Goal: Task Accomplishment & Management: Complete application form

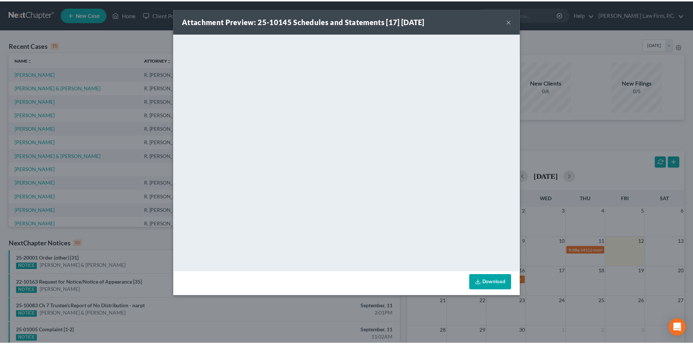
scroll to position [109, 0]
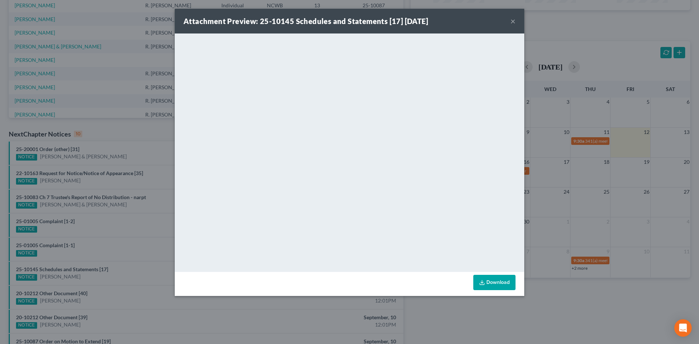
click at [512, 20] on button "×" at bounding box center [512, 21] width 5 height 9
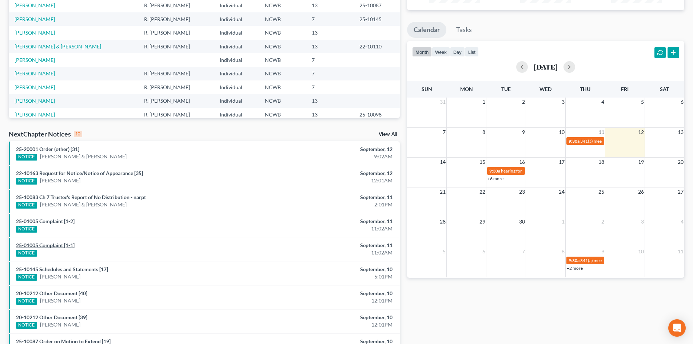
click at [44, 242] on link "25-01005 Complaint [1-1]" at bounding box center [45, 245] width 59 height 6
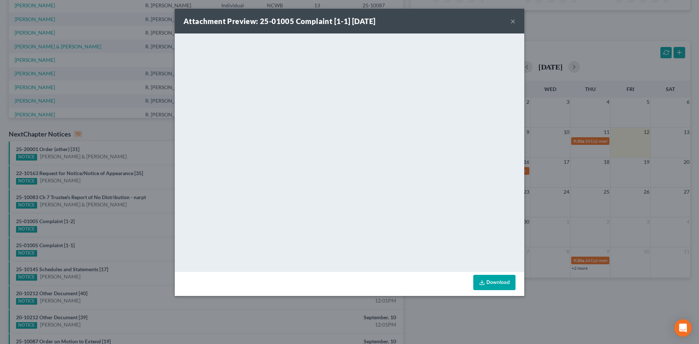
click at [510, 19] on div "Attachment Preview: 25-01005 Complaint [1-1] [DATE] ×" at bounding box center [349, 21] width 349 height 25
click at [509, 19] on div "Attachment Preview: 25-01005 Complaint [1-1] [DATE] ×" at bounding box center [349, 21] width 349 height 25
drag, startPoint x: 514, startPoint y: 22, endPoint x: 510, endPoint y: 89, distance: 66.8
click at [514, 23] on button "×" at bounding box center [512, 21] width 5 height 9
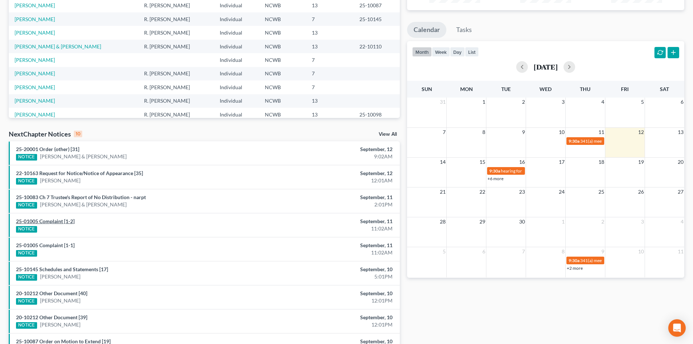
click at [57, 218] on div "25-01005 Complaint [1-2] NOTICE" at bounding box center [140, 225] width 256 height 15
click at [59, 221] on link "25-01005 Complaint [1-2]" at bounding box center [45, 221] width 59 height 6
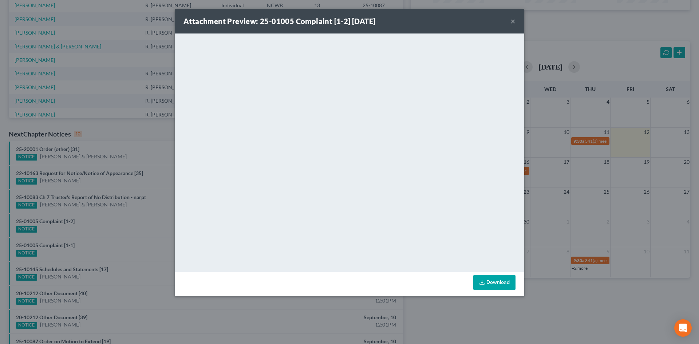
click at [514, 18] on button "×" at bounding box center [512, 21] width 5 height 9
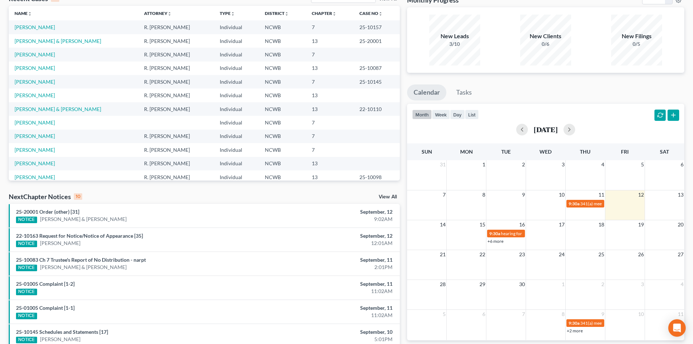
scroll to position [34, 0]
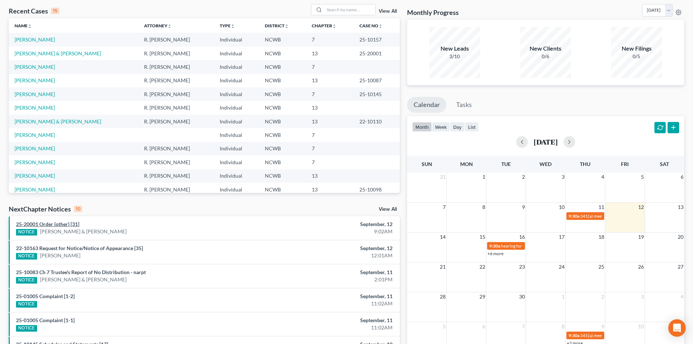
click at [51, 223] on link "25-20001 Order (other) [31]" at bounding box center [47, 224] width 63 height 6
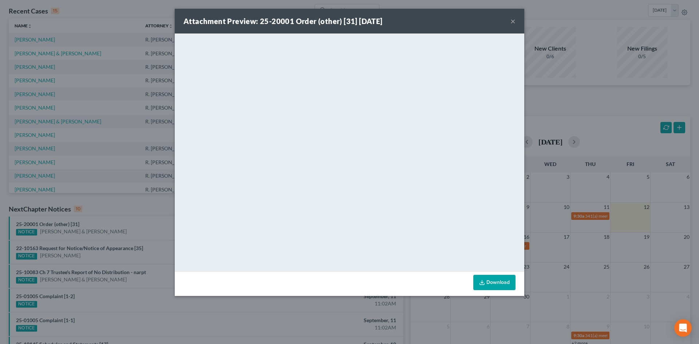
click at [513, 21] on button "×" at bounding box center [512, 21] width 5 height 9
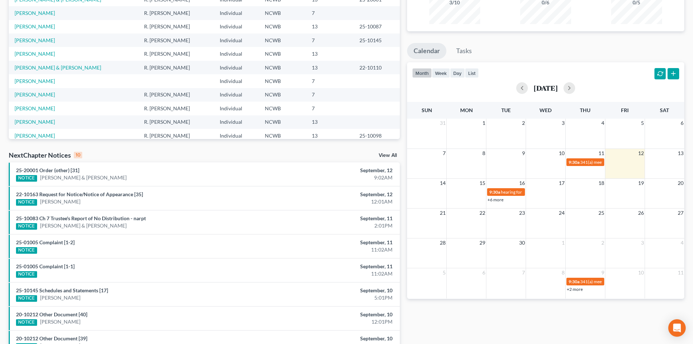
scroll to position [146, 0]
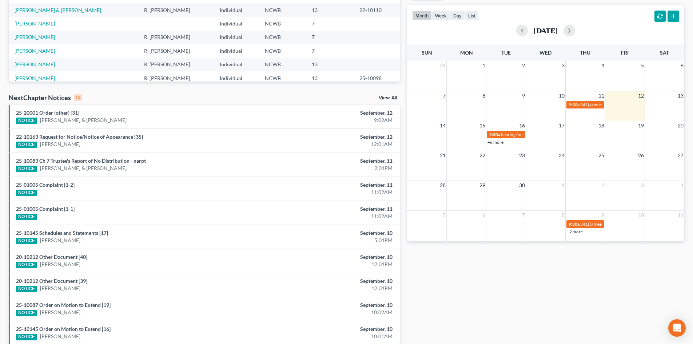
click at [393, 99] on link "View All" at bounding box center [388, 97] width 18 height 5
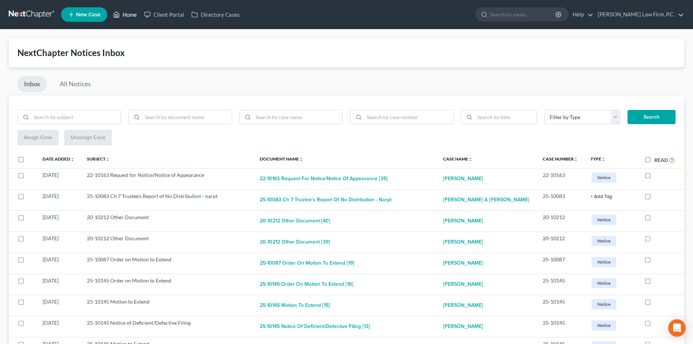
click at [122, 18] on link "Home" at bounding box center [125, 14] width 31 height 13
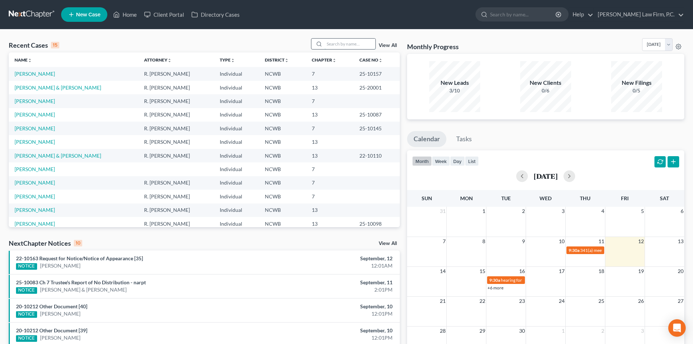
click at [341, 47] on input "search" at bounding box center [350, 44] width 51 height 11
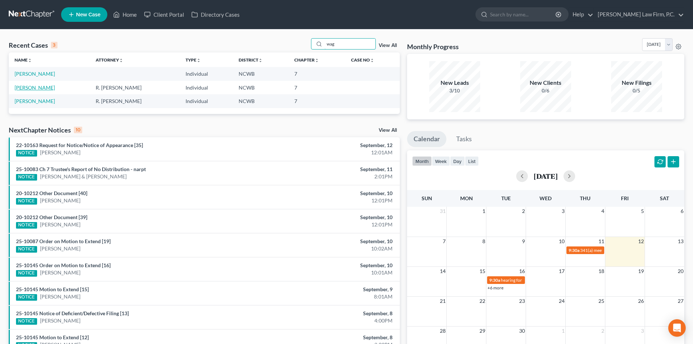
type input "wag"
click at [48, 89] on link "[PERSON_NAME]" at bounding box center [35, 87] width 40 height 6
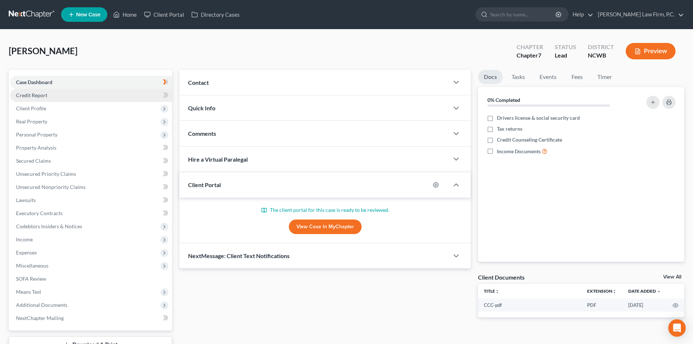
click at [59, 94] on link "Credit Report" at bounding box center [91, 95] width 162 height 13
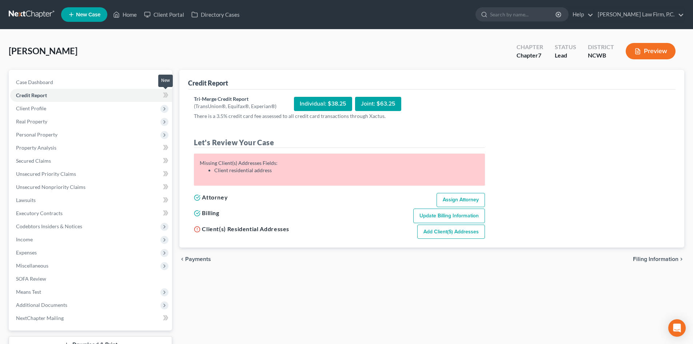
click at [165, 93] on icon at bounding box center [164, 94] width 3 height 5
click at [62, 110] on span "Client Profile" at bounding box center [91, 108] width 162 height 13
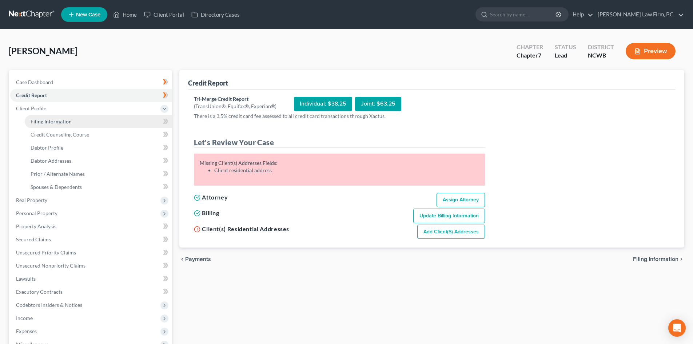
click at [105, 125] on link "Filing Information" at bounding box center [98, 121] width 147 height 13
select select "1"
select select "0"
select select "28"
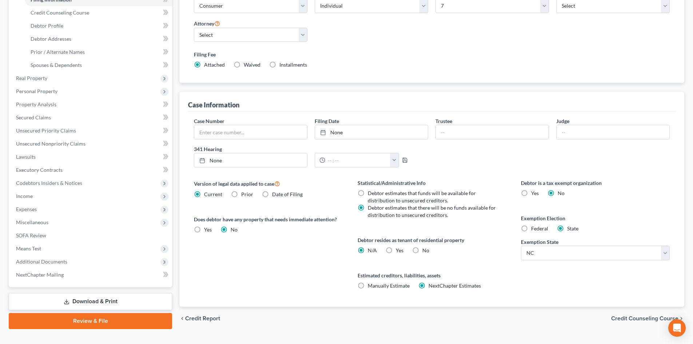
scroll to position [136, 0]
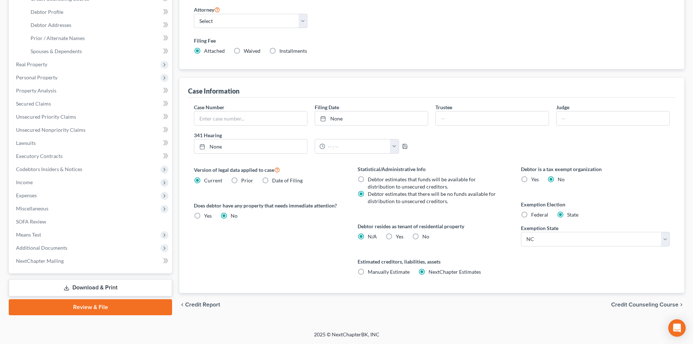
click at [396, 237] on label "Yes Yes" at bounding box center [400, 236] width 8 height 7
click at [399, 237] on input "Yes Yes" at bounding box center [401, 235] width 5 height 5
radio input "true"
radio input "false"
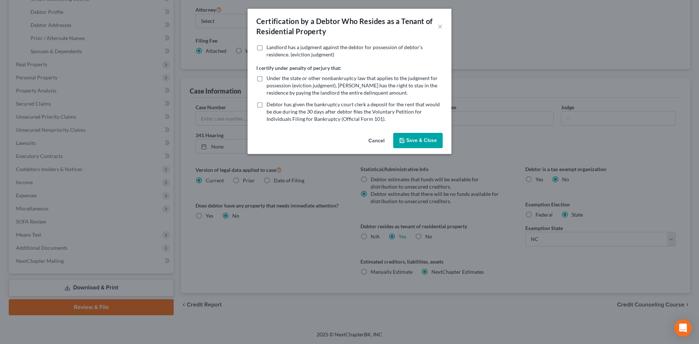
click at [419, 135] on button "Save & Close" at bounding box center [418, 140] width 50 height 15
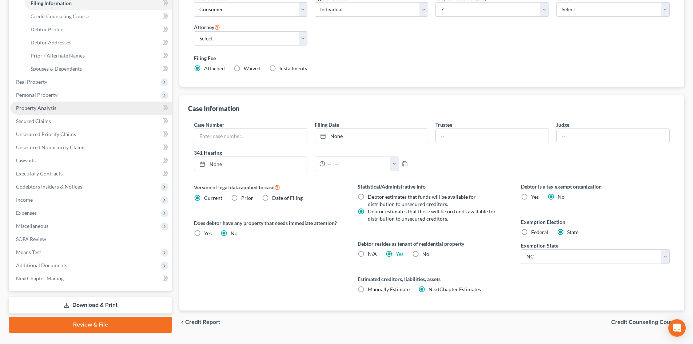
scroll to position [63, 0]
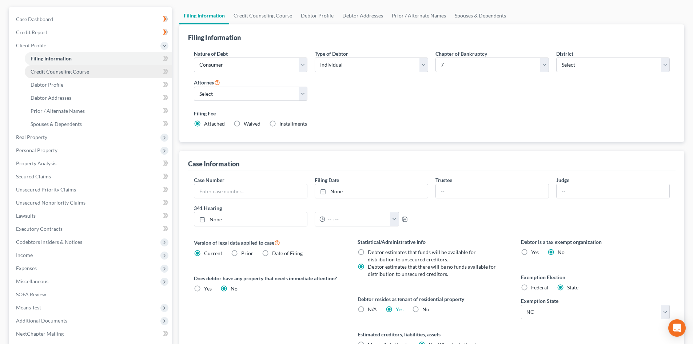
click at [61, 70] on span "Credit Counseling Course" at bounding box center [60, 71] width 59 height 6
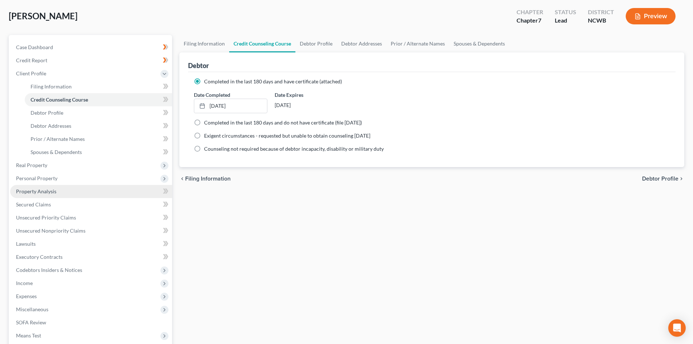
scroll to position [36, 0]
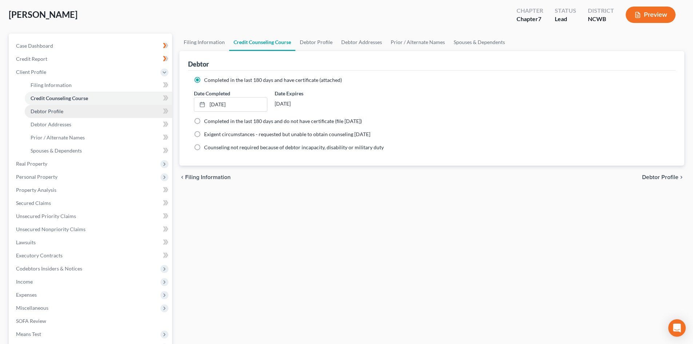
click at [72, 112] on link "Debtor Profile" at bounding box center [98, 111] width 147 height 13
select select "0"
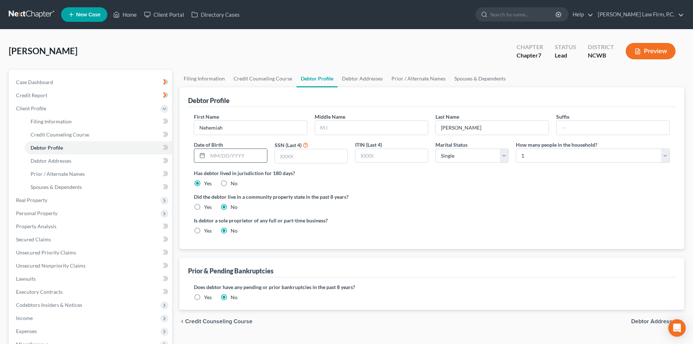
click at [218, 153] on input "text" at bounding box center [237, 156] width 59 height 14
click at [289, 157] on input "text" at bounding box center [311, 156] width 72 height 14
type input "1159"
click at [467, 160] on select "Select Single Married Separated Divorced Widowed" at bounding box center [472, 156] width 73 height 15
select select "3"
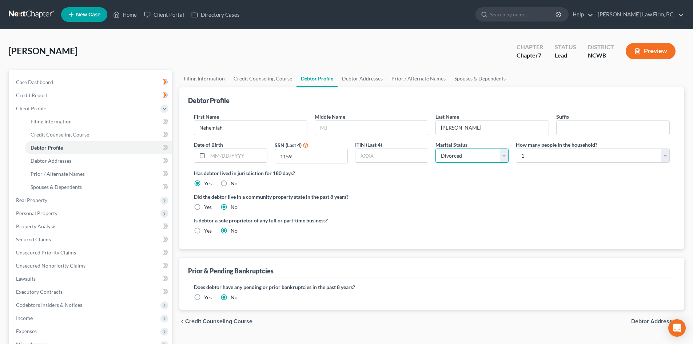
click at [436, 149] on select "Select Single Married Separated Divorced Widowed" at bounding box center [472, 156] width 73 height 15
click at [209, 151] on input "text" at bounding box center [237, 156] width 59 height 14
type input "[DATE]"
click at [66, 160] on span "Debtor Addresses" at bounding box center [51, 161] width 41 height 6
select select "0"
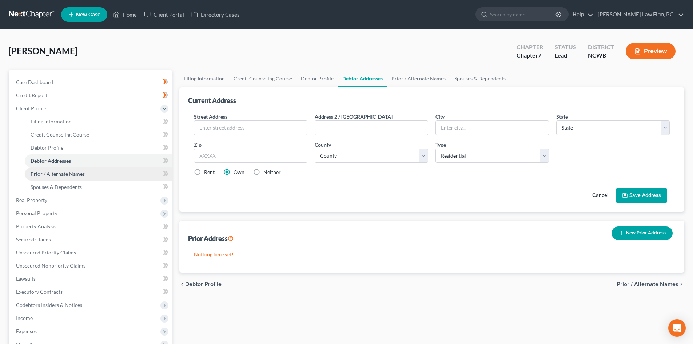
click at [56, 178] on link "Prior / Alternate Names" at bounding box center [98, 173] width 147 height 13
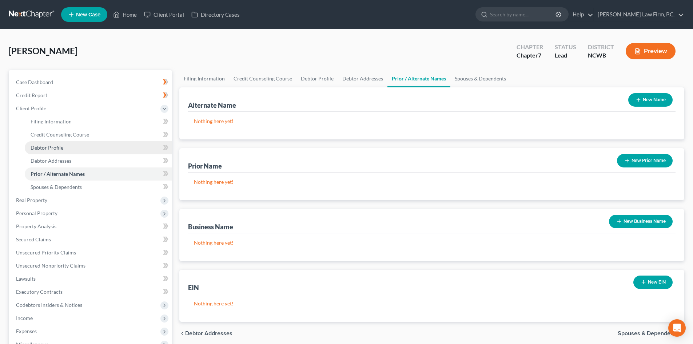
click at [50, 149] on span "Debtor Profile" at bounding box center [47, 148] width 33 height 6
select select "3"
select select "0"
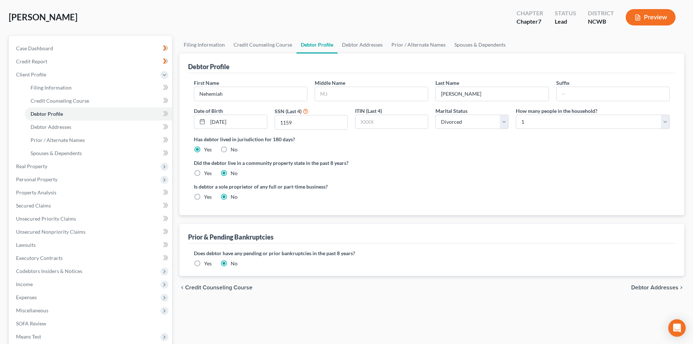
scroll to position [36, 0]
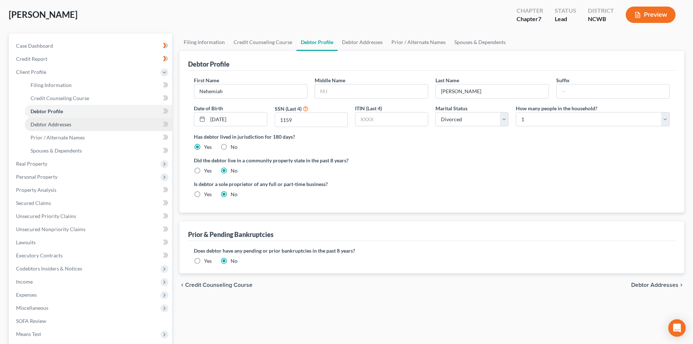
click at [61, 121] on span "Debtor Addresses" at bounding box center [51, 124] width 41 height 6
select select "0"
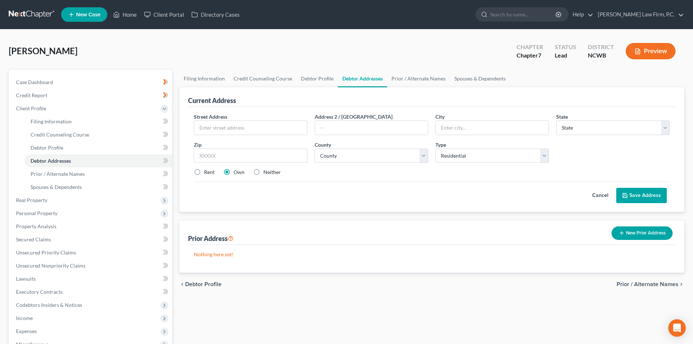
click at [651, 228] on button "New Prior Address" at bounding box center [642, 232] width 61 height 13
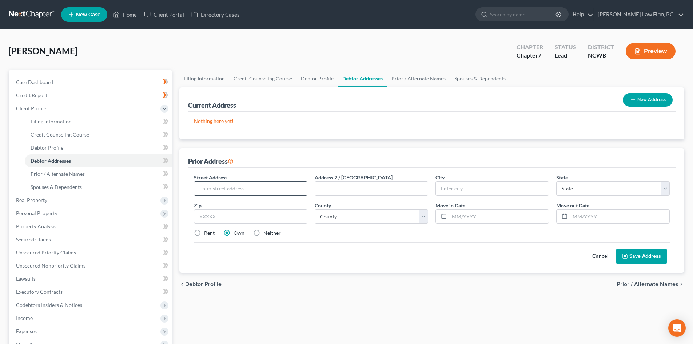
click at [232, 184] on input "text" at bounding box center [250, 189] width 113 height 14
type input "1900 [GEOGRAPHIC_DATA]"
click at [601, 256] on button "Cancel" at bounding box center [601, 256] width 32 height 15
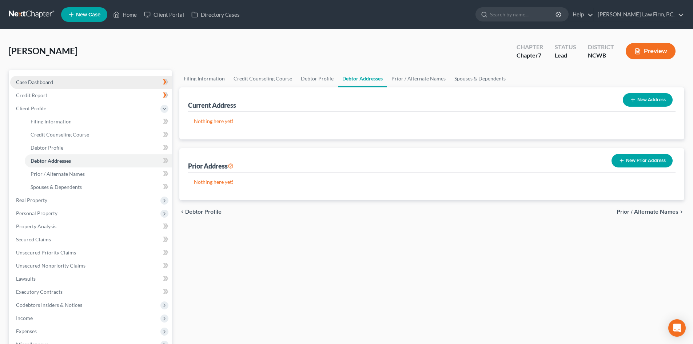
click at [39, 78] on link "Case Dashboard" at bounding box center [91, 82] width 162 height 13
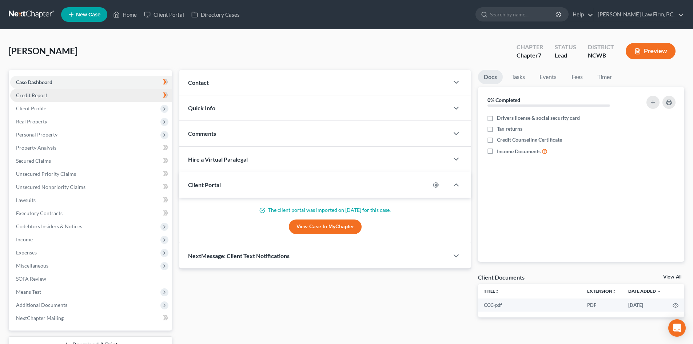
click at [42, 95] on span "Credit Report" at bounding box center [31, 95] width 31 height 6
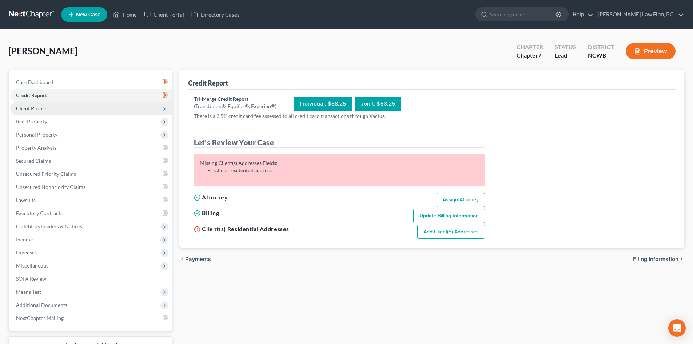
click at [37, 110] on span "Client Profile" at bounding box center [31, 108] width 30 height 6
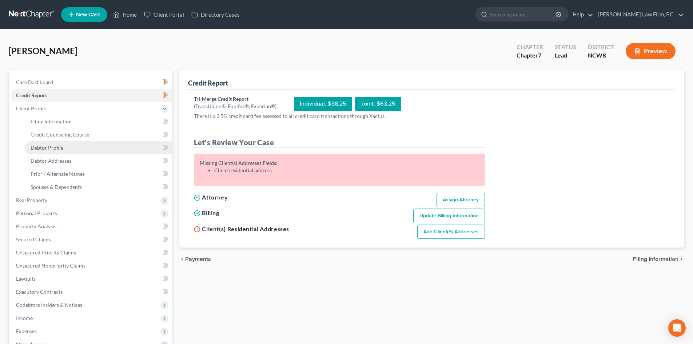
click at [49, 145] on span "Debtor Profile" at bounding box center [47, 148] width 33 height 6
select select "3"
select select "0"
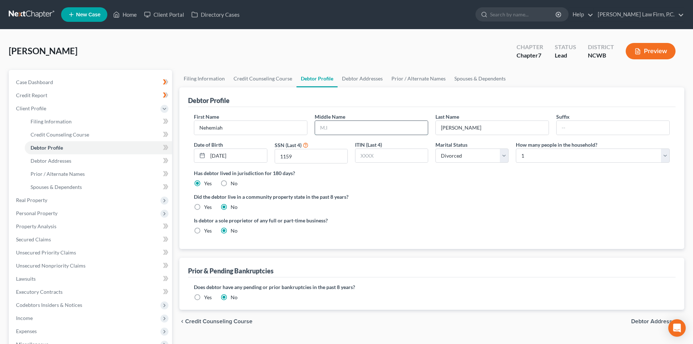
click at [350, 122] on input "text" at bounding box center [371, 128] width 113 height 14
type input "m"
type input "[PERSON_NAME]"
click at [57, 162] on span "Debtor Addresses" at bounding box center [51, 161] width 41 height 6
select select "0"
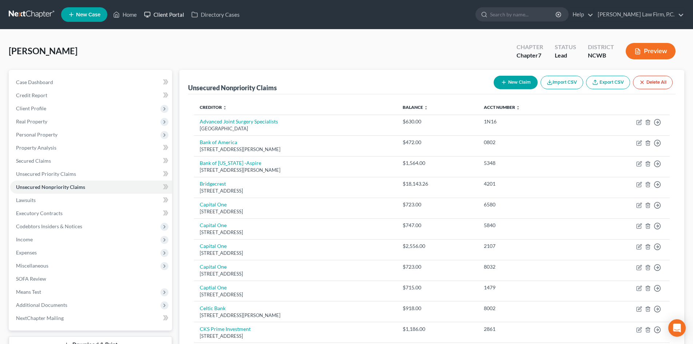
click at [174, 17] on link "Client Portal" at bounding box center [164, 14] width 47 height 13
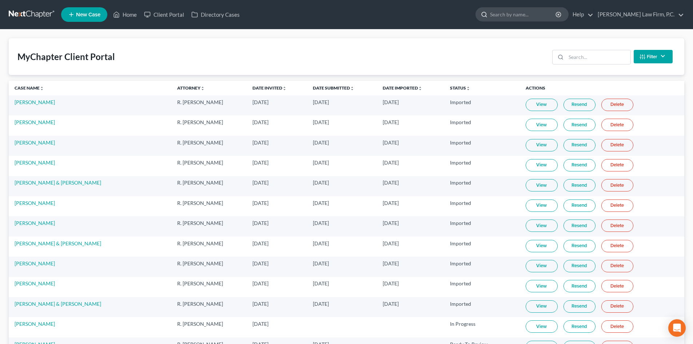
click at [523, 9] on input "search" at bounding box center [523, 14] width 67 height 13
type input "a"
type input "wagner"
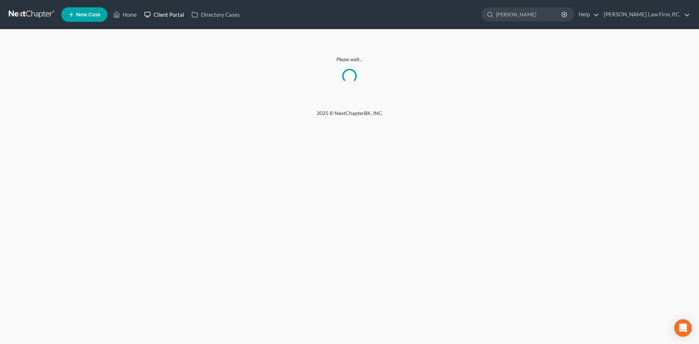
click at [173, 15] on link "Client Portal" at bounding box center [164, 14] width 47 height 13
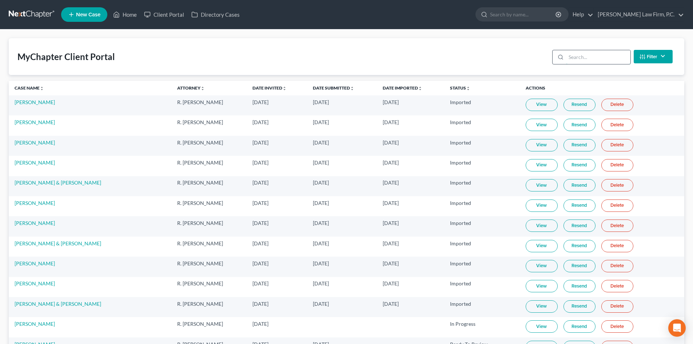
click at [609, 59] on input "search" at bounding box center [598, 57] width 64 height 14
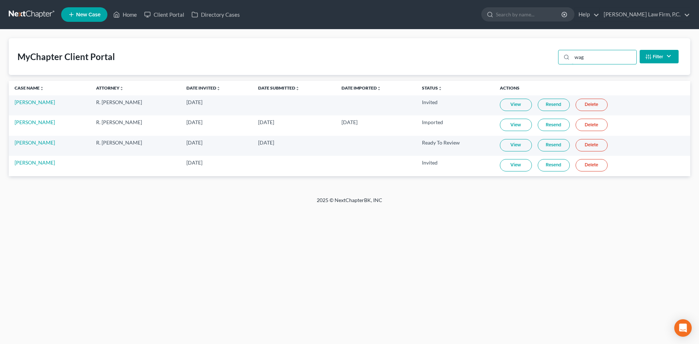
type input "wag"
click at [507, 145] on link "View" at bounding box center [516, 145] width 32 height 12
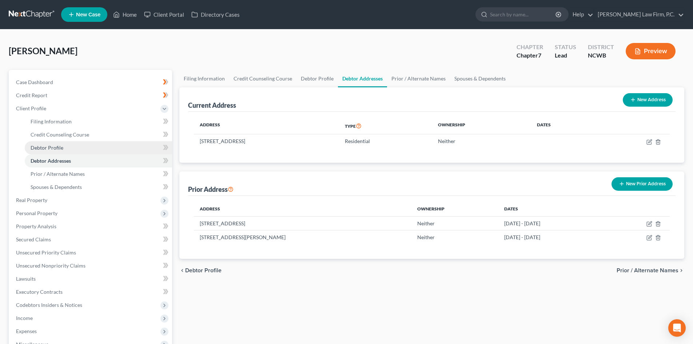
click at [55, 148] on span "Debtor Profile" at bounding box center [47, 148] width 33 height 6
select select "3"
select select "0"
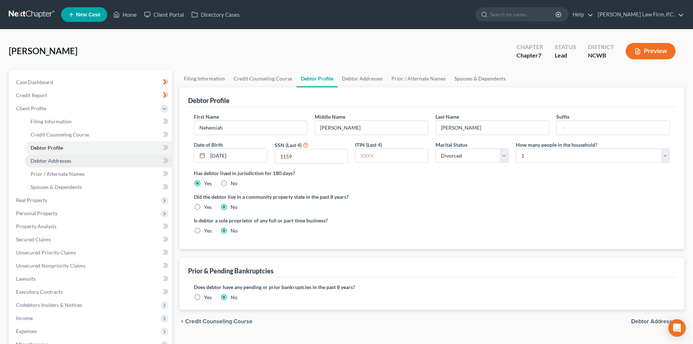
click at [58, 161] on span "Debtor Addresses" at bounding box center [51, 161] width 41 height 6
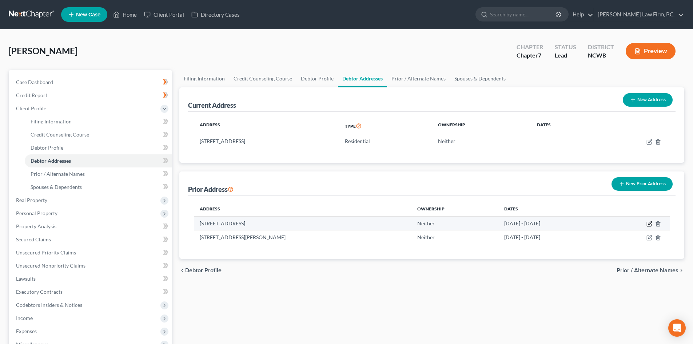
click at [649, 222] on icon "button" at bounding box center [650, 224] width 6 height 6
select select "9"
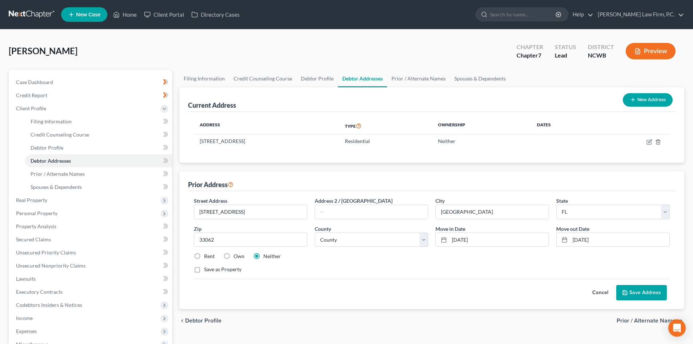
click at [605, 291] on button "Cancel" at bounding box center [601, 292] width 32 height 15
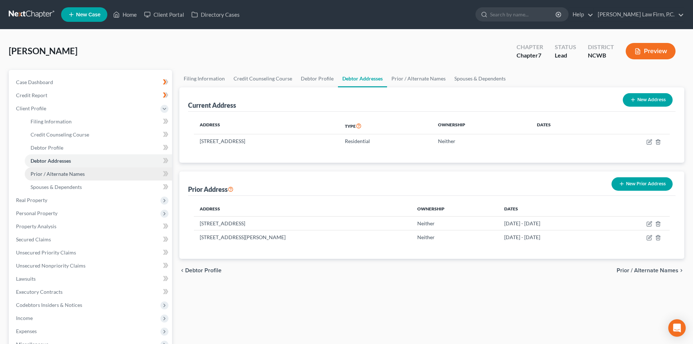
click at [62, 175] on span "Prior / Alternate Names" at bounding box center [58, 174] width 54 height 6
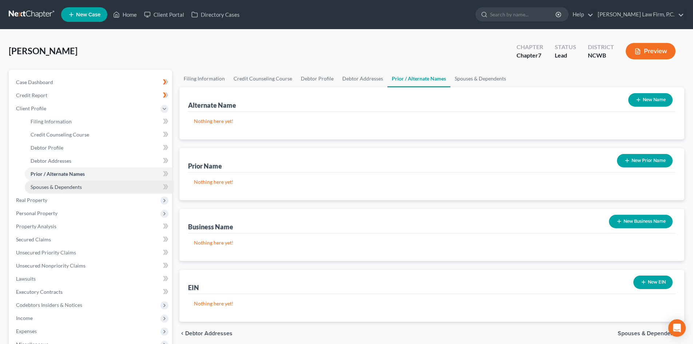
click at [61, 186] on span "Spouses & Dependents" at bounding box center [56, 187] width 51 height 6
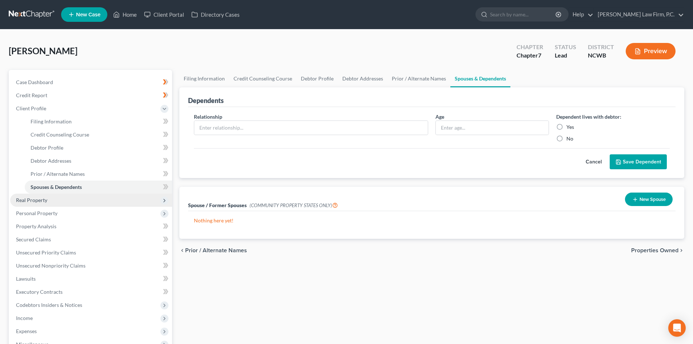
click at [43, 199] on span "Real Property" at bounding box center [31, 200] width 31 height 6
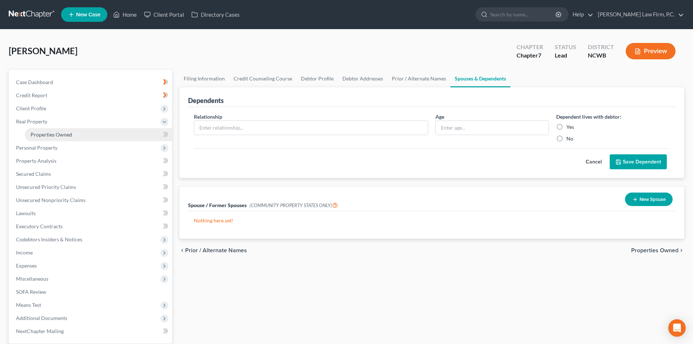
click at [70, 133] on span "Properties Owned" at bounding box center [51, 134] width 41 height 6
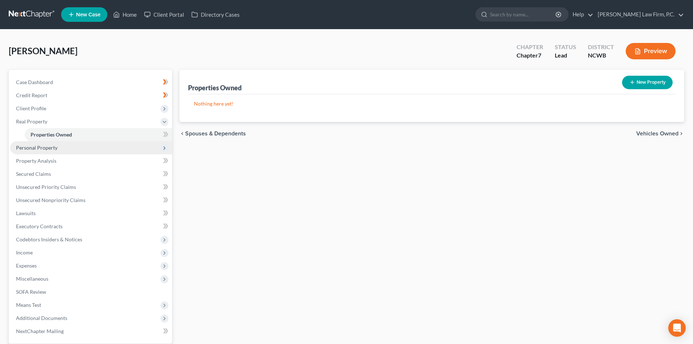
click at [59, 145] on span "Personal Property" at bounding box center [91, 147] width 162 height 13
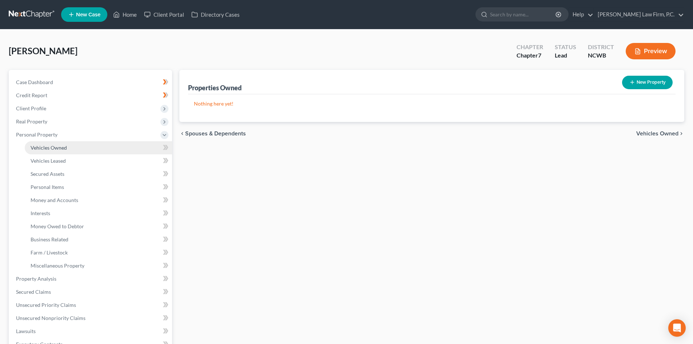
click at [58, 151] on link "Vehicles Owned" at bounding box center [98, 147] width 147 height 13
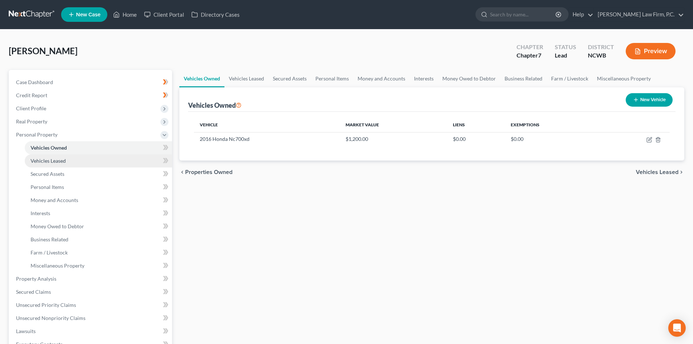
click at [59, 163] on span "Vehicles Leased" at bounding box center [48, 161] width 35 height 6
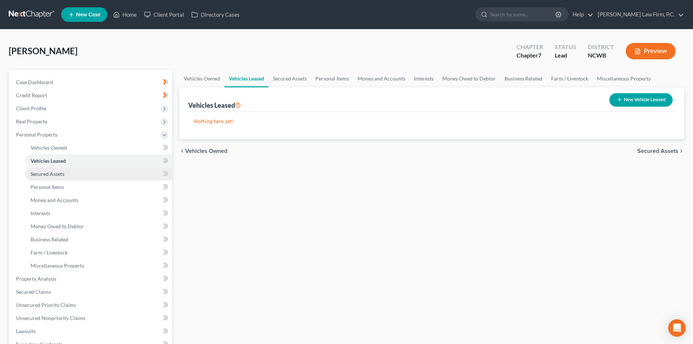
click at [58, 172] on span "Secured Assets" at bounding box center [48, 174] width 34 height 6
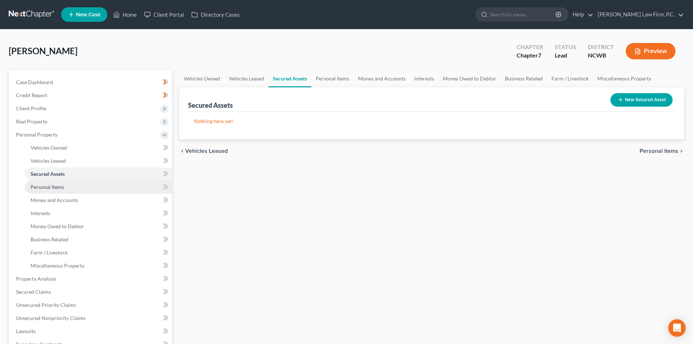
click at [57, 185] on span "Personal Items" at bounding box center [47, 187] width 33 height 6
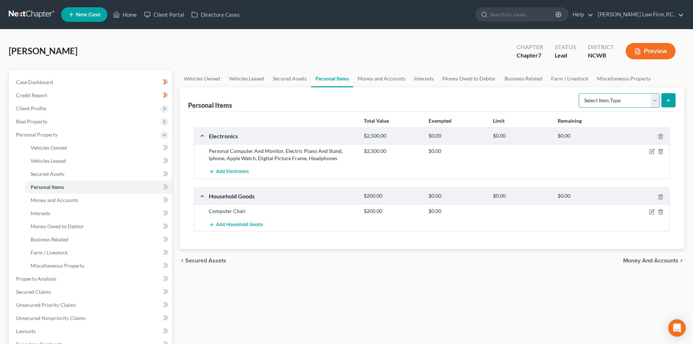
click at [657, 101] on select "Select Item Type Clothing Collectibles Of Value Electronics Firearms Household …" at bounding box center [619, 100] width 81 height 15
select select "clothing"
click at [580, 93] on select "Select Item Type Clothing Collectibles Of Value Electronics Firearms Household …" at bounding box center [619, 100] width 81 height 15
click at [667, 102] on icon "submit" at bounding box center [669, 101] width 6 height 6
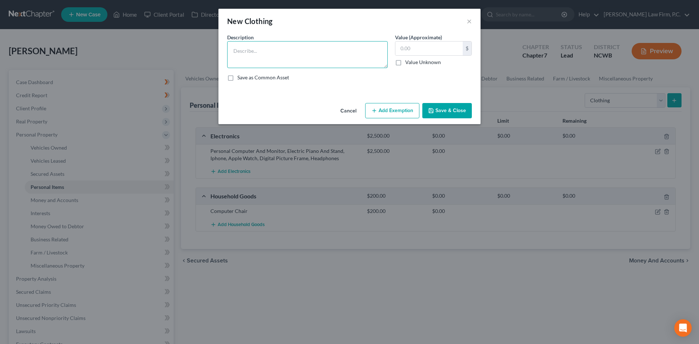
click at [286, 49] on textarea at bounding box center [307, 54] width 161 height 27
type textarea "Clothing"
click at [463, 110] on button "Save & Close" at bounding box center [447, 110] width 50 height 15
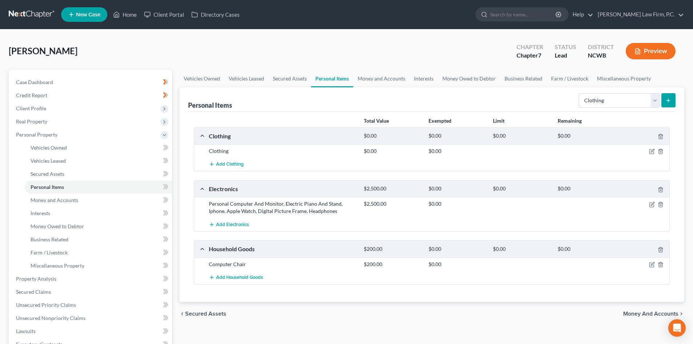
click at [661, 101] on form "Select Item Type Clothing Collectibles Of Value Electronics Firearms Household …" at bounding box center [627, 100] width 97 height 15
click at [659, 102] on select "Select Item Type Clothing Collectibles Of Value Electronics Firearms Household …" at bounding box center [619, 100] width 81 height 15
select select "household_goods"
click at [580, 93] on select "Select Item Type Clothing Collectibles Of Value Electronics Firearms Household …" at bounding box center [619, 100] width 81 height 15
click at [669, 101] on icon "submit" at bounding box center [669, 101] width 6 height 6
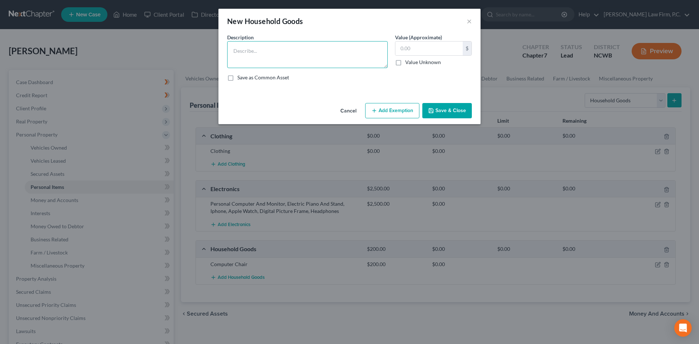
click at [240, 62] on textarea at bounding box center [307, 54] width 161 height 27
type textarea "Misc. Household Goods"
drag, startPoint x: 439, startPoint y: 107, endPoint x: 503, endPoint y: 102, distance: 64.3
click at [440, 107] on button "Save & Close" at bounding box center [447, 110] width 50 height 15
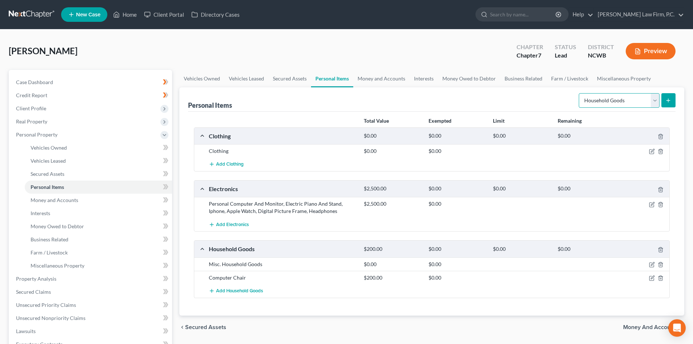
click at [657, 103] on select "Select Item Type Clothing Collectibles Of Value Electronics Firearms Household …" at bounding box center [619, 100] width 81 height 15
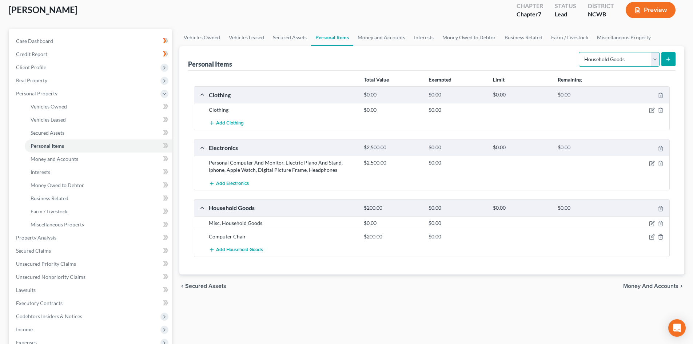
scroll to position [73, 0]
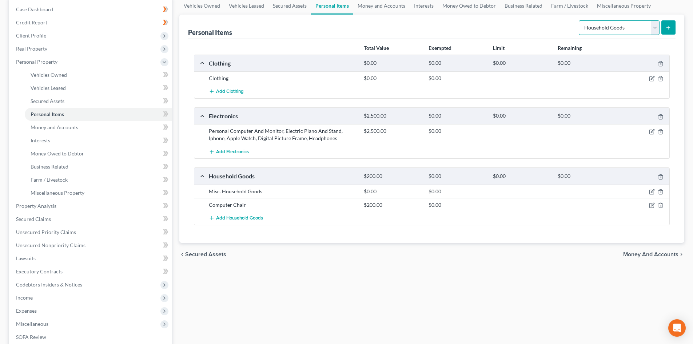
click at [653, 25] on select "Select Item Type Clothing Collectibles Of Value Electronics Firearms Household …" at bounding box center [619, 27] width 81 height 15
click at [395, 4] on link "Money and Accounts" at bounding box center [381, 5] width 56 height 17
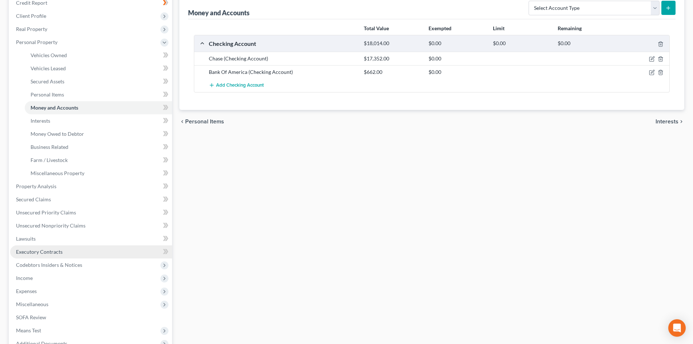
scroll to position [109, 0]
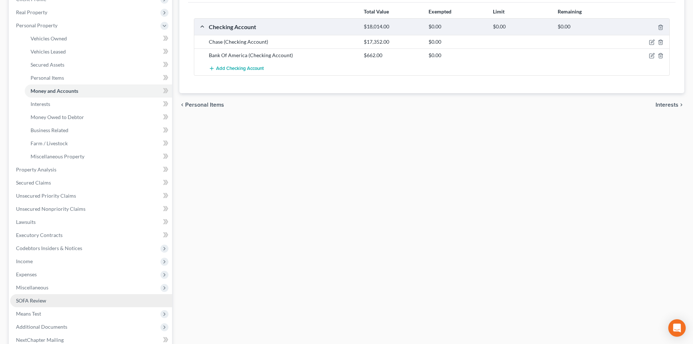
click at [62, 297] on link "SOFA Review" at bounding box center [91, 300] width 162 height 13
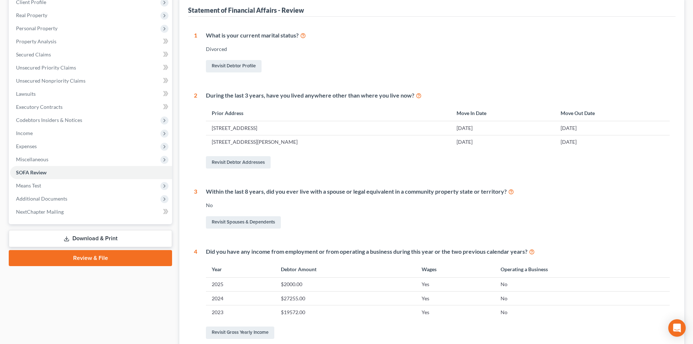
scroll to position [109, 0]
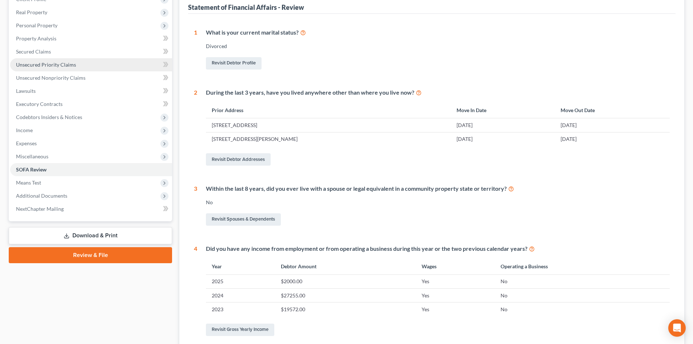
click at [69, 62] on span "Unsecured Priority Claims" at bounding box center [46, 65] width 60 height 6
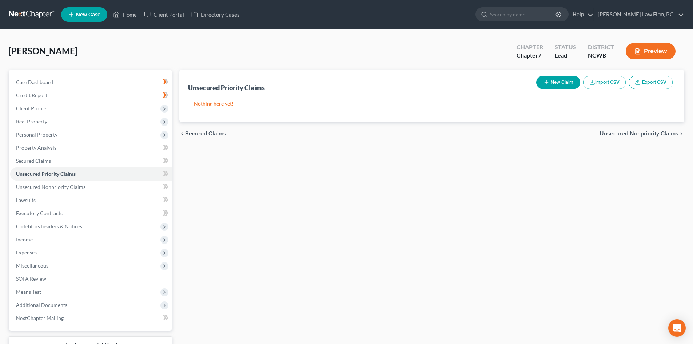
click at [562, 84] on button "New Claim" at bounding box center [559, 82] width 44 height 13
select select "0"
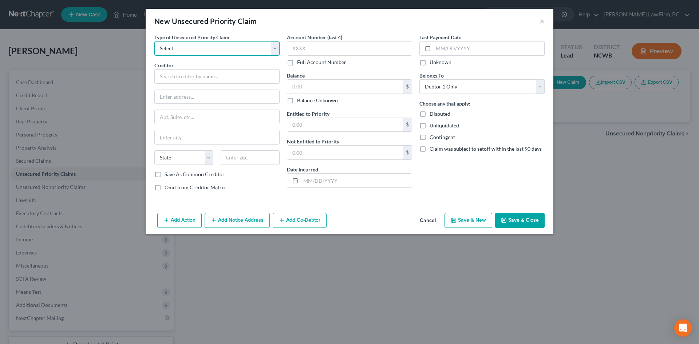
click at [183, 50] on select "Select Taxes & Other Government Units Domestic Support Obligations Extensions o…" at bounding box center [216, 48] width 125 height 15
select select "0"
click at [154, 41] on select "Select Taxes & Other Government Units Domestic Support Obligations Extensions o…" at bounding box center [216, 48] width 125 height 15
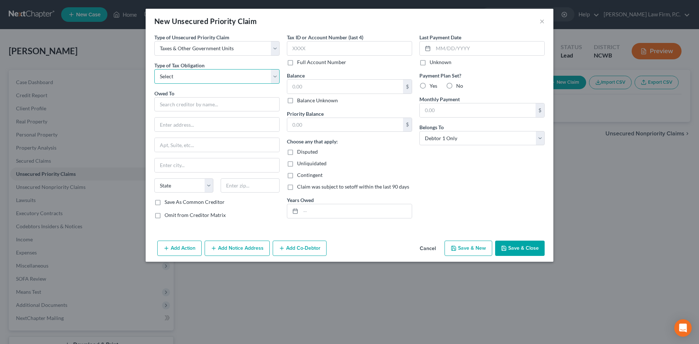
click at [181, 74] on select "Select Federal City State Franchise Tax Board Other" at bounding box center [216, 76] width 125 height 15
select select "0"
click at [154, 69] on select "Select Federal City State Franchise Tax Board Other" at bounding box center [216, 76] width 125 height 15
click at [178, 108] on input "text" at bounding box center [216, 104] width 125 height 15
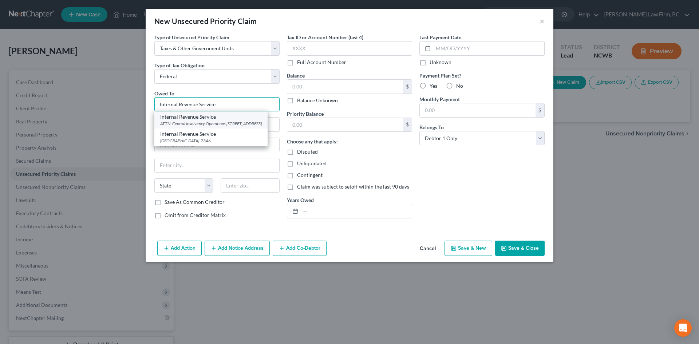
type input "Internal Revenue Service"
click at [214, 124] on div "ATTN: Central Insolvency Operations PO Box 7317, Philadelphia, PA 19101-7317" at bounding box center [211, 123] width 102 height 6
type input "ATTN: Central Insolvency Operations"
type input "PO Box 7317"
type input "Philadelphia"
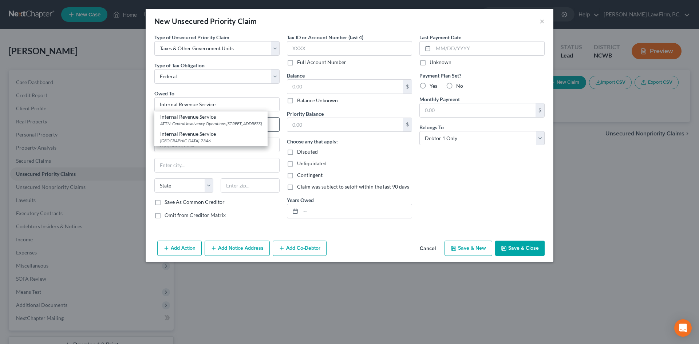
select select "39"
type input "19101-7317"
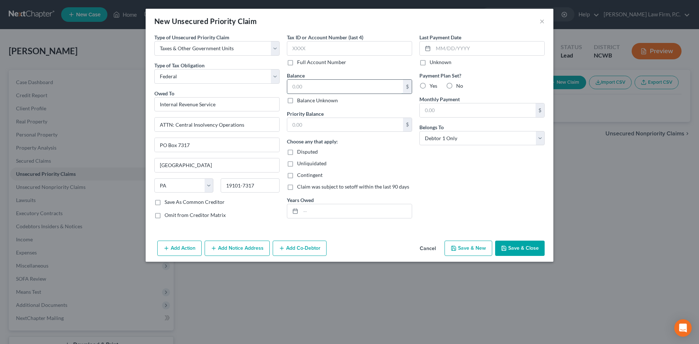
click at [325, 90] on input "text" at bounding box center [345, 87] width 116 height 14
type input "894"
click at [315, 214] on input "text" at bounding box center [356, 211] width 111 height 14
type input "TY 2024"
click at [330, 87] on input "894" at bounding box center [345, 87] width 116 height 14
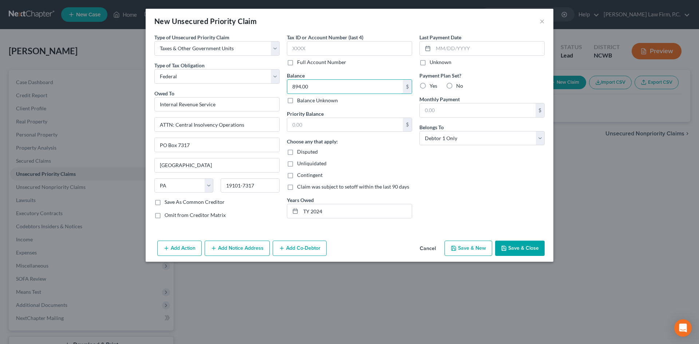
type input "894.00"
click at [461, 247] on button "Save & New" at bounding box center [468, 248] width 48 height 15
type input "0.00"
select select "0"
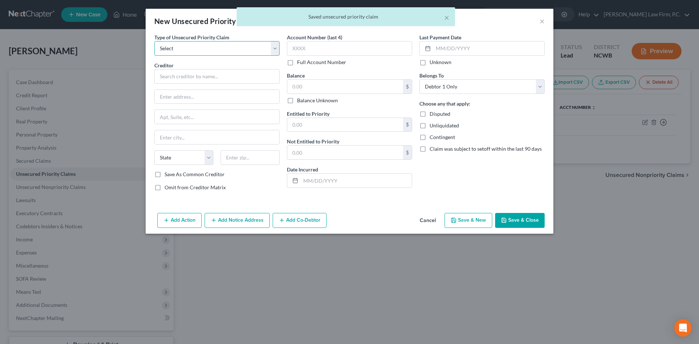
click at [187, 50] on select "Select Taxes & Other Government Units Domestic Support Obligations Extensions o…" at bounding box center [216, 48] width 125 height 15
select select "0"
click at [154, 41] on select "Select Taxes & Other Government Units Domestic Support Obligations Extensions o…" at bounding box center [216, 48] width 125 height 15
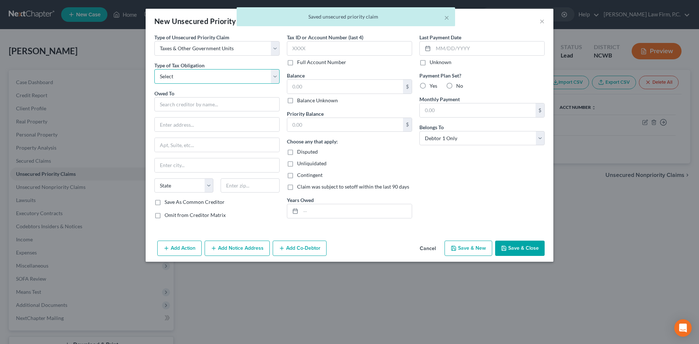
click at [184, 72] on select "Select Federal City State Franchise Tax Board Other" at bounding box center [216, 76] width 125 height 15
select select "0"
click at [154, 69] on select "Select Federal City State Franchise Tax Board Other" at bounding box center [216, 76] width 125 height 15
click at [183, 102] on input "text" at bounding box center [216, 104] width 125 height 15
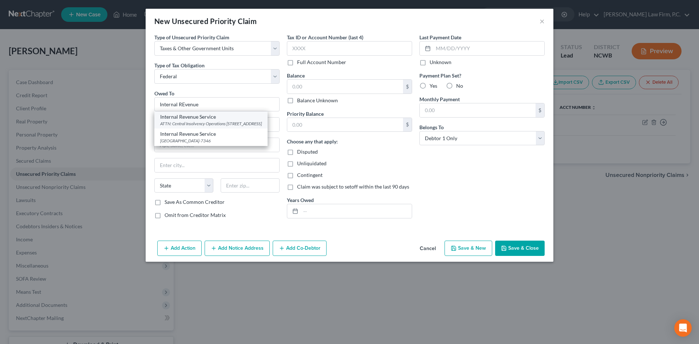
click at [206, 122] on div "ATTN: Central Insolvency Operations PO Box 7317, Philadelphia, PA 19101-7317" at bounding box center [211, 123] width 102 height 6
type input "Internal Revenue Service"
type input "ATTN: Central Insolvency Operations"
type input "PO Box 7317"
type input "Philadelphia"
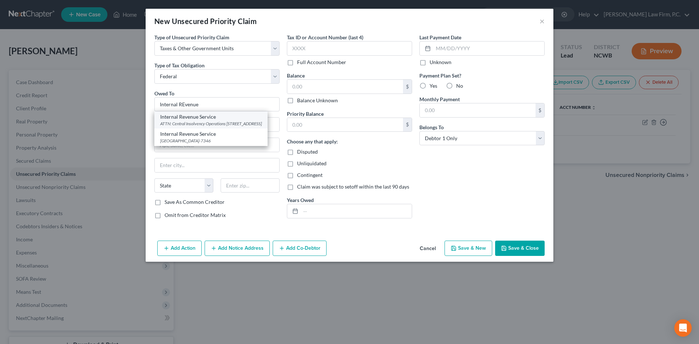
select select "39"
type input "19101-7317"
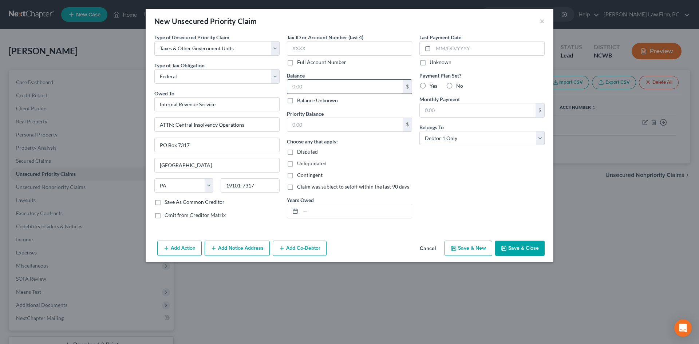
click at [303, 88] on input "text" at bounding box center [345, 87] width 116 height 14
type input "2,064.00"
click at [352, 218] on input "text" at bounding box center [356, 211] width 111 height 14
type input "TY 2023"
click at [462, 137] on select "Select Debtor 1 Only Debtor 2 Only Debtor 1 And Debtor 2 Only At Least One Of T…" at bounding box center [481, 138] width 125 height 15
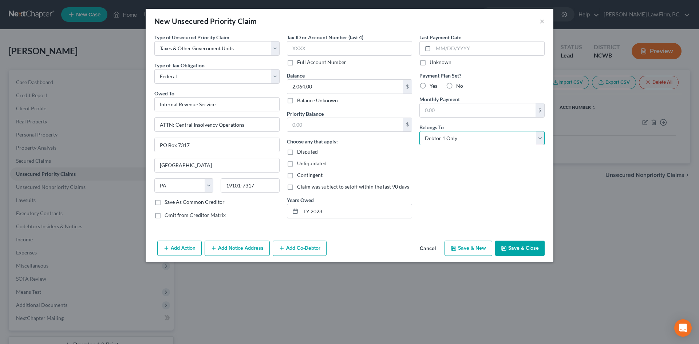
select select "3"
click at [419, 131] on select "Select Debtor 1 Only Debtor 2 Only Debtor 1 And Debtor 2 Only At Least One Of T…" at bounding box center [481, 138] width 125 height 15
drag, startPoint x: 513, startPoint y: 246, endPoint x: 280, endPoint y: 256, distance: 233.2
click at [281, 257] on div "Add Action Add Notice Address Add Co-Debtor Cancel Save & New Save & Close" at bounding box center [350, 250] width 408 height 24
click at [304, 248] on button "Add Co-Debtor" at bounding box center [300, 248] width 54 height 15
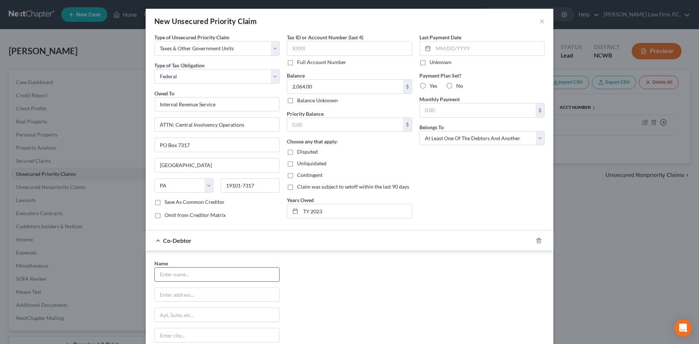
click at [187, 280] on input "text" at bounding box center [217, 275] width 124 height 14
click at [192, 273] on input "text" at bounding box center [217, 275] width 124 height 14
drag, startPoint x: 146, startPoint y: 284, endPoint x: 139, endPoint y: 284, distance: 6.9
click at [139, 284] on div "New Unsecured Priority Claim × Type of Unsecured Priority Claim * Select Taxes …" at bounding box center [349, 172] width 699 height 344
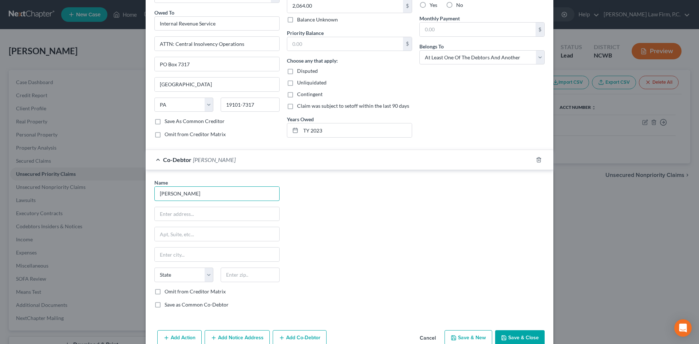
scroll to position [96, 0]
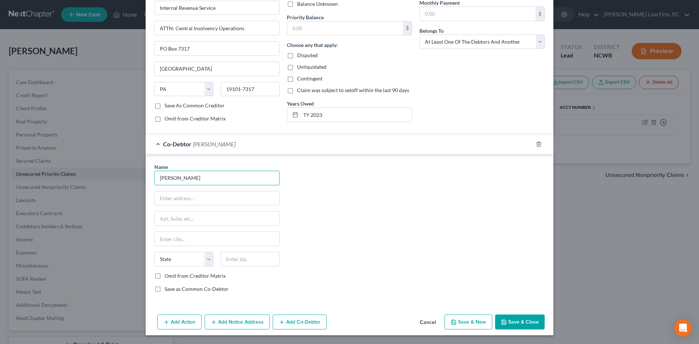
type input "Raphaele J. Wagner"
click at [519, 320] on button "Save & Close" at bounding box center [520, 322] width 50 height 15
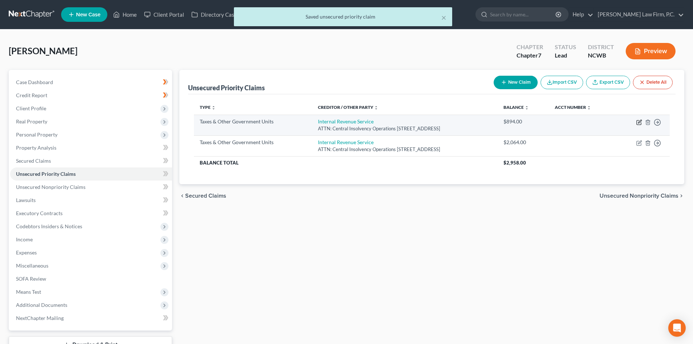
click at [641, 123] on icon "button" at bounding box center [639, 122] width 4 height 4
select select "0"
select select "39"
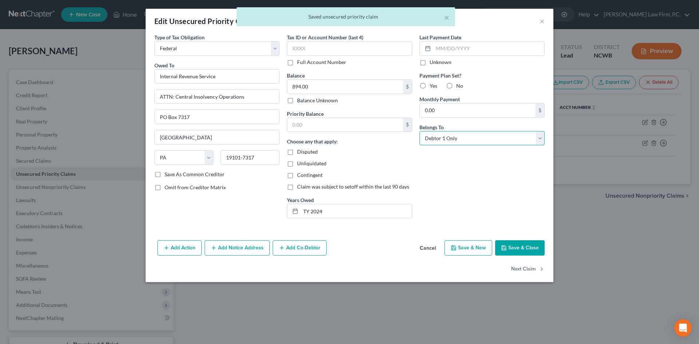
drag, startPoint x: 493, startPoint y: 138, endPoint x: 491, endPoint y: 145, distance: 7.3
click at [492, 138] on select "Select Debtor 1 Only Debtor 2 Only Debtor 1 And Debtor 2 Only At Least One Of T…" at bounding box center [481, 138] width 125 height 15
select select "3"
click at [419, 131] on select "Select Debtor 1 Only Debtor 2 Only Debtor 1 And Debtor 2 Only At Least One Of T…" at bounding box center [481, 138] width 125 height 15
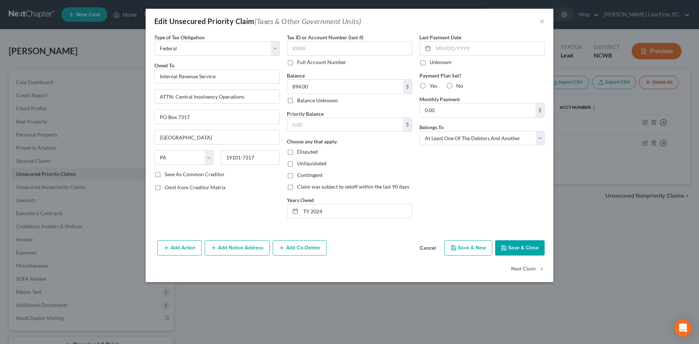
click at [299, 249] on button "Add Co-Debtor" at bounding box center [300, 247] width 54 height 15
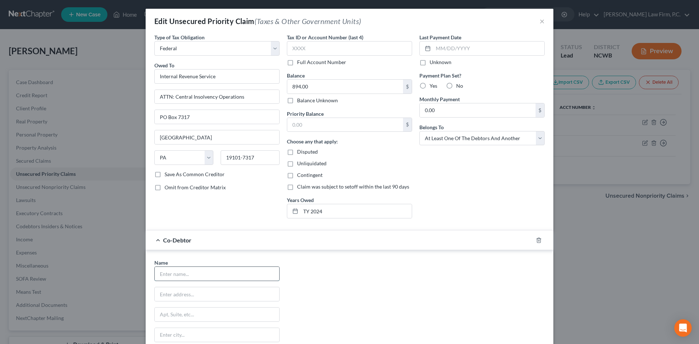
click at [170, 274] on input "text" at bounding box center [217, 274] width 124 height 14
paste input "Raphaele J. Wagner"
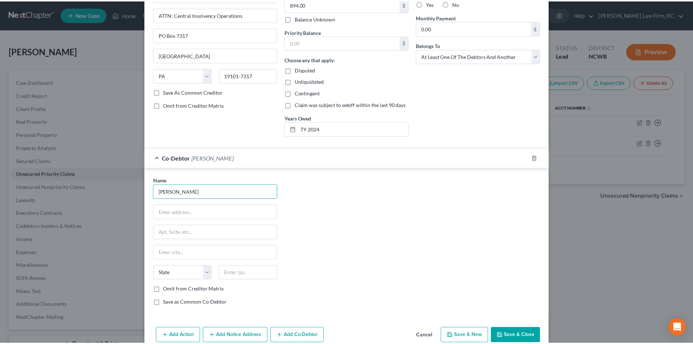
scroll to position [117, 0]
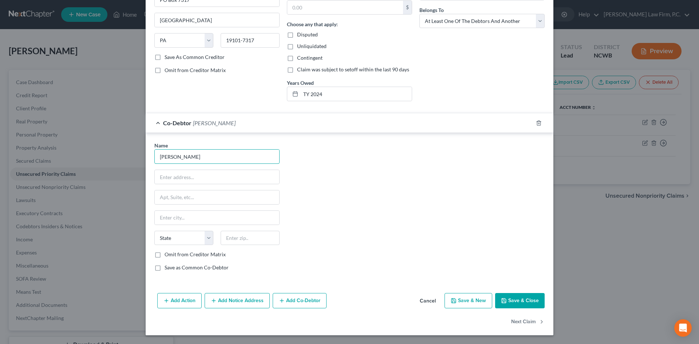
type input "Raphaele J. Wagner"
click at [511, 299] on button "Save & Close" at bounding box center [520, 300] width 50 height 15
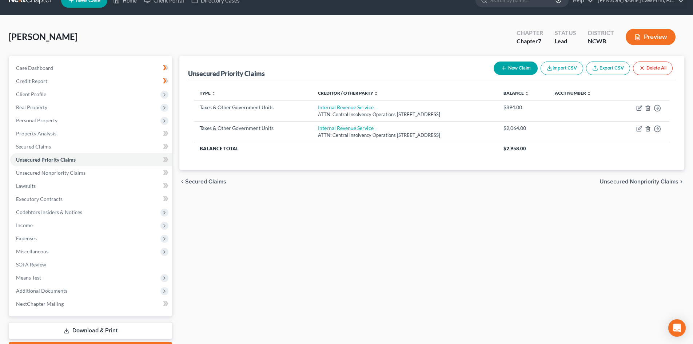
scroll to position [56, 0]
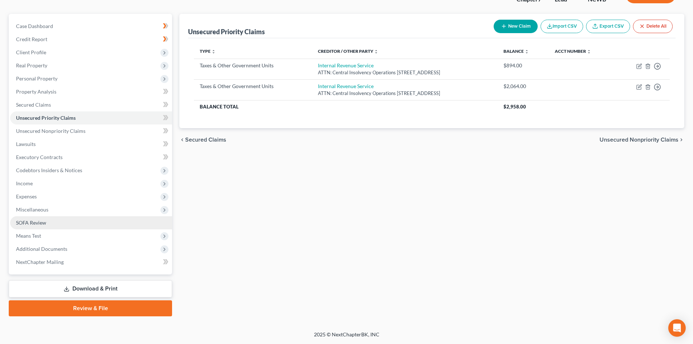
click at [46, 226] on link "SOFA Review" at bounding box center [91, 222] width 162 height 13
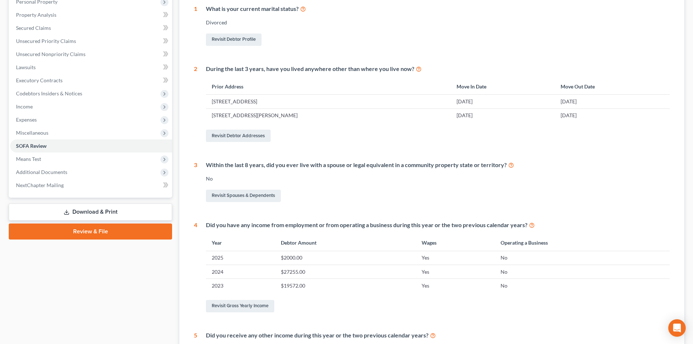
scroll to position [218, 0]
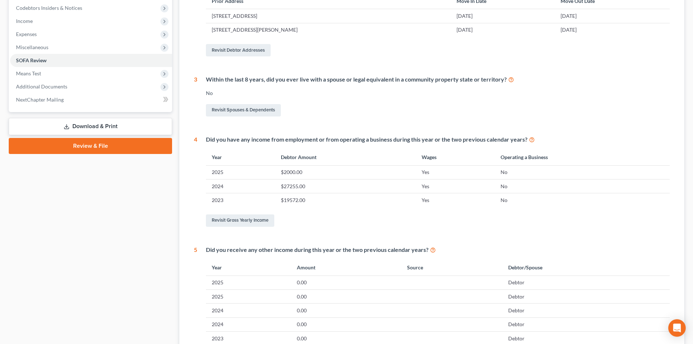
click at [552, 185] on td "No" at bounding box center [582, 186] width 175 height 14
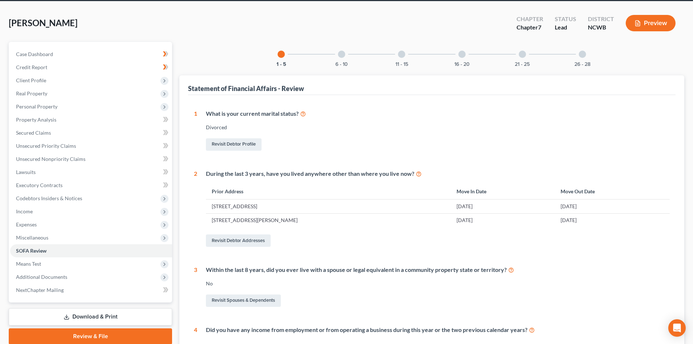
scroll to position [0, 0]
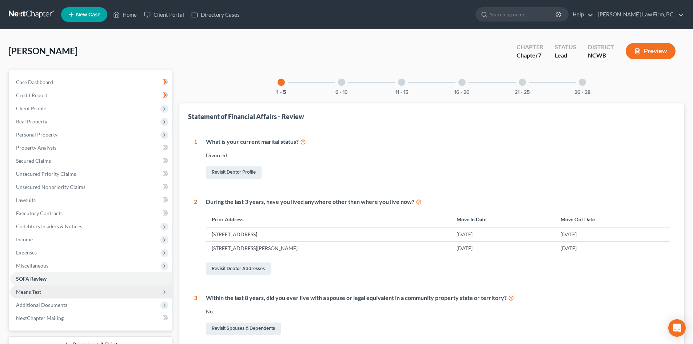
click at [57, 288] on span "Means Test" at bounding box center [91, 291] width 162 height 13
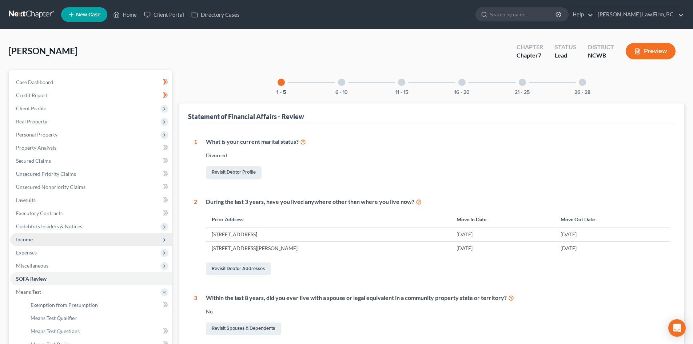
click at [43, 239] on span "Income" at bounding box center [91, 239] width 162 height 13
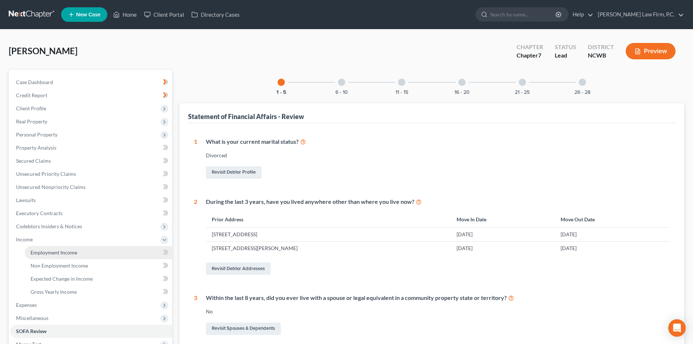
click at [52, 256] on link "Employment Income" at bounding box center [98, 252] width 147 height 13
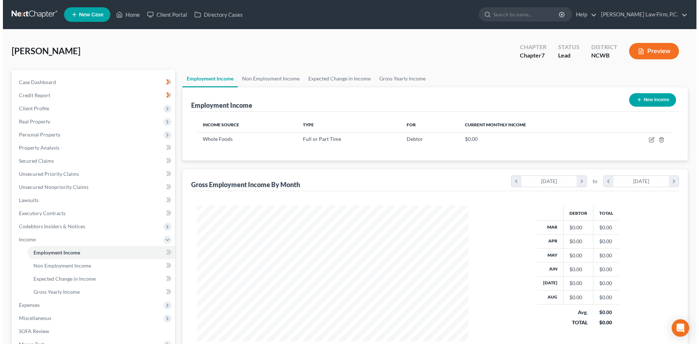
scroll to position [136, 286]
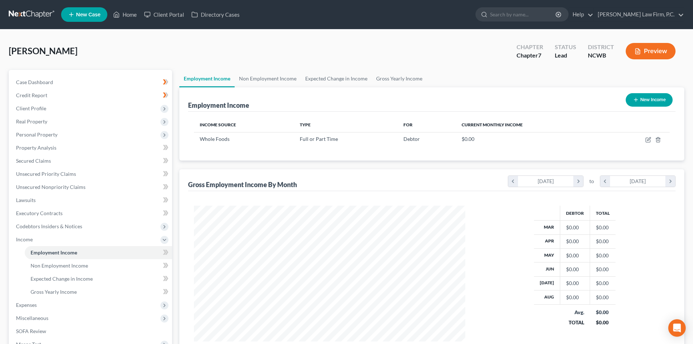
click at [647, 97] on button "New Income" at bounding box center [649, 99] width 47 height 13
select select "0"
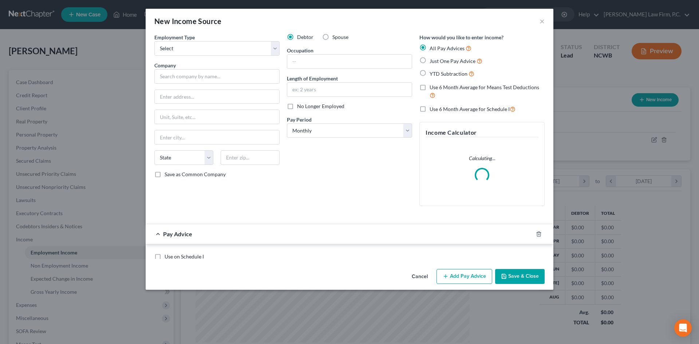
scroll to position [137, 289]
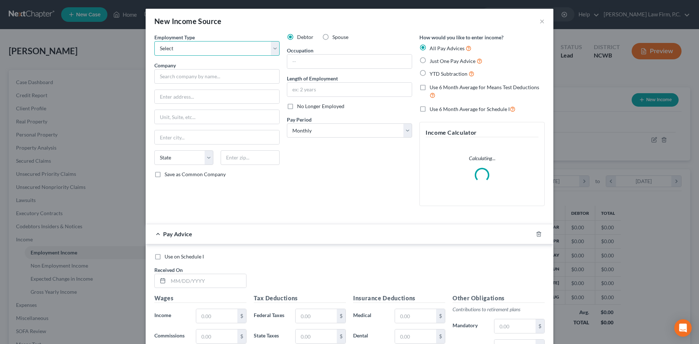
click at [217, 48] on select "Select Full or Part Time Employment Self Employment" at bounding box center [216, 48] width 125 height 15
select select "0"
click at [154, 41] on select "Select Full or Part Time Employment Self Employment" at bounding box center [216, 48] width 125 height 15
click at [203, 76] on input "text" at bounding box center [216, 76] width 125 height 15
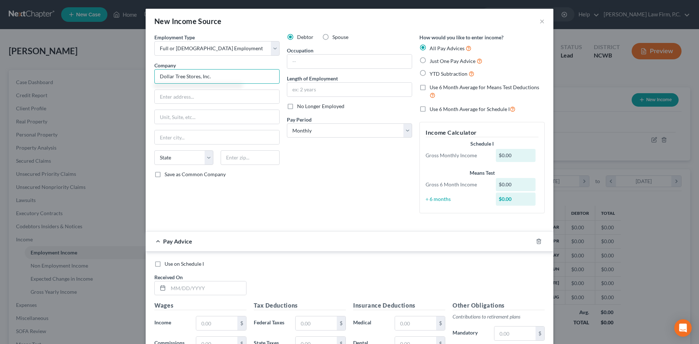
type input "Dollar Tree Stores, Inc."
type input "500 Volvo Parkway"
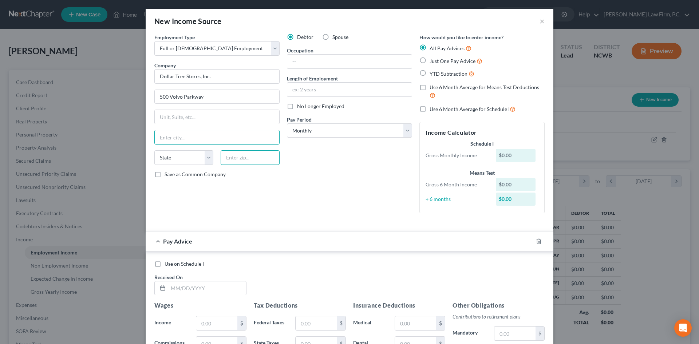
click at [232, 152] on input "text" at bounding box center [250, 157] width 59 height 15
type input "23320"
type input "Chesapeake"
select select "48"
click at [335, 65] on input "text" at bounding box center [349, 62] width 124 height 14
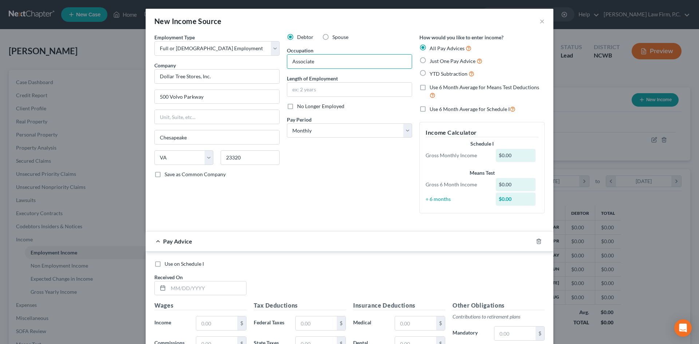
type input "Associate"
click at [327, 106] on span "No Longer Employed" at bounding box center [320, 106] width 47 height 6
click at [305, 106] on input "No Longer Employed" at bounding box center [302, 105] width 5 height 5
checkbox input "true"
click at [451, 75] on span "YTD Subtraction" at bounding box center [449, 74] width 38 height 6
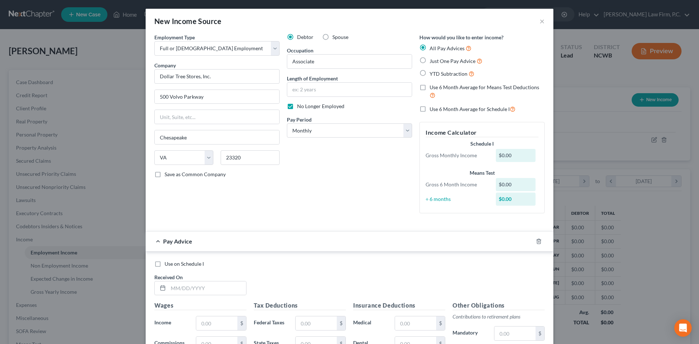
click at [437, 74] on input "YTD Subtraction" at bounding box center [434, 72] width 5 height 5
radio input "true"
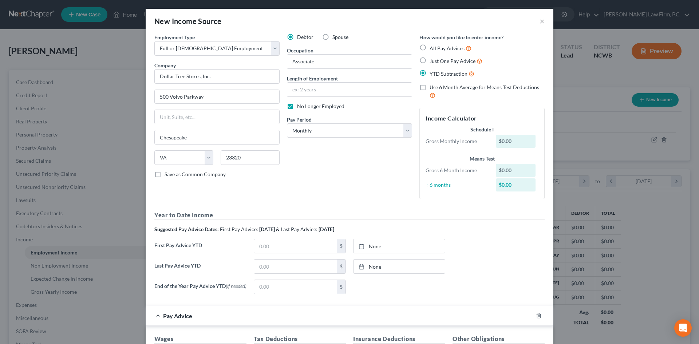
drag, startPoint x: 433, startPoint y: 85, endPoint x: 437, endPoint y: 122, distance: 36.9
click at [433, 86] on span "Use 6 Month Average for Means Test Deductions" at bounding box center [485, 87] width 110 height 6
click at [433, 86] on input "Use 6 Month Average for Means Test Deductions" at bounding box center [434, 86] width 5 height 5
checkbox input "true"
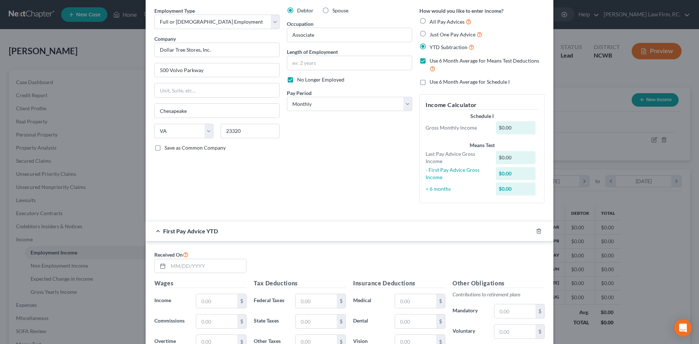
scroll to position [0, 0]
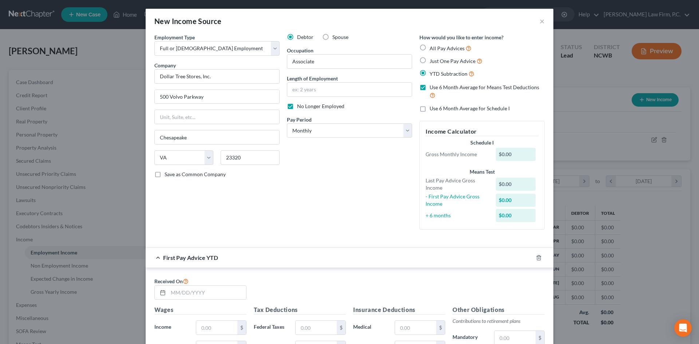
click at [327, 122] on div "Pay Period * Select Monthly Twice Monthly Every Other Week Weekly" at bounding box center [349, 127] width 125 height 22
click at [326, 129] on select "Select Monthly Twice Monthly Every Other Week Weekly" at bounding box center [349, 130] width 125 height 15
select select "2"
click at [287, 123] on select "Select Monthly Twice Monthly Every Other Week Weekly" at bounding box center [349, 130] width 125 height 15
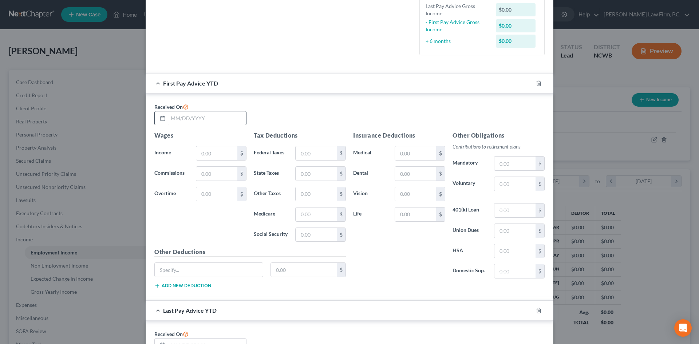
scroll to position [182, 0]
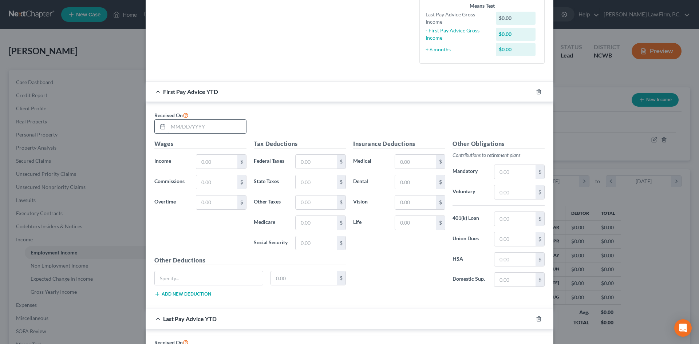
click at [171, 127] on input "text" at bounding box center [207, 127] width 78 height 14
type input "03/07/2025"
click at [202, 158] on input "text" at bounding box center [216, 162] width 41 height 14
type input "71.44"
click at [306, 164] on input "text" at bounding box center [316, 162] width 41 height 14
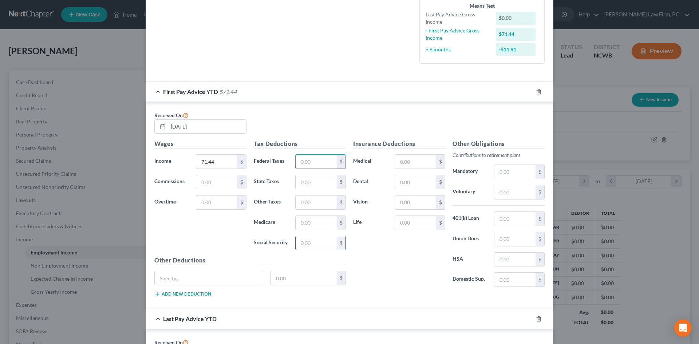
click at [296, 238] on input "text" at bounding box center [316, 243] width 41 height 14
type input "4.43"
click at [321, 226] on input "text" at bounding box center [316, 223] width 41 height 14
type input "1.04"
click at [399, 285] on div "Insurance Deductions Medical $ Dental $ Vision $ Life $" at bounding box center [398, 215] width 99 height 153
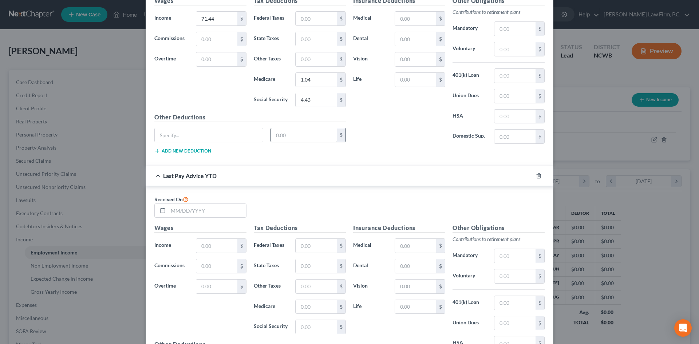
scroll to position [328, 0]
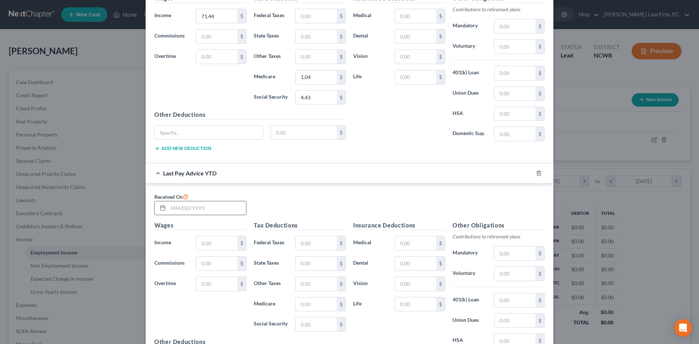
click at [169, 207] on input "text" at bounding box center [207, 208] width 78 height 14
type input "05/02/2025"
click at [207, 243] on input "text" at bounding box center [216, 243] width 41 height 14
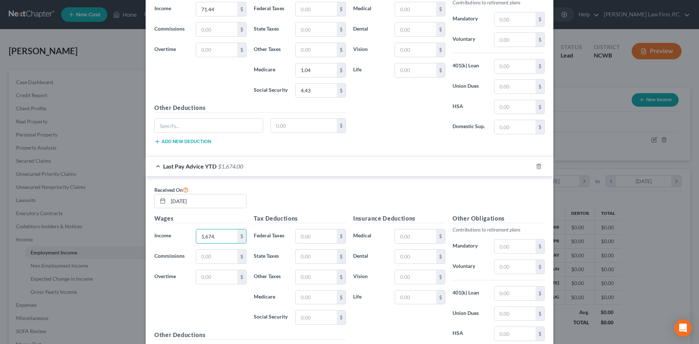
scroll to position [364, 0]
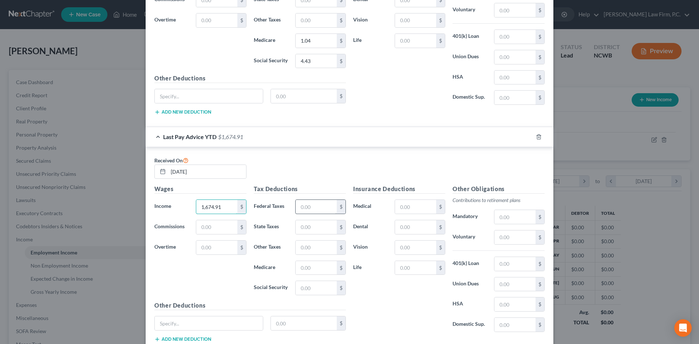
type input "1,674.91"
click at [312, 204] on input "text" at bounding box center [316, 207] width 41 height 14
click at [298, 288] on input "text" at bounding box center [316, 288] width 41 height 14
type input "1"
type input "103.84"
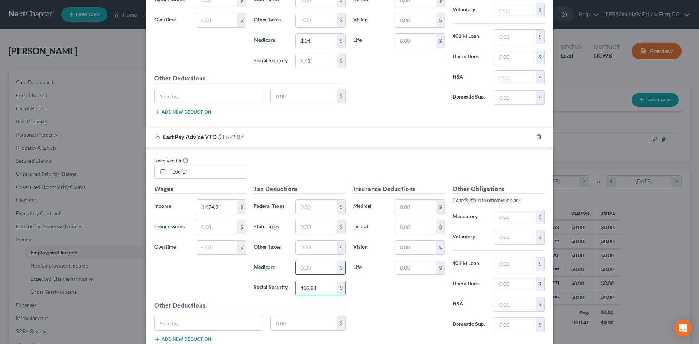
click at [306, 269] on input "text" at bounding box center [316, 268] width 41 height 14
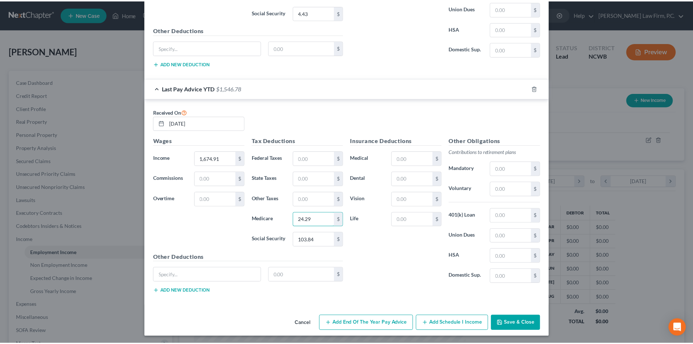
scroll to position [414, 0]
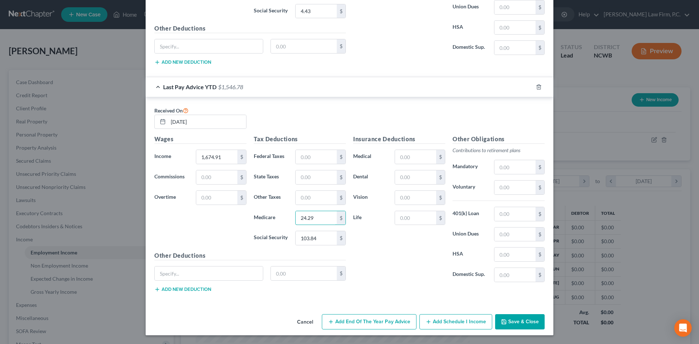
type input "24.29"
click at [508, 319] on button "Save & Close" at bounding box center [520, 321] width 50 height 15
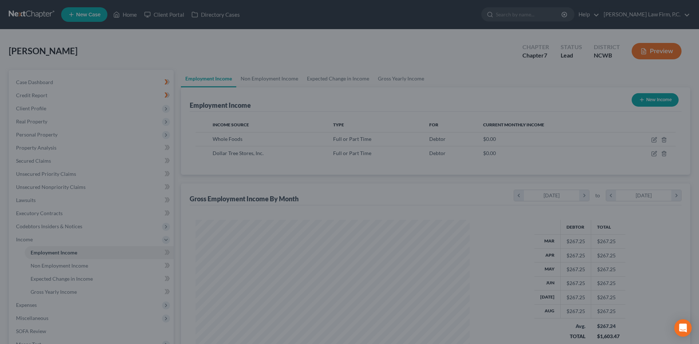
scroll to position [363892, 363742]
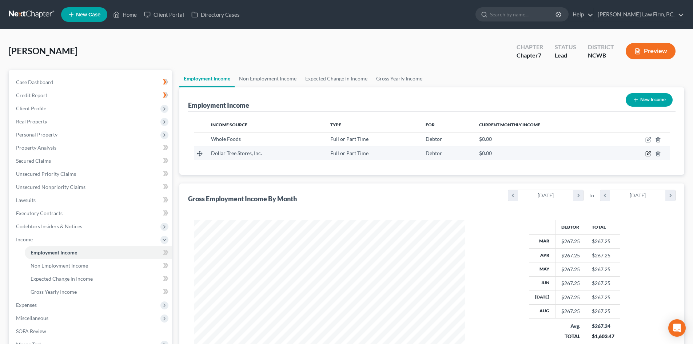
click at [647, 151] on icon "button" at bounding box center [649, 154] width 6 height 6
select select "0"
select select "48"
select select "2"
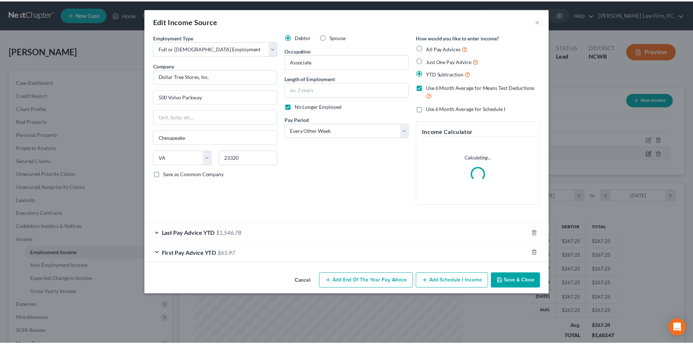
scroll to position [137, 289]
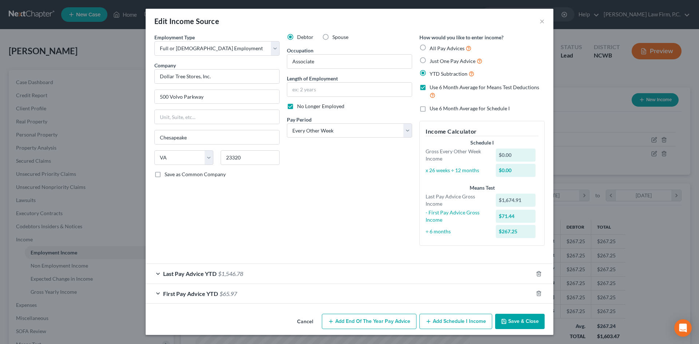
click at [501, 322] on icon "button" at bounding box center [504, 322] width 6 height 6
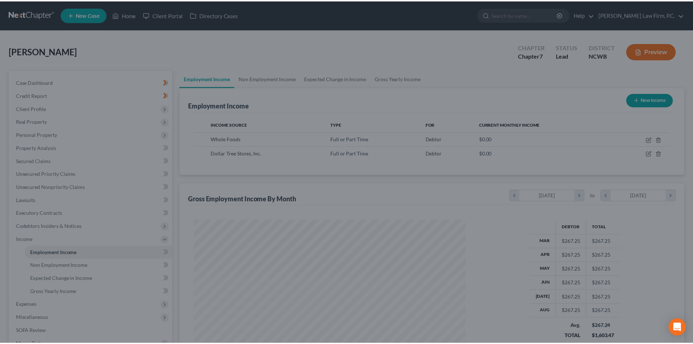
scroll to position [363892, 363742]
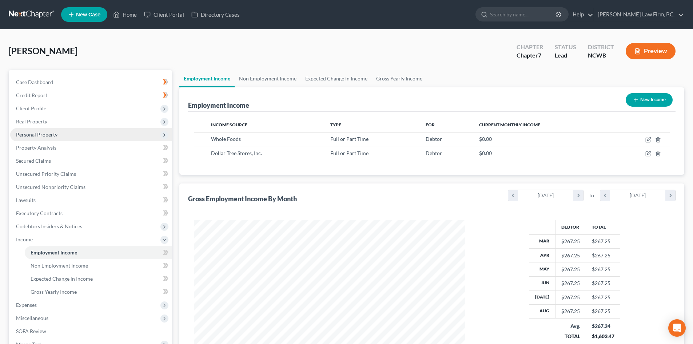
click at [50, 135] on span "Personal Property" at bounding box center [36, 134] width 41 height 6
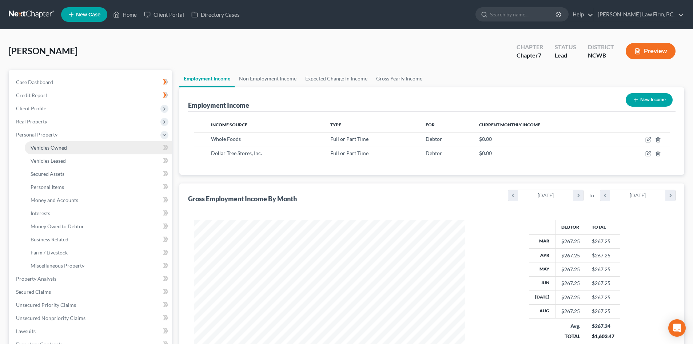
click at [53, 150] on span "Vehicles Owned" at bounding box center [49, 148] width 36 height 6
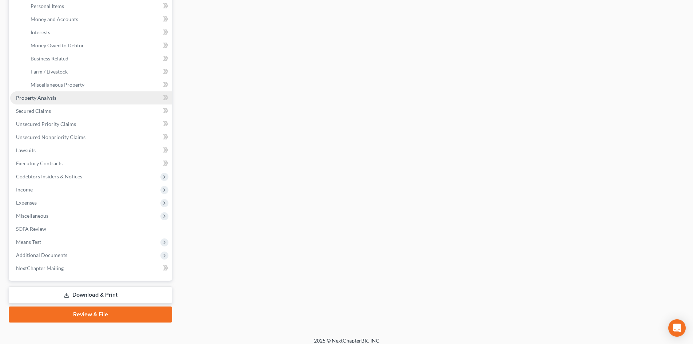
scroll to position [182, 0]
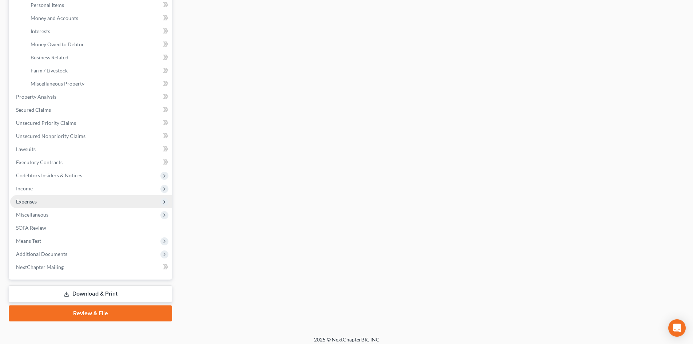
click at [59, 201] on span "Expenses" at bounding box center [91, 201] width 162 height 13
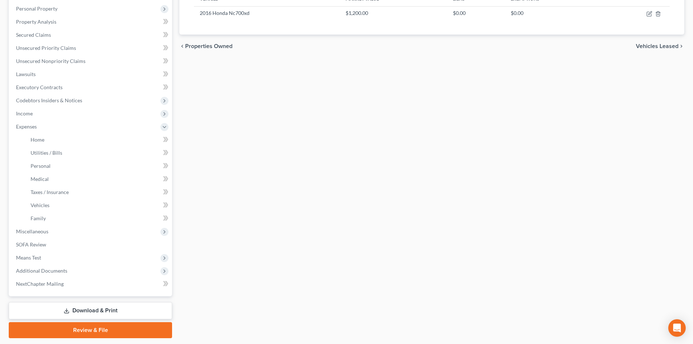
scroll to position [2, 0]
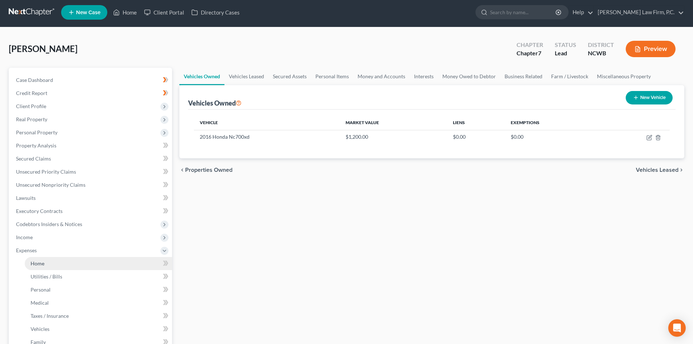
click at [43, 264] on span "Home" at bounding box center [38, 263] width 14 height 6
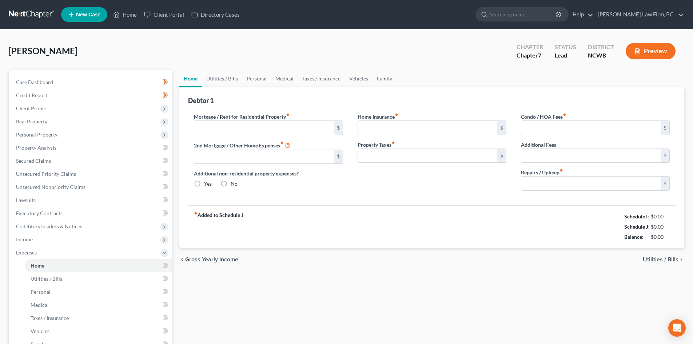
type input "1,100.00"
type input "0.00"
radio input "true"
type input "0.00"
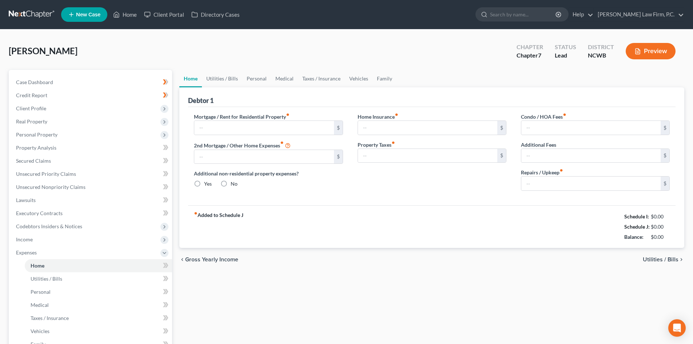
type input "0.00"
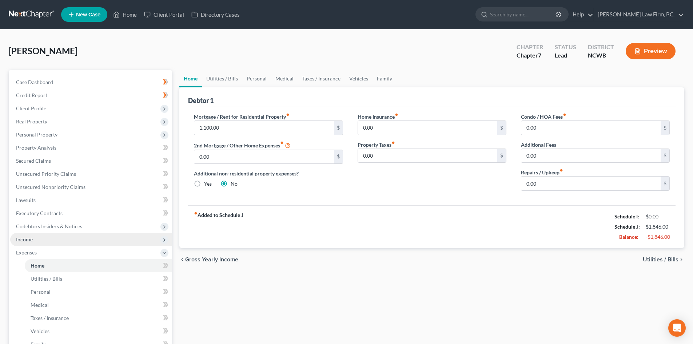
click at [44, 237] on span "Income" at bounding box center [91, 239] width 162 height 13
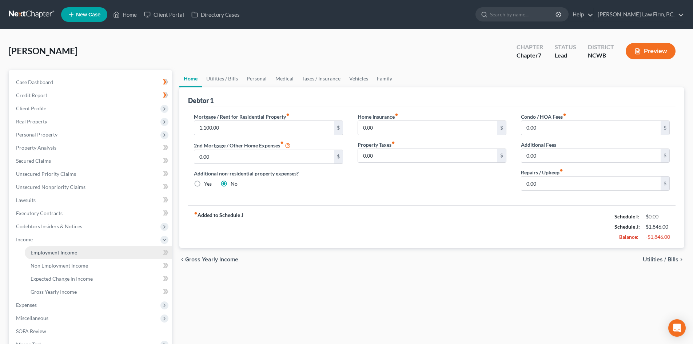
click at [85, 249] on link "Employment Income" at bounding box center [98, 252] width 147 height 13
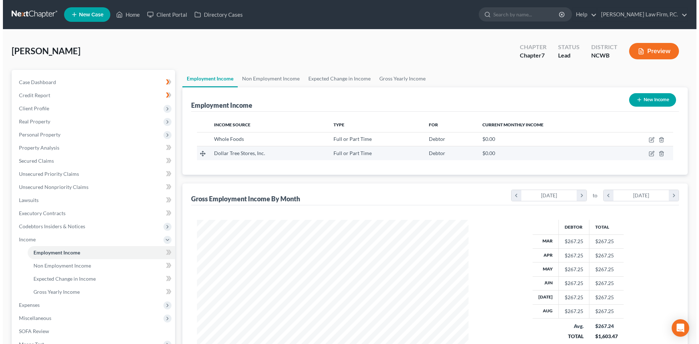
scroll to position [136, 286]
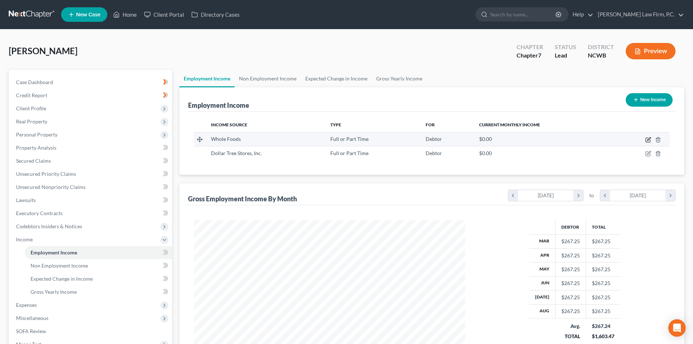
click at [649, 140] on icon "button" at bounding box center [649, 138] width 3 height 3
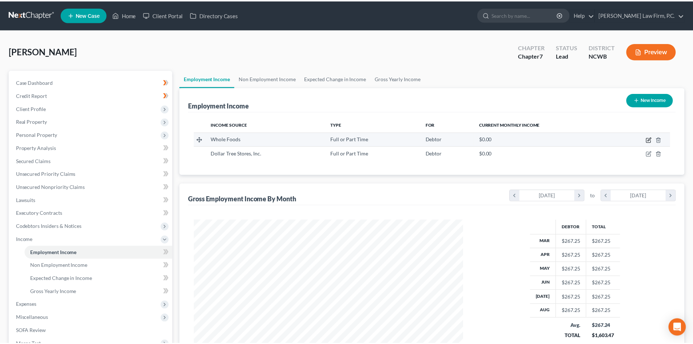
scroll to position [137, 289]
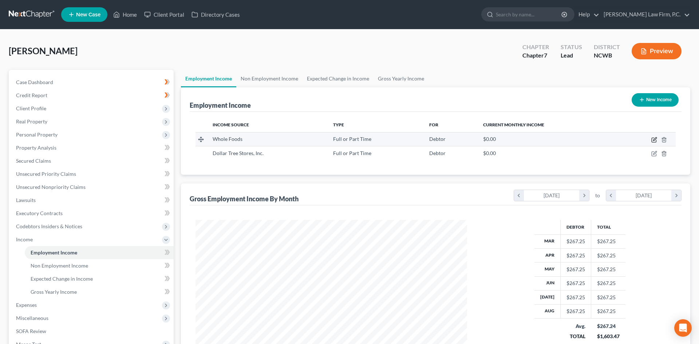
select select "0"
select select "28"
select select "2"
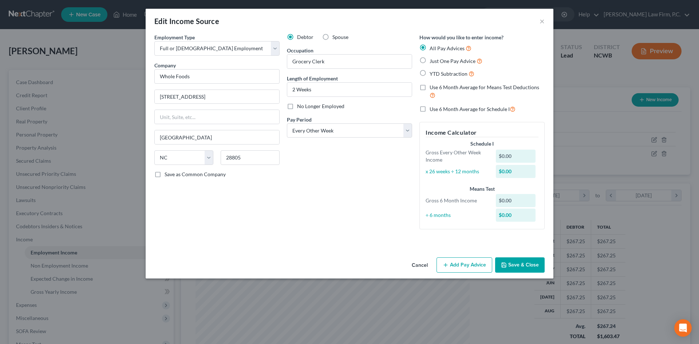
click at [415, 261] on button "Cancel" at bounding box center [420, 265] width 28 height 15
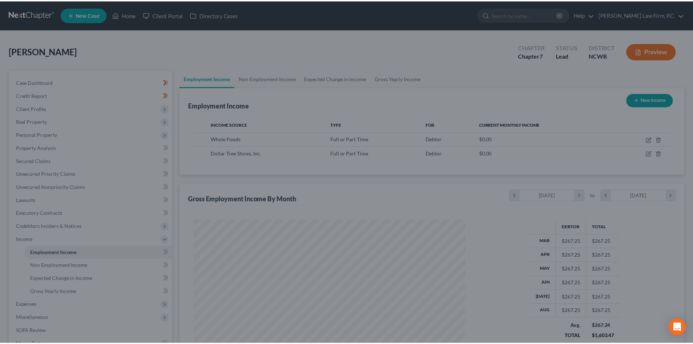
scroll to position [363892, 363742]
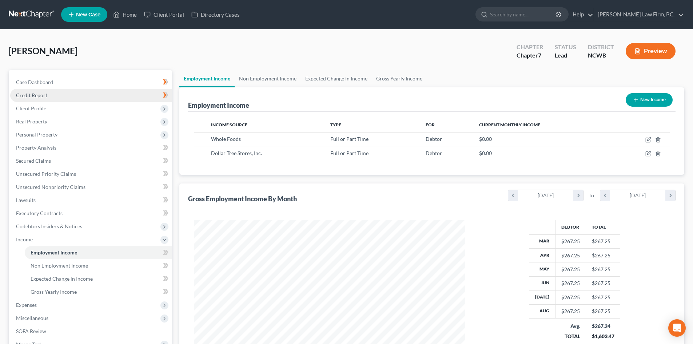
click at [39, 98] on link "Credit Report" at bounding box center [91, 95] width 162 height 13
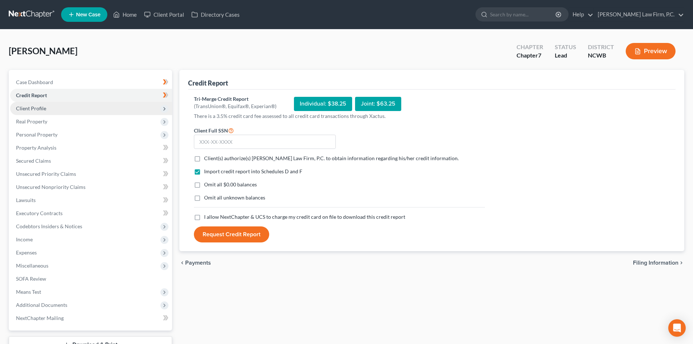
click at [36, 107] on span "Client Profile" at bounding box center [31, 108] width 30 height 6
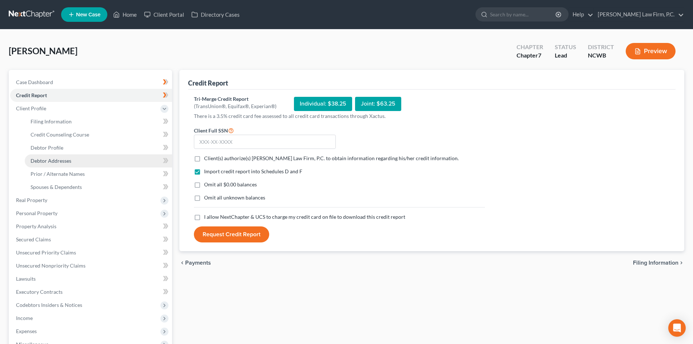
click at [50, 158] on span "Debtor Addresses" at bounding box center [51, 161] width 41 height 6
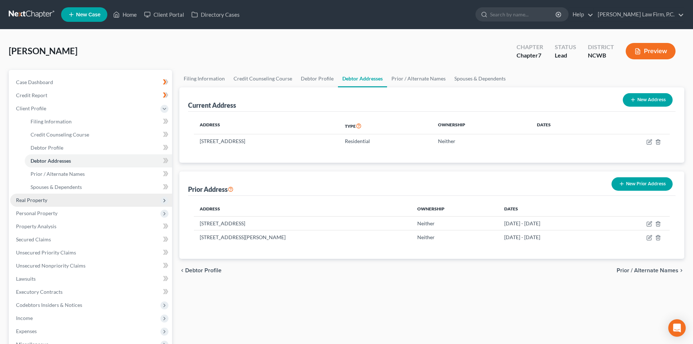
click at [74, 203] on span "Real Property" at bounding box center [91, 200] width 162 height 13
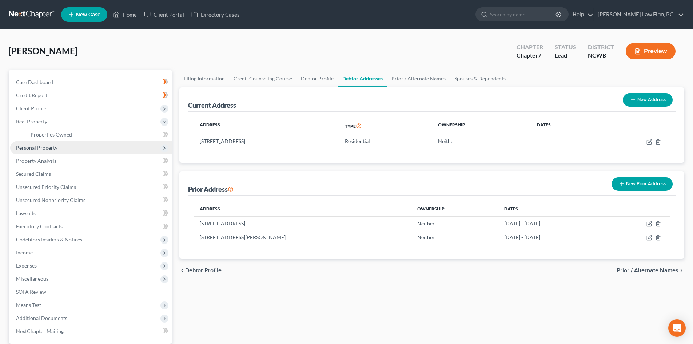
click at [75, 149] on span "Personal Property" at bounding box center [91, 147] width 162 height 13
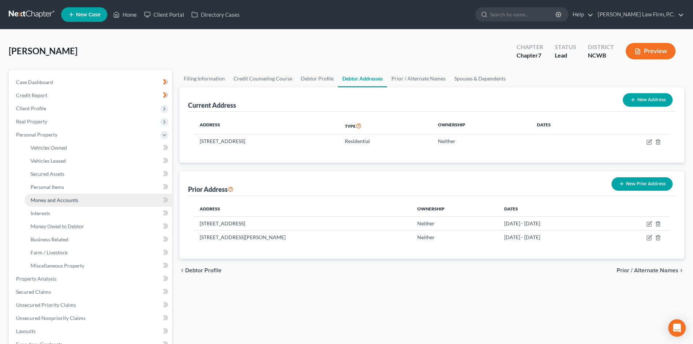
click at [69, 194] on link "Money and Accounts" at bounding box center [98, 200] width 147 height 13
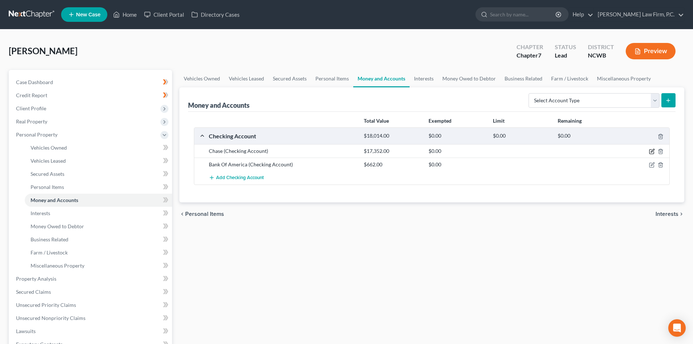
click at [650, 152] on icon "button" at bounding box center [652, 152] width 6 height 6
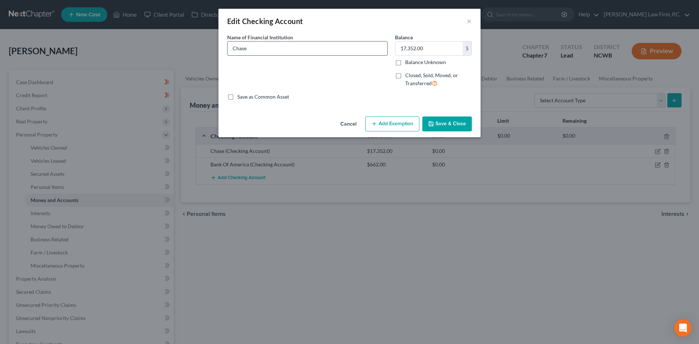
click at [284, 46] on input "Chase" at bounding box center [308, 48] width 160 height 14
type input "Chase x3782"
click at [447, 124] on button "Save & Close" at bounding box center [447, 123] width 50 height 15
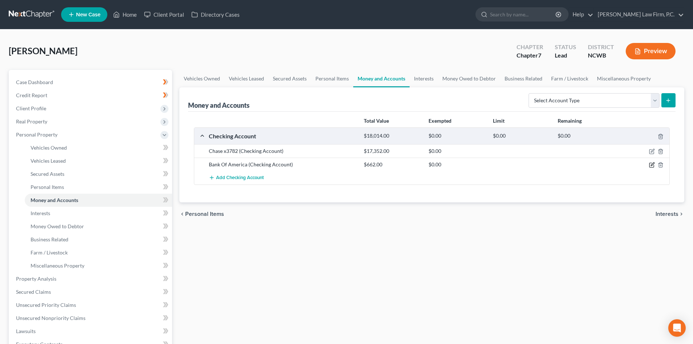
drag, startPoint x: 651, startPoint y: 164, endPoint x: 645, endPoint y: 168, distance: 7.1
click at [650, 164] on icon "button" at bounding box center [652, 165] width 6 height 6
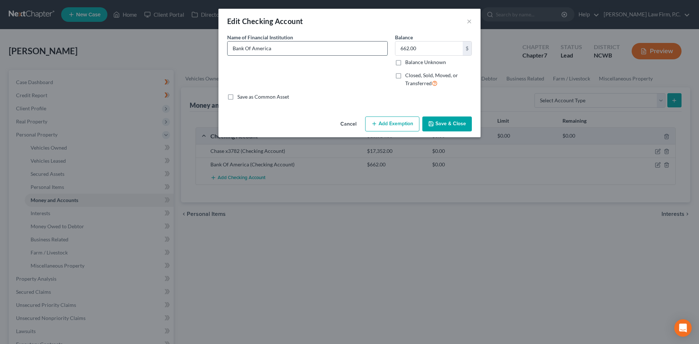
click at [299, 50] on input "Bank Of America" at bounding box center [308, 48] width 160 height 14
click at [246, 45] on input "Bank Of America x7670" at bounding box center [308, 48] width 160 height 14
type input "Bank of America x7670"
click at [428, 46] on input "662.00" at bounding box center [428, 48] width 67 height 14
click at [443, 122] on button "Save & Close" at bounding box center [447, 123] width 50 height 15
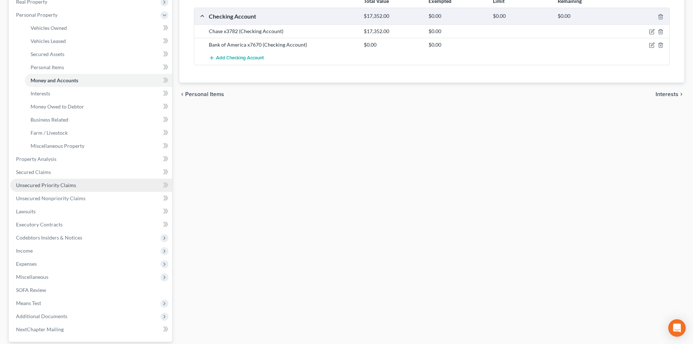
scroll to position [182, 0]
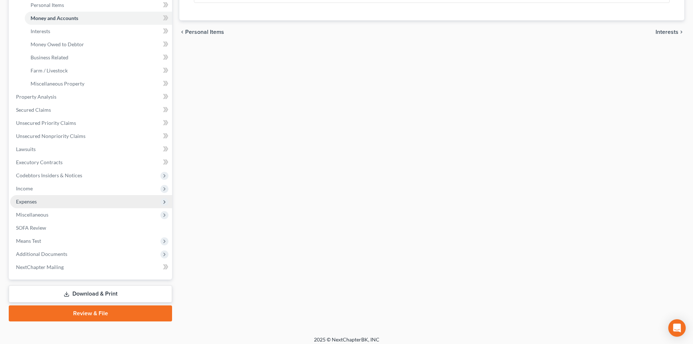
click at [40, 199] on span "Expenses" at bounding box center [91, 201] width 162 height 13
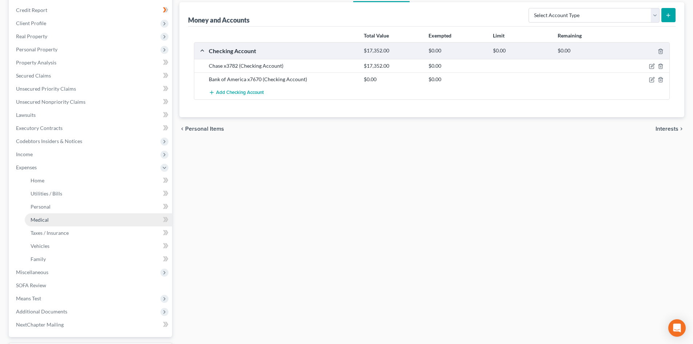
scroll to position [109, 0]
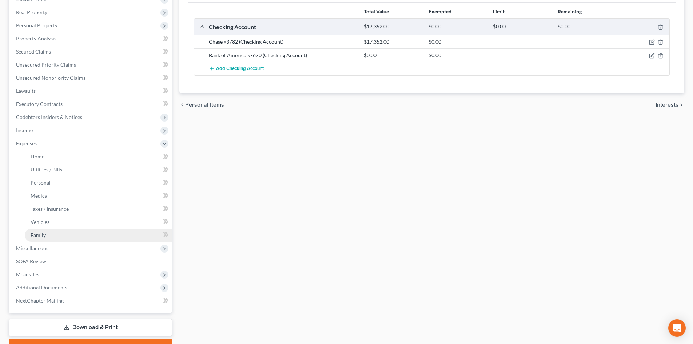
click at [50, 237] on link "Family" at bounding box center [98, 235] width 147 height 13
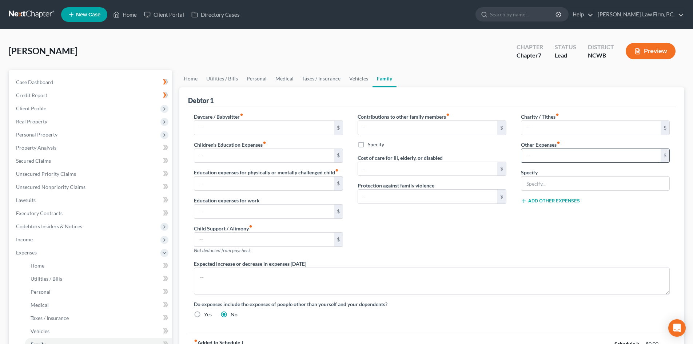
click at [551, 158] on input "text" at bounding box center [591, 156] width 139 height 14
type input "12.00"
type input "Bank Statement Fee"
click at [280, 79] on link "Medical" at bounding box center [284, 78] width 27 height 17
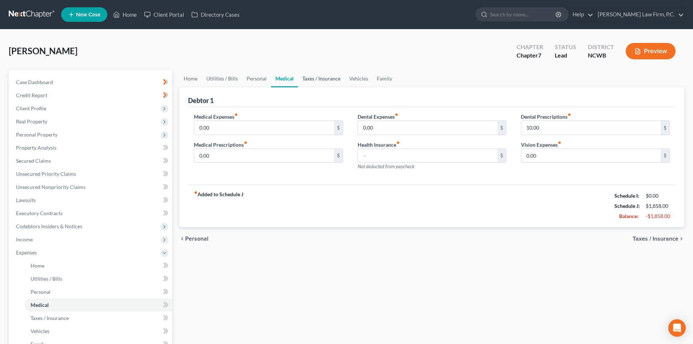
click at [316, 77] on link "Taxes / Insurance" at bounding box center [321, 78] width 47 height 17
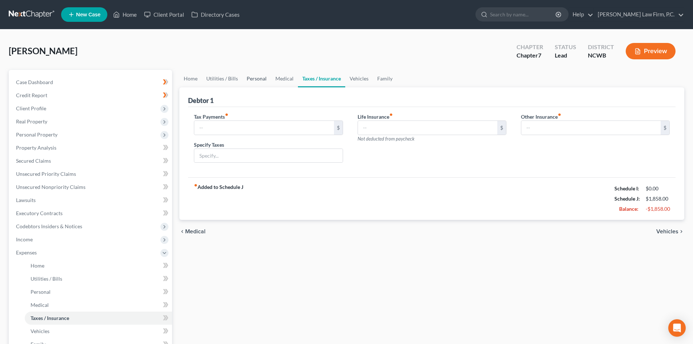
click at [263, 79] on link "Personal" at bounding box center [256, 78] width 29 height 17
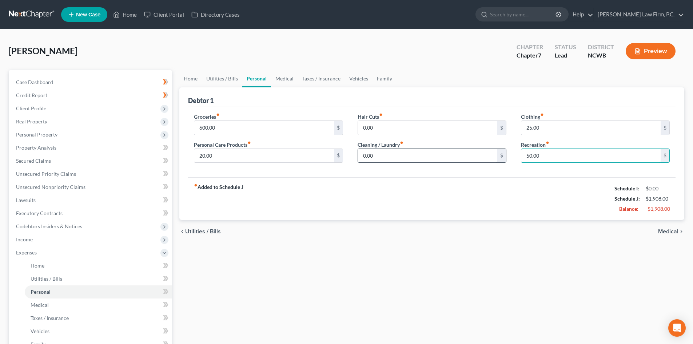
type input "50.00"
click at [396, 162] on input "0.00" at bounding box center [427, 156] width 139 height 14
type input "10.00"
click at [216, 80] on link "Utilities / Bills" at bounding box center [222, 78] width 40 height 17
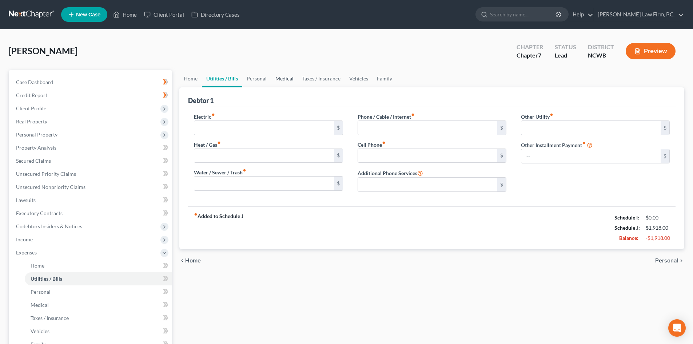
click at [285, 77] on link "Medical" at bounding box center [284, 78] width 27 height 17
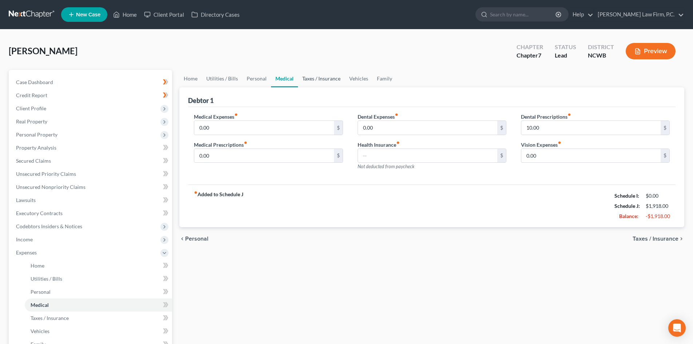
click at [329, 83] on link "Taxes / Insurance" at bounding box center [321, 78] width 47 height 17
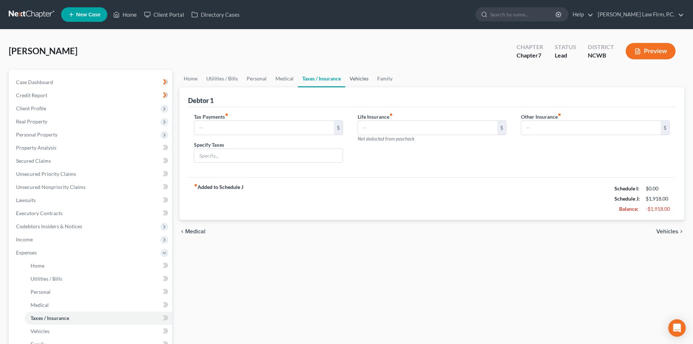
click at [360, 81] on link "Vehicles" at bounding box center [359, 78] width 28 height 17
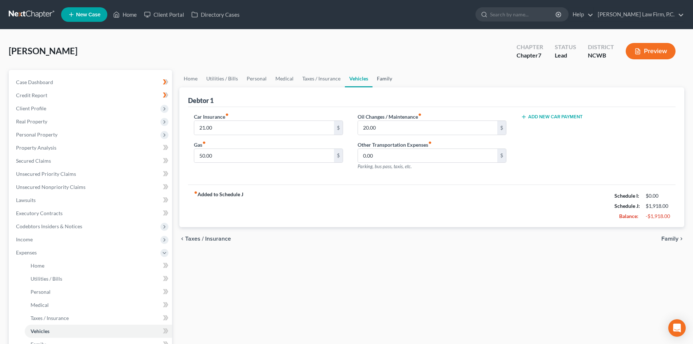
click at [380, 79] on link "Family" at bounding box center [385, 78] width 24 height 17
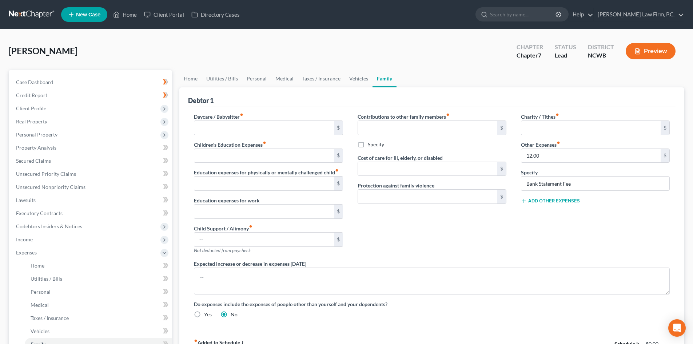
click at [531, 203] on button "Add Other Expenses" at bounding box center [550, 201] width 59 height 6
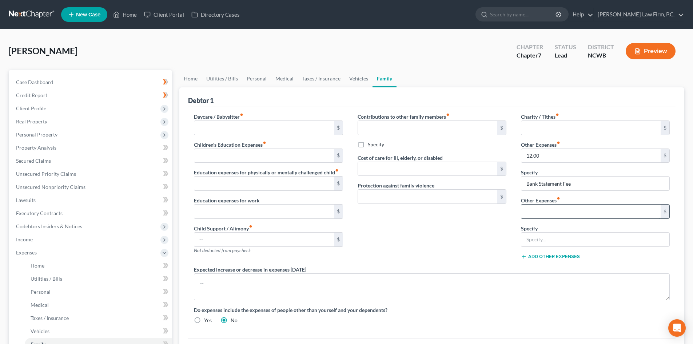
click at [534, 209] on input "text" at bounding box center [591, 212] width 139 height 14
type input "19.99"
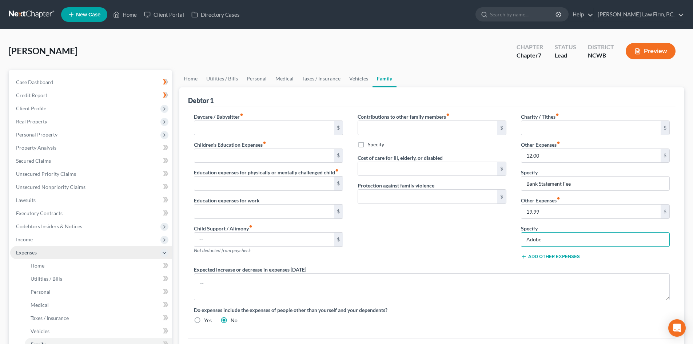
type input "Adobe"
drag, startPoint x: 323, startPoint y: 78, endPoint x: 321, endPoint y: 83, distance: 5.4
click at [323, 79] on link "Taxes / Insurance" at bounding box center [321, 78] width 47 height 17
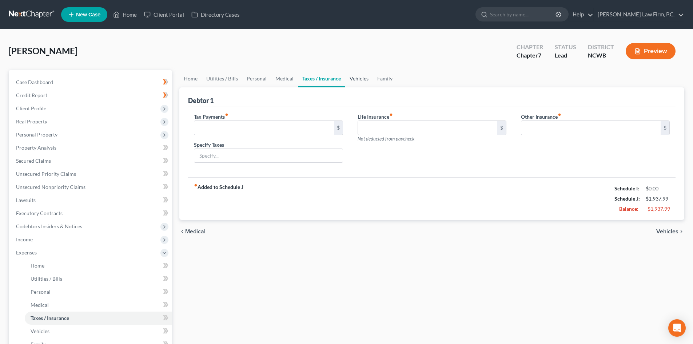
click at [353, 78] on link "Vehicles" at bounding box center [359, 78] width 28 height 17
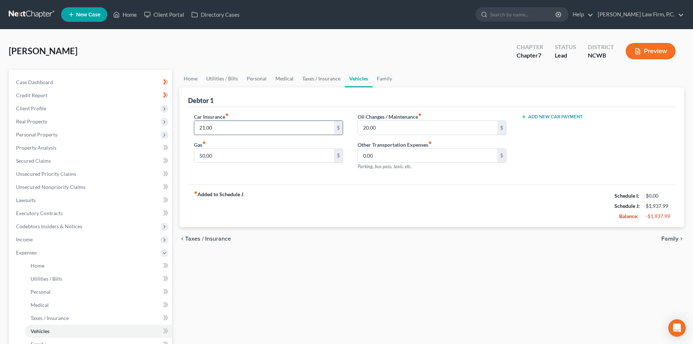
drag, startPoint x: 222, startPoint y: 123, endPoint x: 225, endPoint y: 125, distance: 3.9
click at [222, 123] on input "21.00" at bounding box center [263, 128] width 139 height 14
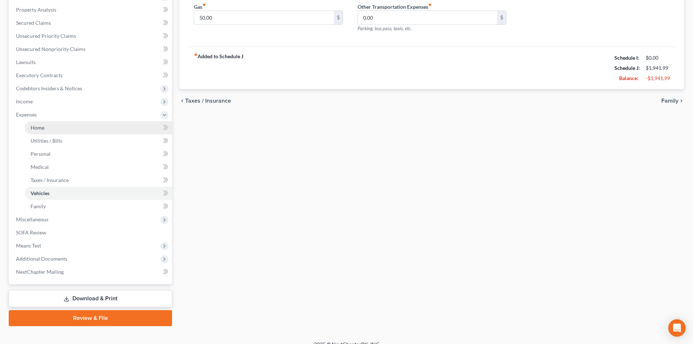
scroll to position [148, 0]
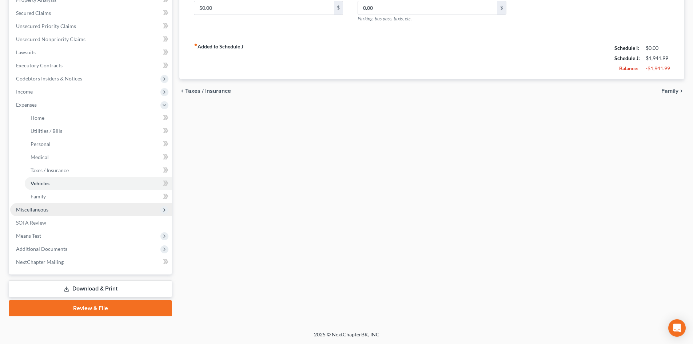
click at [55, 213] on span "Miscellaneous" at bounding box center [91, 209] width 162 height 13
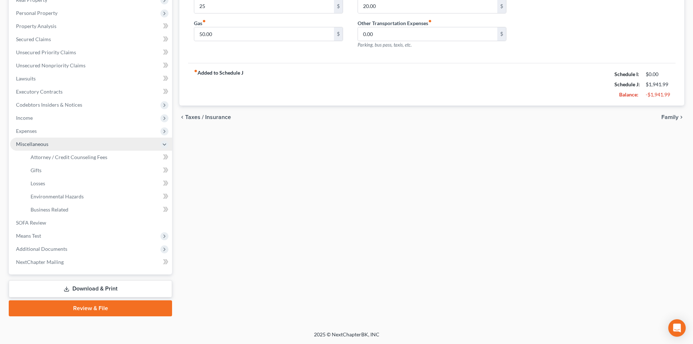
scroll to position [122, 0]
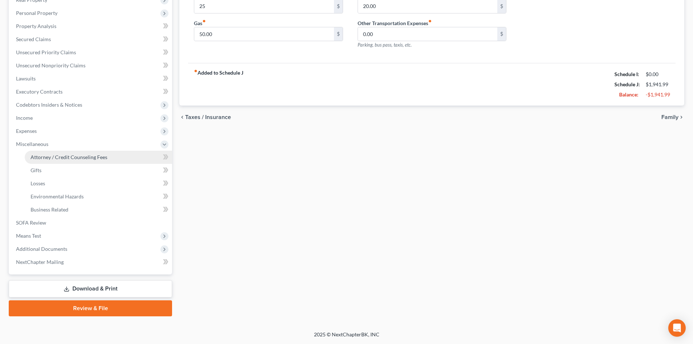
click at [78, 161] on link "Attorney / Credit Counseling Fees" at bounding box center [98, 157] width 147 height 13
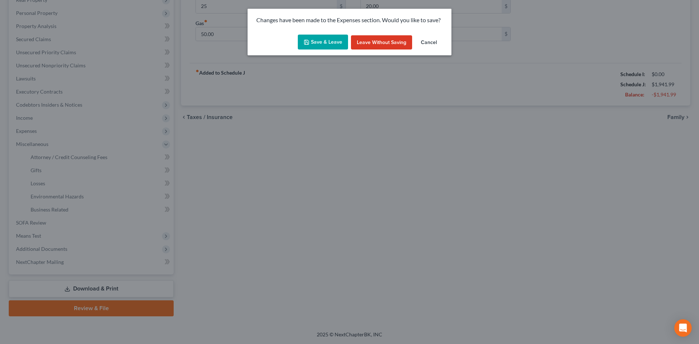
click at [308, 46] on button "Save & Leave" at bounding box center [323, 42] width 50 height 15
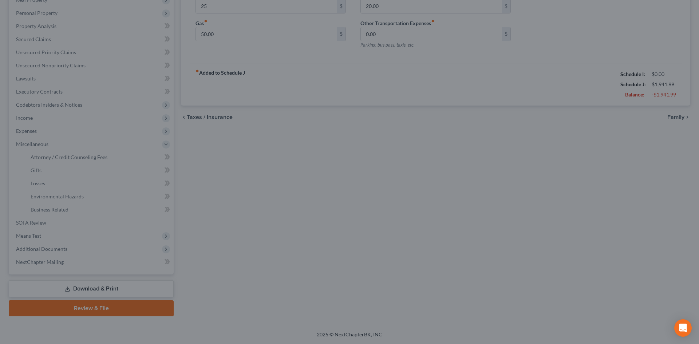
type input "25.00"
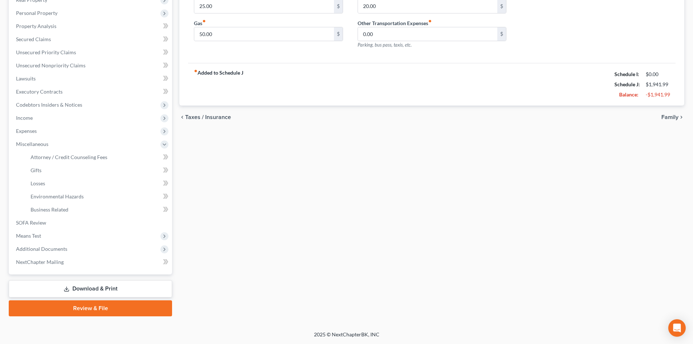
select select "6"
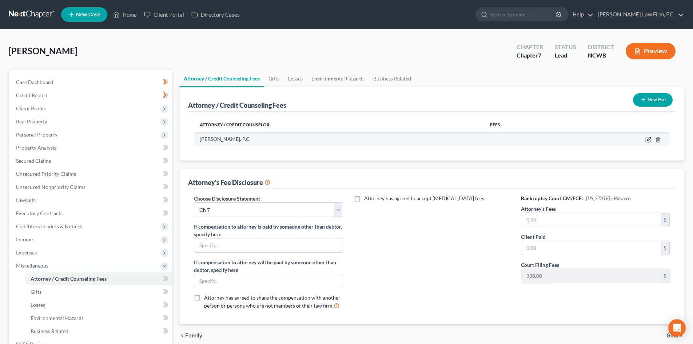
click at [649, 140] on icon "button" at bounding box center [649, 140] width 6 height 6
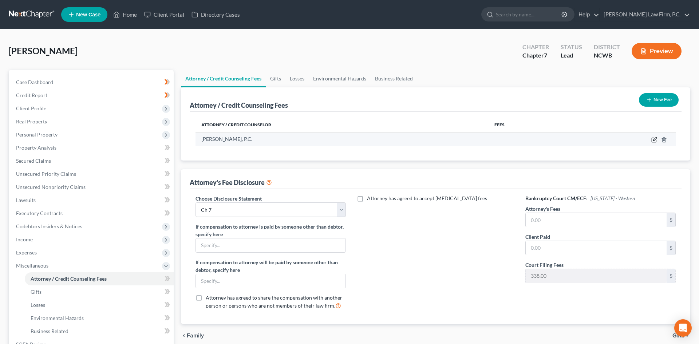
select select "28"
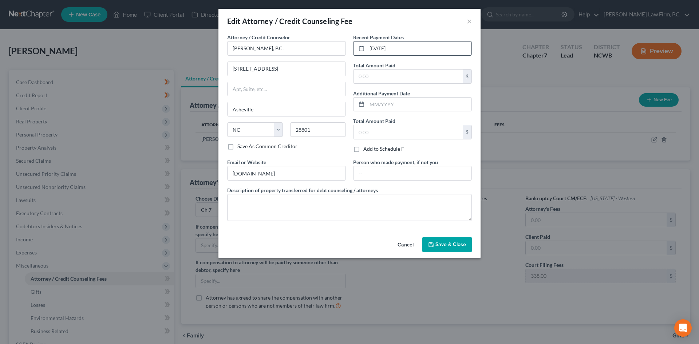
click at [380, 47] on input "06/26/2025" at bounding box center [419, 48] width 104 height 14
click at [382, 48] on input "06/26/2025" at bounding box center [419, 48] width 104 height 14
drag, startPoint x: 378, startPoint y: 48, endPoint x: 382, endPoint y: 50, distance: 4.2
click at [382, 50] on input "06/26/2025" at bounding box center [419, 48] width 104 height 14
type input "06/18/2025"
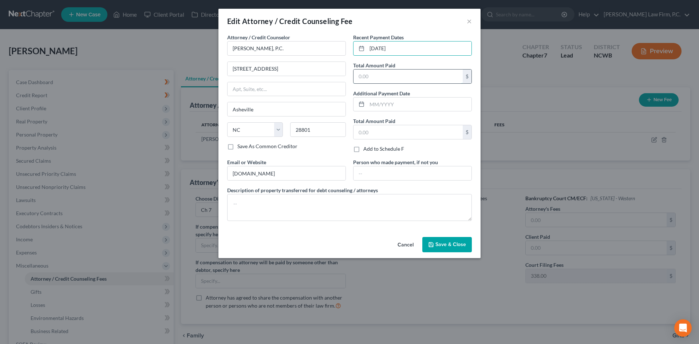
click at [380, 78] on input "text" at bounding box center [407, 77] width 109 height 14
type input "250.00"
click at [433, 243] on icon "button" at bounding box center [431, 244] width 4 height 4
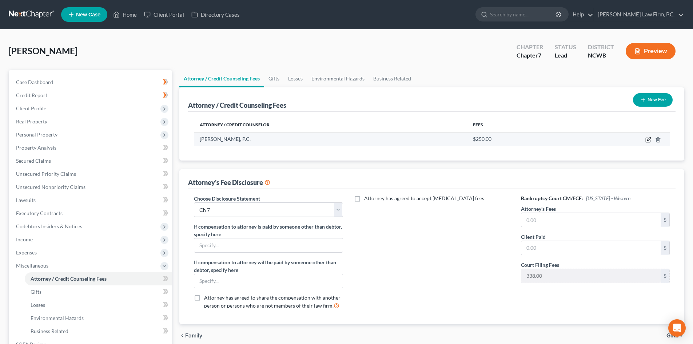
click at [647, 140] on icon "button" at bounding box center [649, 140] width 6 height 6
select select "28"
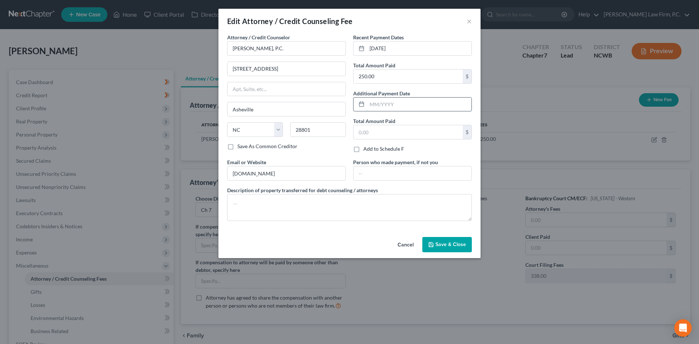
click at [375, 103] on input "text" at bounding box center [419, 105] width 104 height 14
type input "06/25"
click at [379, 135] on input "text" at bounding box center [407, 132] width 109 height 14
type input "1,500.00"
click at [464, 245] on span "Save & Close" at bounding box center [450, 244] width 31 height 6
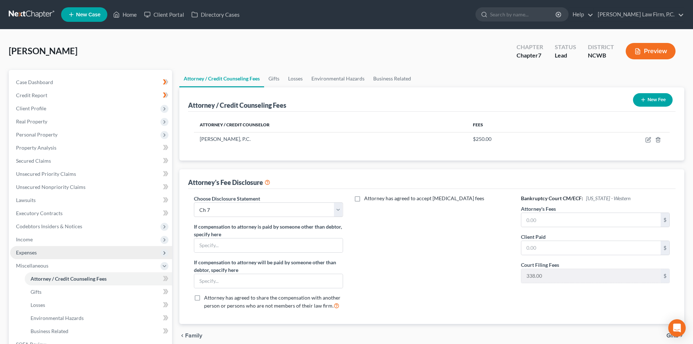
click at [37, 252] on span "Expenses" at bounding box center [91, 252] width 162 height 13
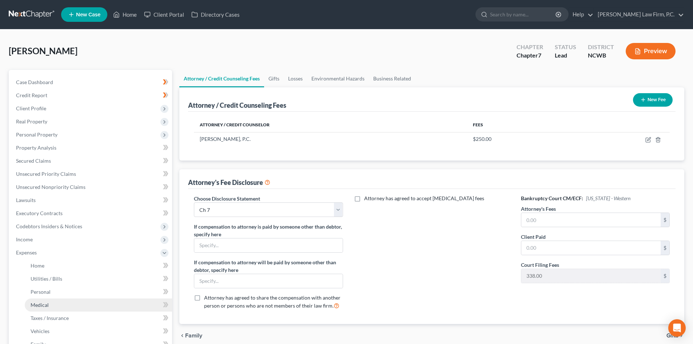
click at [58, 307] on link "Medical" at bounding box center [98, 305] width 147 height 13
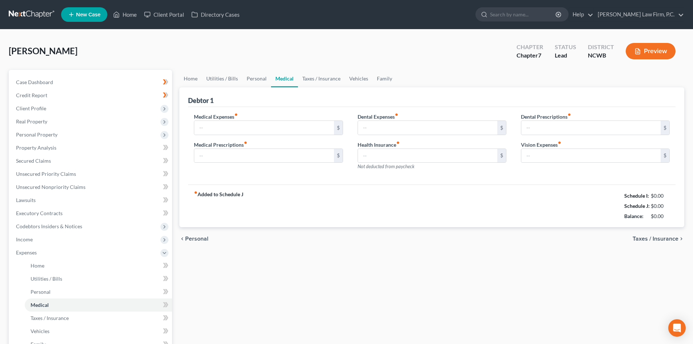
type input "0.00"
type input "10.00"
click at [545, 157] on input "0.00" at bounding box center [591, 156] width 139 height 14
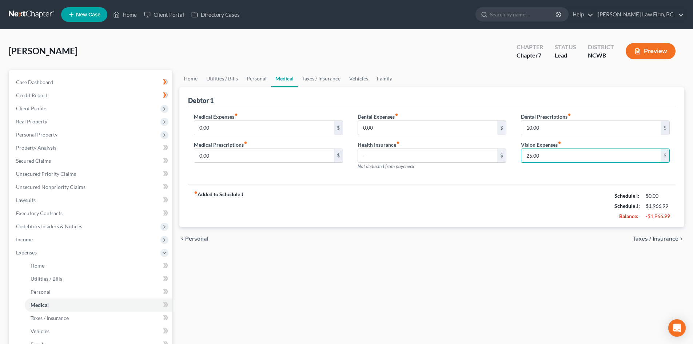
type input "25.00"
click at [399, 124] on input "0.00" at bounding box center [427, 128] width 139 height 14
type input "23.00"
click at [256, 167] on div "Medical Expenses fiber_manual_record 0.00 $ Medical Prescriptions fiber_manual_…" at bounding box center [268, 144] width 163 height 63
drag, startPoint x: 541, startPoint y: 269, endPoint x: 528, endPoint y: 258, distance: 16.8
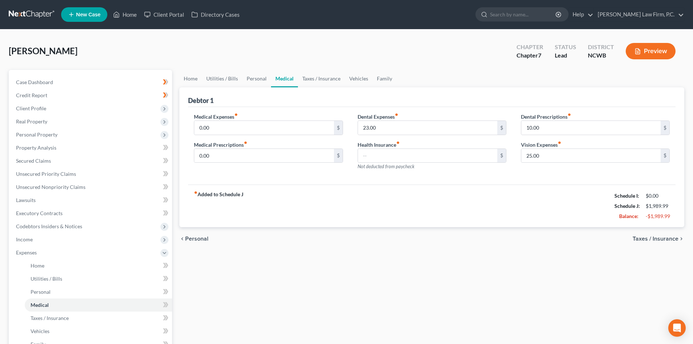
click at [541, 268] on div "Home Utilities / Bills Personal Medical Taxes / Insurance Vehicles Family Debto…" at bounding box center [432, 267] width 513 height 394
click at [38, 186] on span "Unsecured Nonpriority Claims" at bounding box center [51, 187] width 70 height 6
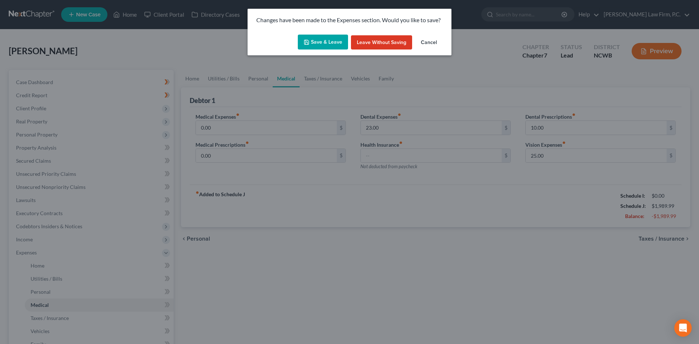
click at [329, 41] on button "Save & Leave" at bounding box center [323, 42] width 50 height 15
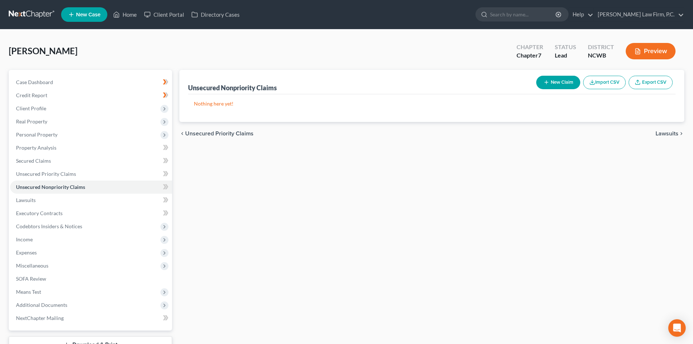
click at [561, 76] on button "New Claim" at bounding box center [559, 82] width 44 height 13
select select "0"
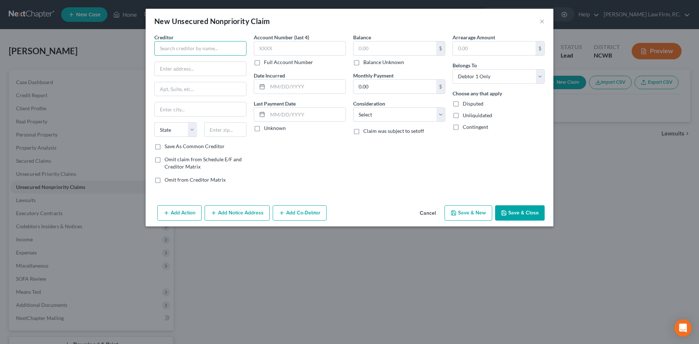
click at [195, 51] on input "text" at bounding box center [200, 48] width 92 height 15
type input "Valley National Bank"
click at [373, 44] on input "text" at bounding box center [394, 48] width 83 height 14
type input "22,378"
click at [408, 116] on select "Select Cable / Satellite Services Collection Agency Credit Card Debt Debt Couns…" at bounding box center [399, 114] width 92 height 15
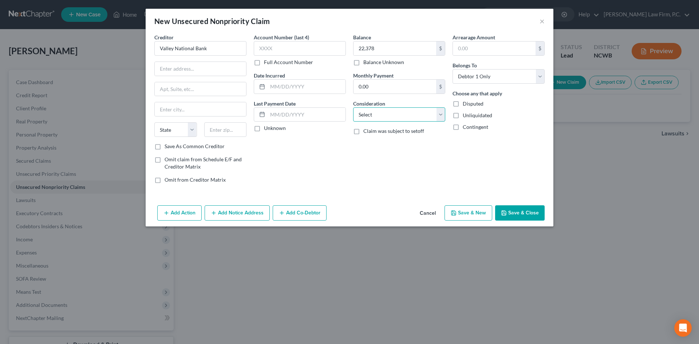
select select "4"
click at [353, 107] on select "Select Cable / Satellite Services Collection Agency Credit Card Debt Debt Couns…" at bounding box center [399, 114] width 92 height 15
click at [189, 213] on button "Add Action" at bounding box center [179, 212] width 44 height 15
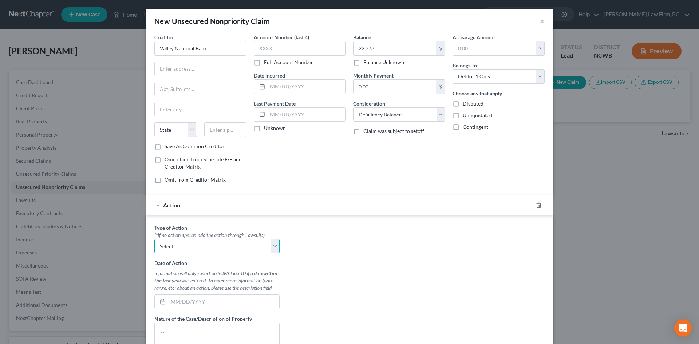
click at [190, 247] on select "Select Repossession Garnishment Foreclosure Personal Injury Attached, Seized, O…" at bounding box center [216, 246] width 125 height 15
select select "0"
click at [154, 239] on select "Select Repossession Garnishment Foreclosure Personal Injury Attached, Seized, O…" at bounding box center [216, 246] width 125 height 15
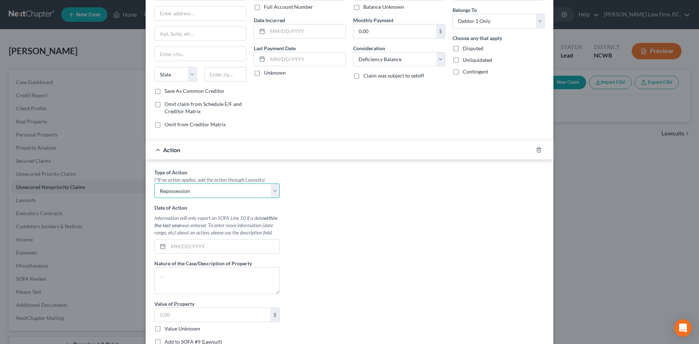
scroll to position [108, 0]
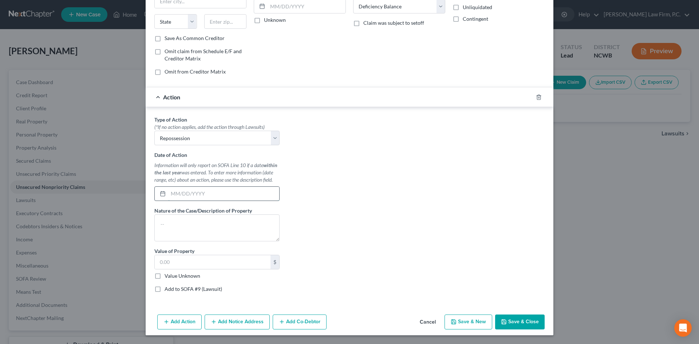
click at [170, 194] on input "text" at bounding box center [223, 194] width 111 height 14
click at [195, 190] on input "04/" at bounding box center [223, 194] width 111 height 14
type input "04/23/2025"
type textarea "2022 Kia Sorrento"
click at [165, 276] on label "Value Unknown" at bounding box center [183, 275] width 36 height 7
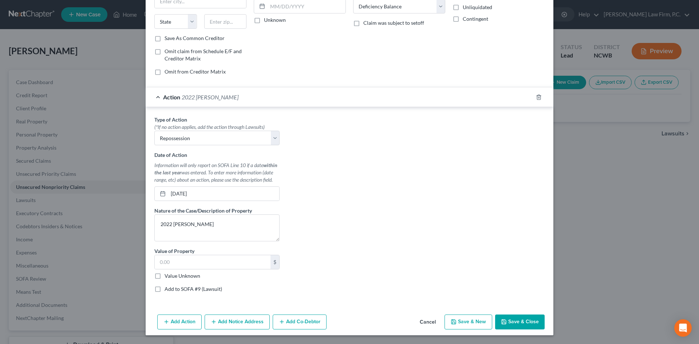
click at [167, 276] on input "Value Unknown" at bounding box center [169, 274] width 5 height 5
checkbox input "true"
type input "0.00"
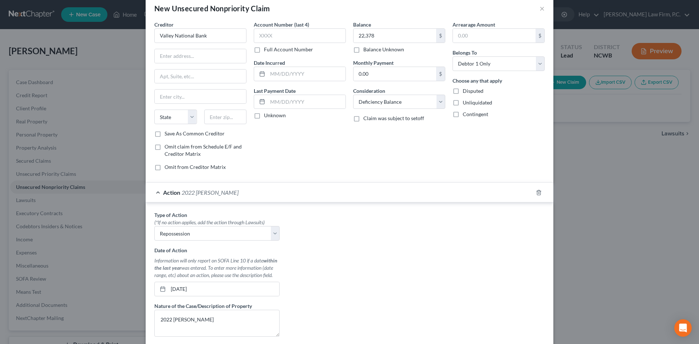
scroll to position [0, 0]
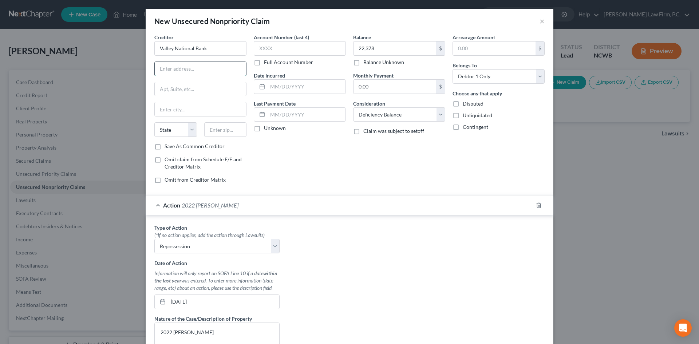
click at [175, 74] on input "text" at bounding box center [200, 69] width 91 height 14
type input "ATTN: Bankruptcy"
click at [181, 92] on input "text" at bounding box center [200, 89] width 91 height 14
type input "PO Box 953"
click at [222, 134] on input "text" at bounding box center [225, 129] width 43 height 15
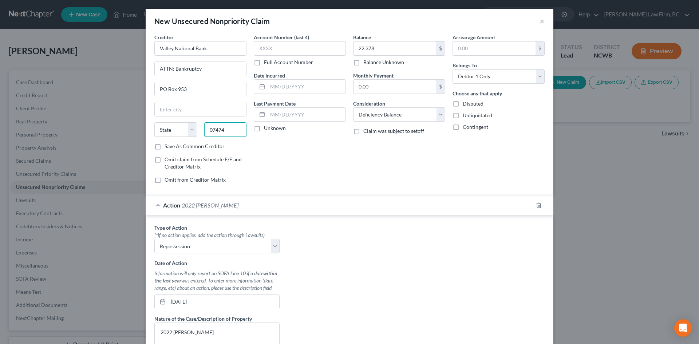
type input "07474"
type input "Wayne"
select select "33"
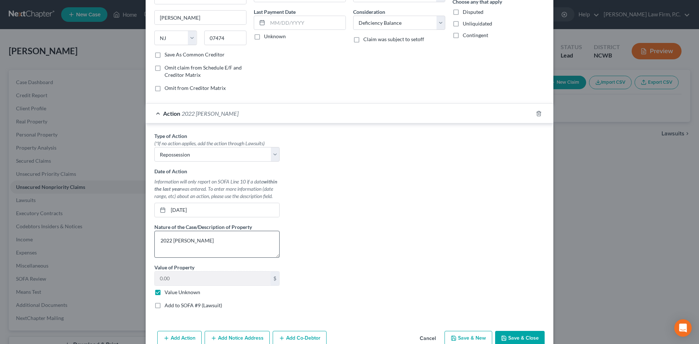
scroll to position [108, 0]
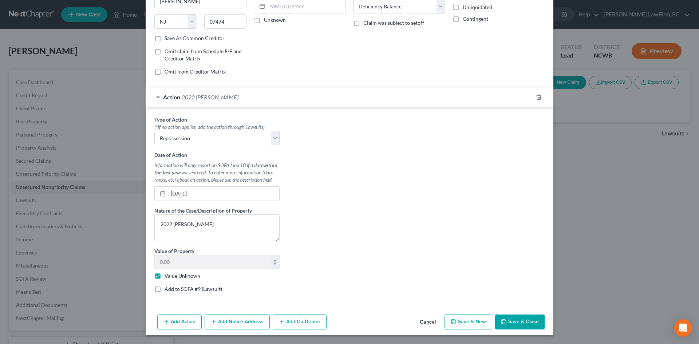
click at [464, 325] on button "Save & New" at bounding box center [468, 322] width 48 height 15
select select "0"
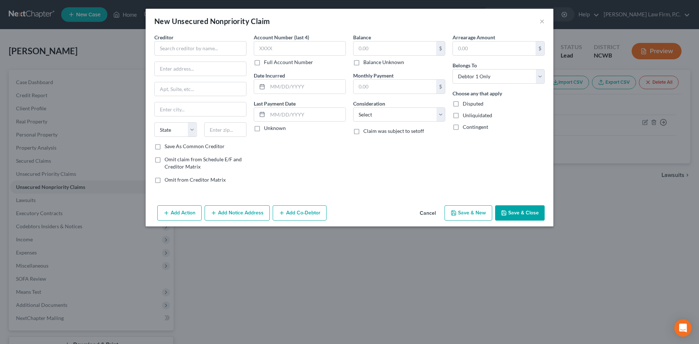
click at [435, 214] on button "Cancel" at bounding box center [428, 213] width 28 height 15
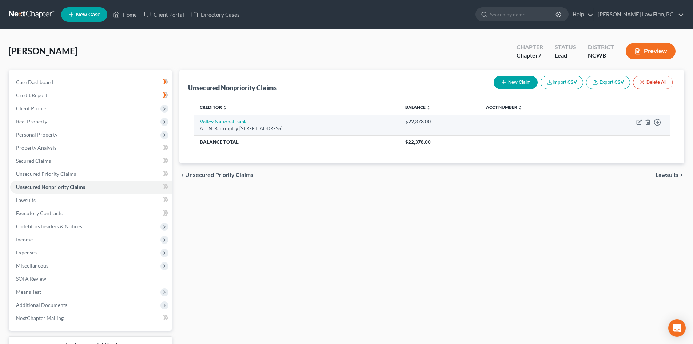
click at [233, 120] on link "Valley National Bank" at bounding box center [223, 121] width 47 height 6
select select "33"
select select "4"
select select "0"
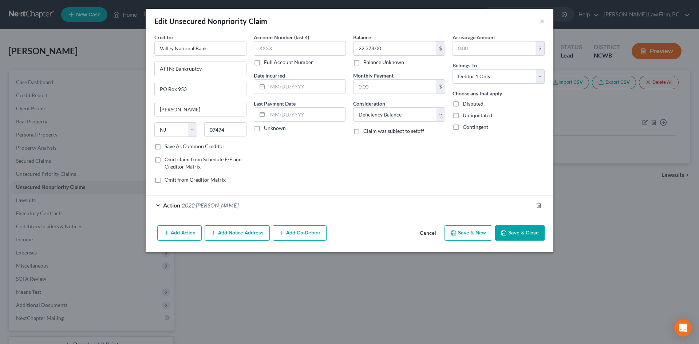
click at [232, 234] on button "Add Notice Address" at bounding box center [237, 232] width 65 height 15
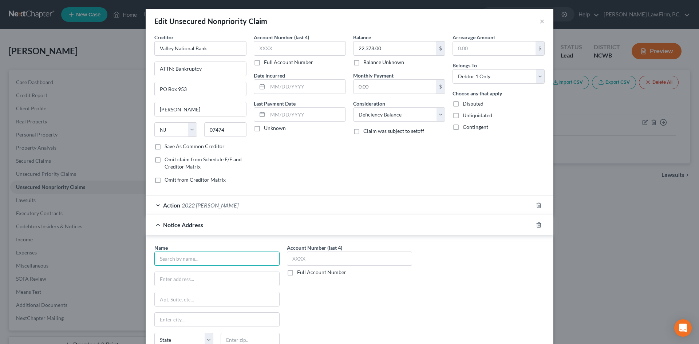
click at [175, 261] on input "text" at bounding box center [216, 259] width 125 height 15
type input "Valley National Bank"
type input "ATTN: Bankruptcy"
type input "1460 Valley Road"
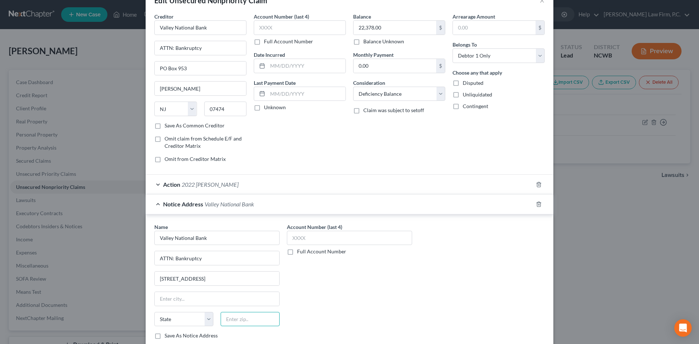
drag, startPoint x: 224, startPoint y: 332, endPoint x: 226, endPoint y: 339, distance: 8.0
click at [226, 339] on div "Name * Valley National Bank ATTN: Bankruptcy 1460 Valley Road State AL AK AR AZ…" at bounding box center [217, 284] width 133 height 122
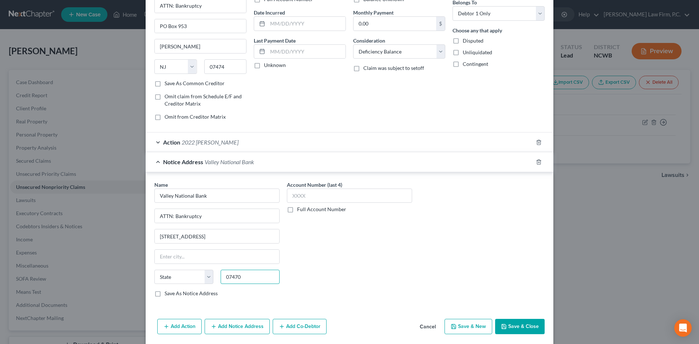
scroll to position [74, 0]
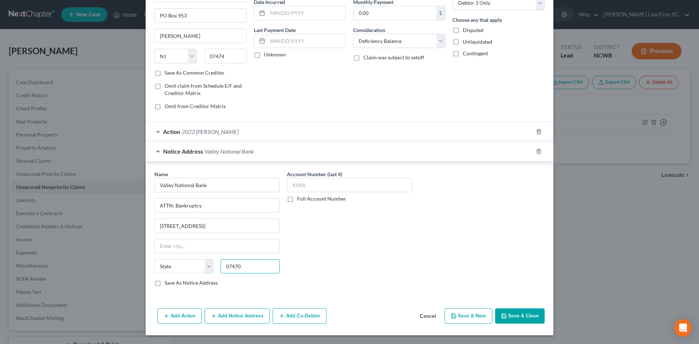
type input "07470"
type input "Wayne"
select select "33"
click at [456, 317] on button "Save & New" at bounding box center [468, 315] width 48 height 15
select select "0"
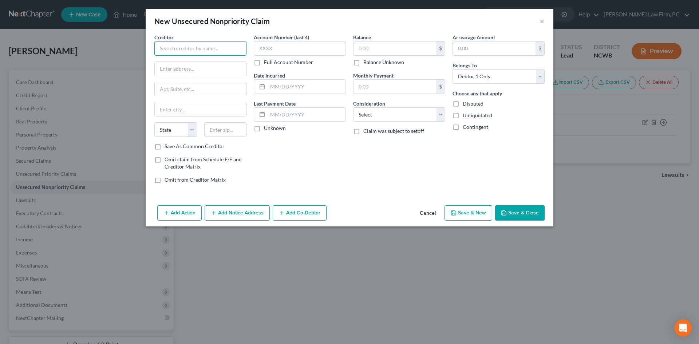
click at [178, 52] on input "text" at bounding box center [200, 48] width 92 height 15
click at [184, 62] on div "USAA Savings Bank" at bounding box center [198, 61] width 76 height 7
type input "USAA Savings Bank"
type input "10750 Mc Dermott Fwy"
type input "San Antonio"
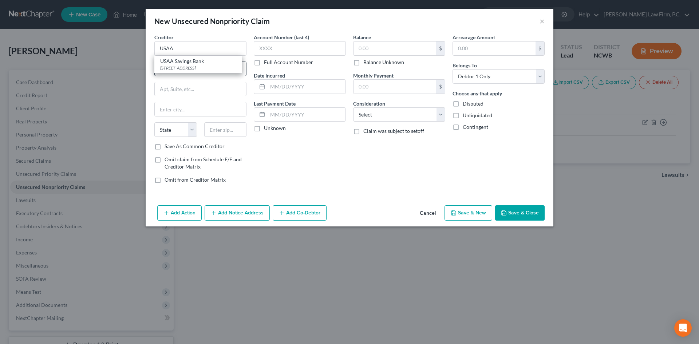
select select "45"
type input "78288"
click at [364, 52] on input "text" at bounding box center [394, 48] width 83 height 14
type input "4,867"
click at [270, 84] on input "text" at bounding box center [307, 87] width 78 height 14
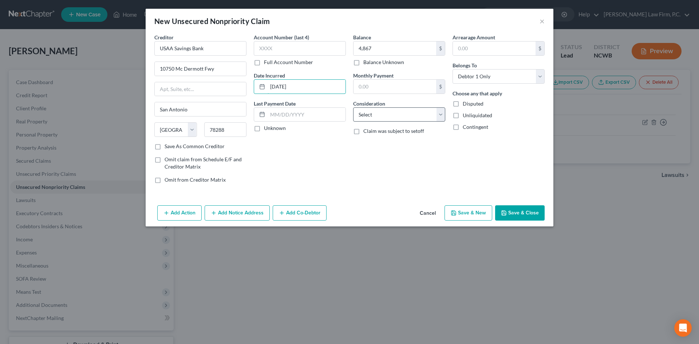
type input "03/27/2023"
click at [387, 115] on select "Select Cable / Satellite Services Collection Agency Credit Card Debt Debt Couns…" at bounding box center [399, 114] width 92 height 15
select select "2"
click at [353, 107] on select "Select Cable / Satellite Services Collection Agency Credit Card Debt Debt Couns…" at bounding box center [399, 114] width 92 height 15
click at [477, 214] on button "Save & New" at bounding box center [468, 212] width 48 height 15
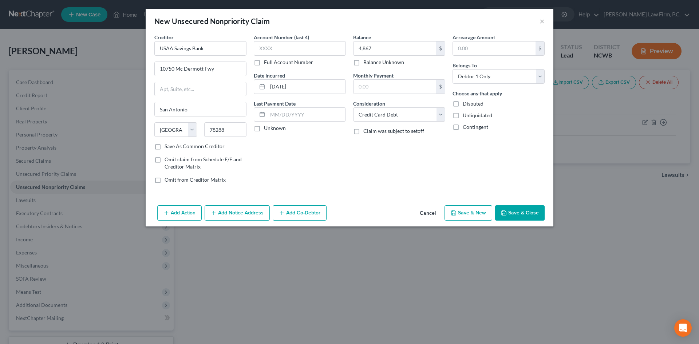
select select "0"
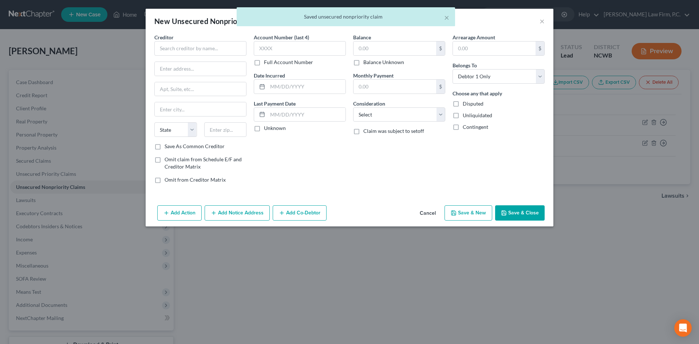
type input "4,867.00"
type input "0.00"
click at [170, 54] on input "text" at bounding box center [200, 48] width 92 height 15
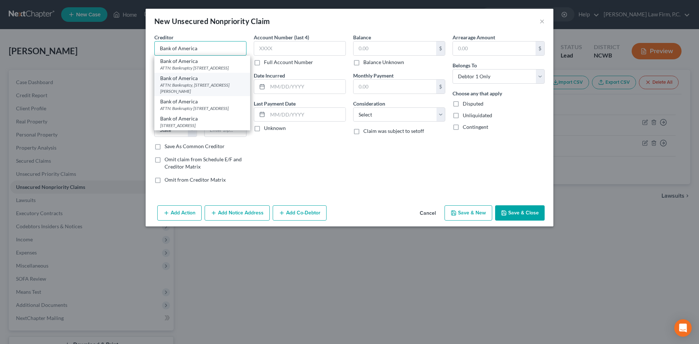
type input "Bank of America"
click at [200, 92] on div "ATTN: Bankruptcy, 100 North Tryon Street, Charlotte, NC 28255" at bounding box center [202, 88] width 84 height 12
type input "ATTN: Bankruptcy, 100 North Tryon Street"
type input "Charlotte"
select select "28"
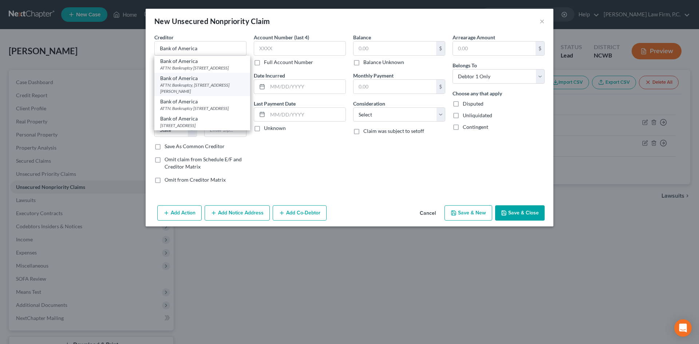
type input "28255"
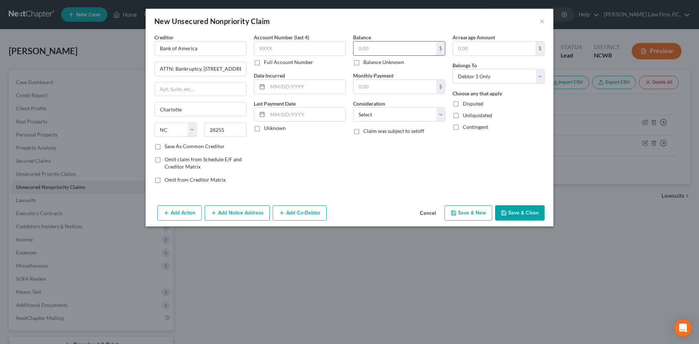
click at [375, 50] on input "text" at bounding box center [394, 48] width 83 height 14
type input "4,110"
click at [396, 111] on select "Select Cable / Satellite Services Collection Agency Credit Card Debt Debt Couns…" at bounding box center [399, 114] width 92 height 15
select select "2"
click at [353, 107] on select "Select Cable / Satellite Services Collection Agency Credit Card Debt Debt Couns…" at bounding box center [399, 114] width 92 height 15
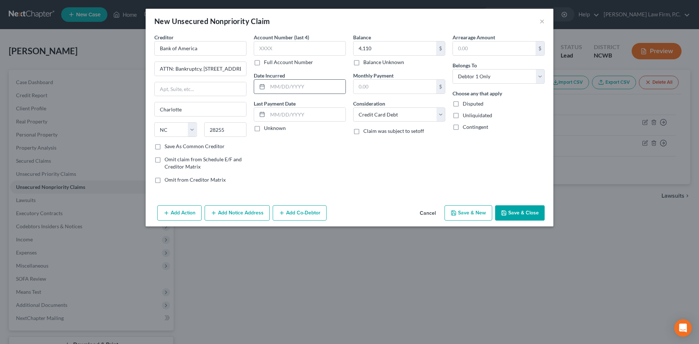
click at [260, 89] on icon at bounding box center [262, 87] width 6 height 6
click at [277, 85] on input "text" at bounding box center [307, 87] width 78 height 14
type input "01/05/2024"
click at [468, 210] on button "Save & New" at bounding box center [468, 212] width 48 height 15
select select "0"
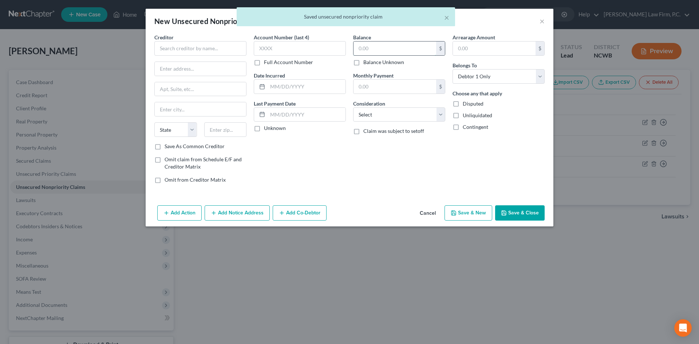
click at [378, 47] on input "text" at bounding box center [394, 48] width 83 height 14
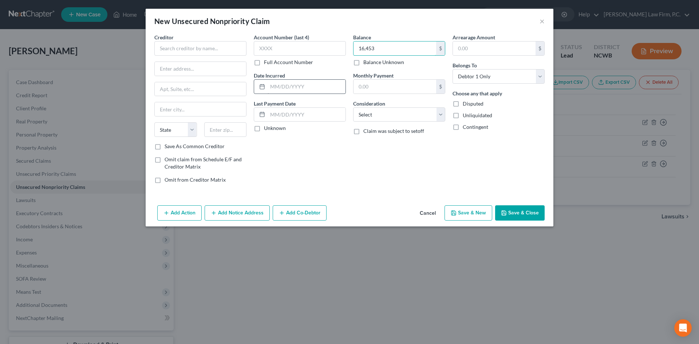
type input "16,453"
click at [279, 88] on input "text" at bounding box center [307, 87] width 78 height 14
type input "08/07/2014"
click at [379, 112] on select "Select Cable / Satellite Services Collection Agency Credit Card Debt Debt Couns…" at bounding box center [399, 114] width 92 height 15
select select "2"
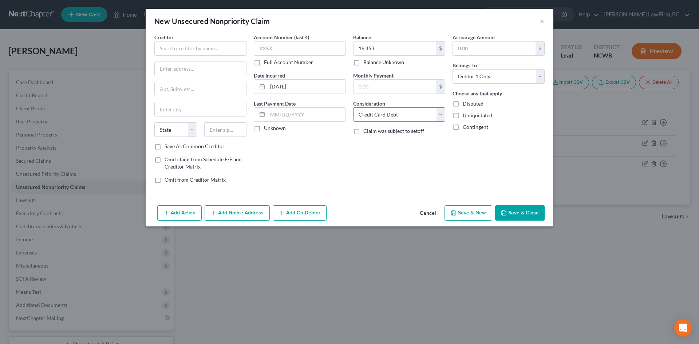
click at [353, 107] on select "Select Cable / Satellite Services Collection Agency Credit Card Debt Debt Couns…" at bounding box center [399, 114] width 92 height 15
click at [208, 45] on input "text" at bounding box center [200, 48] width 92 height 15
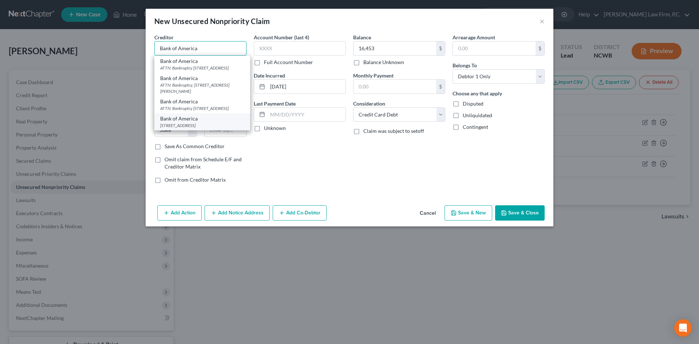
type input "Bank of America"
click at [193, 129] on div "PO Box 982238, El Paso, TX 79998-2238" at bounding box center [202, 125] width 84 height 6
type input "PO Box 982238"
type input "El Paso"
select select "45"
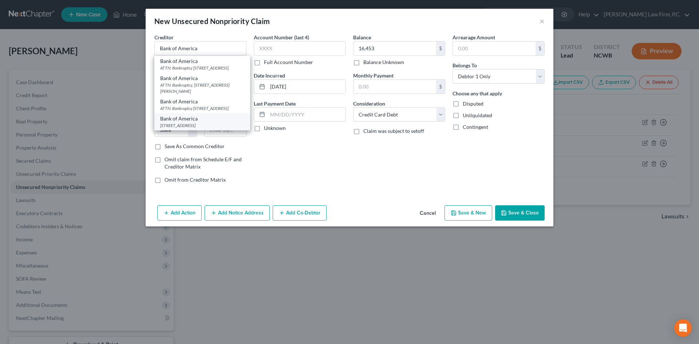
type input "79998-2238"
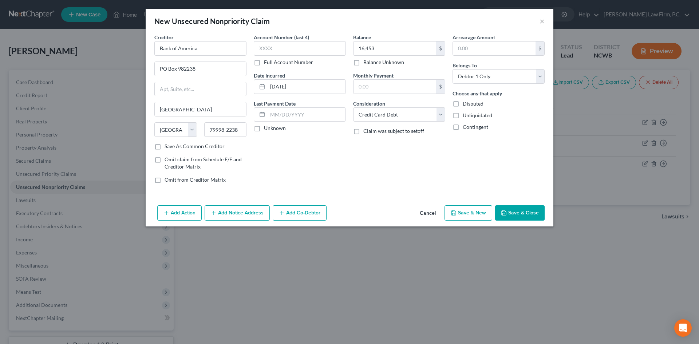
click at [467, 217] on button "Save & New" at bounding box center [468, 212] width 48 height 15
select select "0"
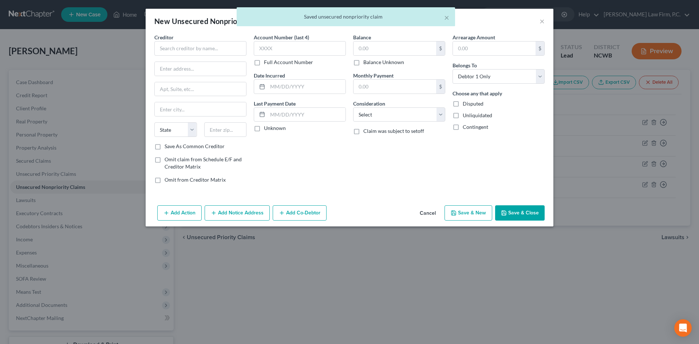
type input "16,453.00"
type input "0.00"
click at [179, 43] on input "text" at bounding box center [200, 48] width 92 height 15
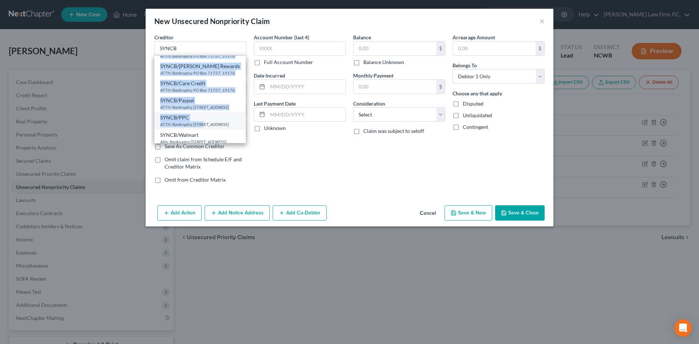
scroll to position [39, 0]
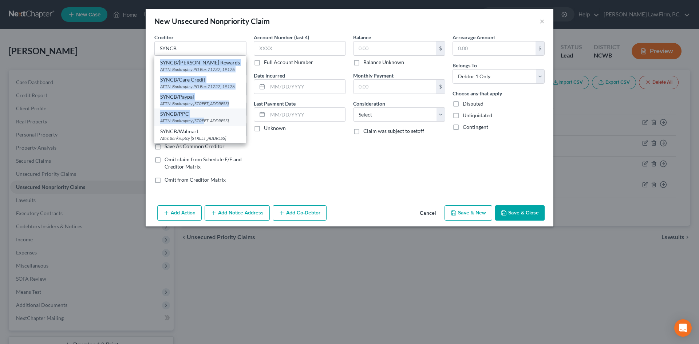
drag, startPoint x: 197, startPoint y: 63, endPoint x: 205, endPoint y: 119, distance: 55.9
click at [205, 119] on div "Lowe's/SYNCB 1000 Lowe's Blvd, Mooresville, NC 28117 SYNCB/Amazon ATTN: Bankrup…" at bounding box center [199, 99] width 91 height 87
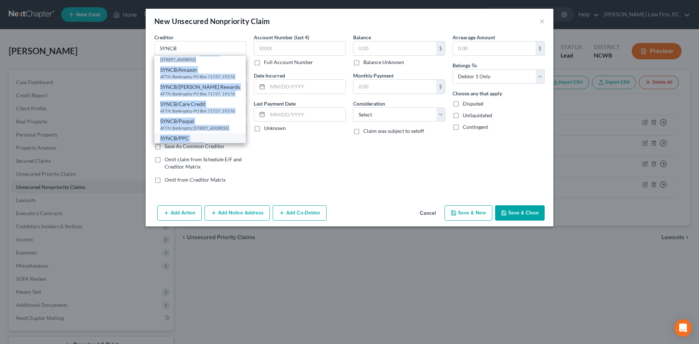
scroll to position [0, 0]
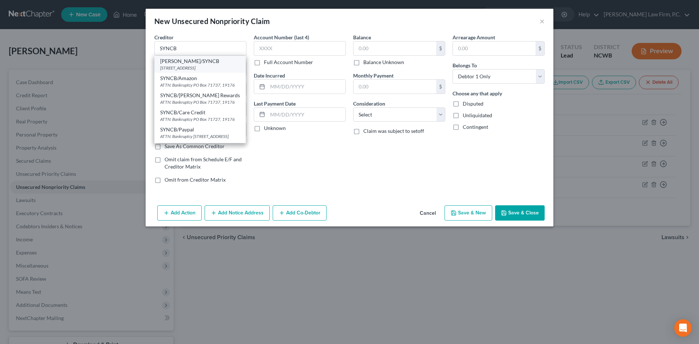
click at [177, 63] on div "Lowe's/SYNCB" at bounding box center [200, 61] width 80 height 7
type input "Lowe's/SYNCB"
type input "1000 Lowe's Blvd"
type input "Mooresville"
select select "28"
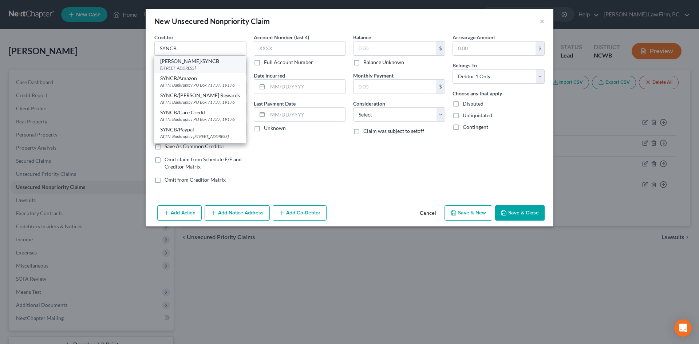
type input "28117"
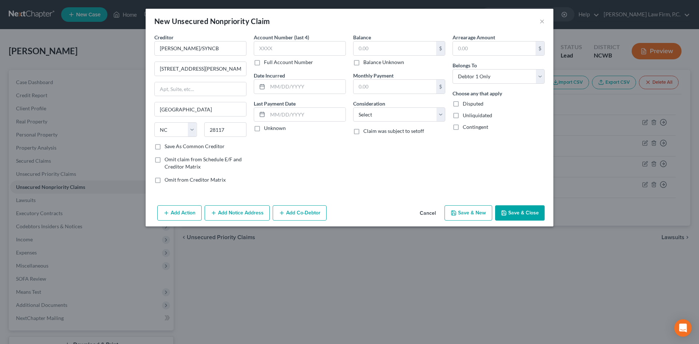
drag, startPoint x: 233, startPoint y: 210, endPoint x: 221, endPoint y: 193, distance: 20.2
click at [233, 210] on button "Add Notice Address" at bounding box center [237, 212] width 65 height 15
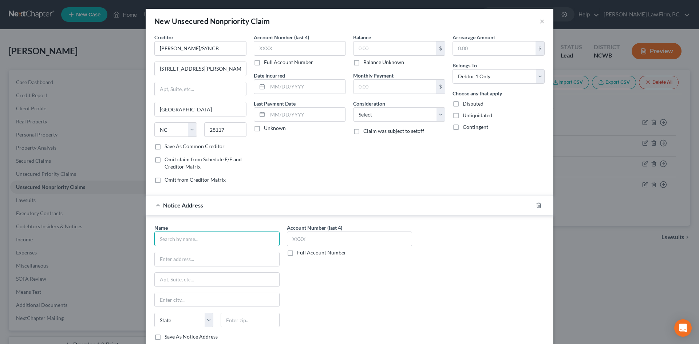
click at [173, 238] on input "text" at bounding box center [216, 239] width 125 height 15
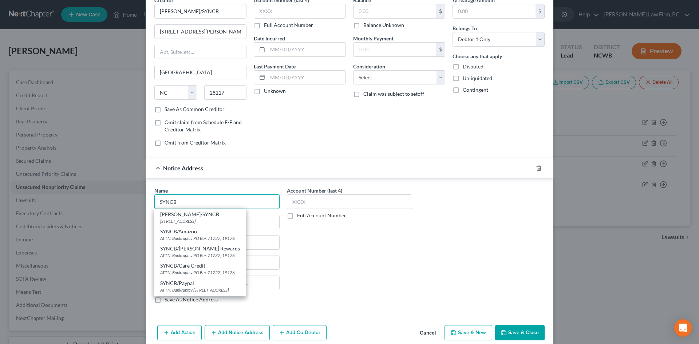
scroll to position [48, 0]
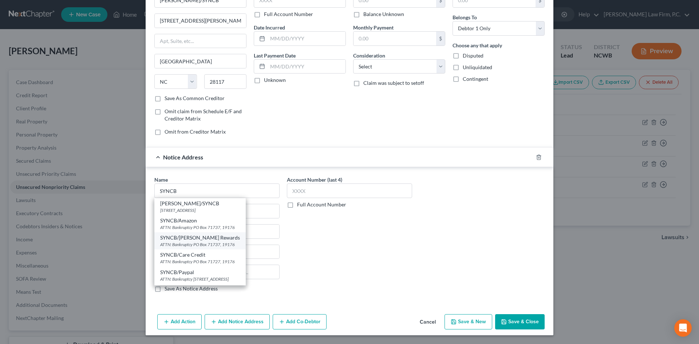
click at [207, 248] on div "SYNCB/Belk Rewards ATTN: Bankruptcy PO Box 71737, 19176" at bounding box center [199, 240] width 91 height 17
type input "SYNCB/Belk Rewards"
type input "ATTN: Bankruptcy"
type input "PO Box 71737"
type input "19176"
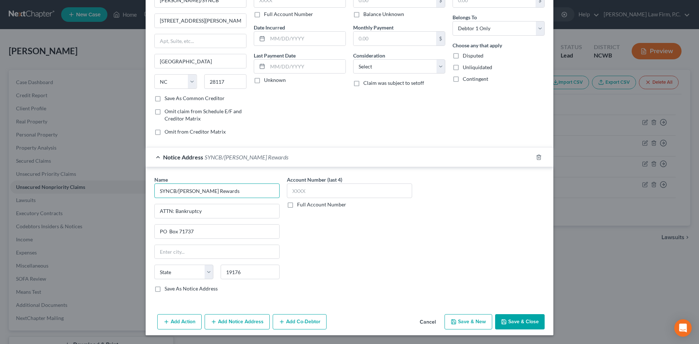
drag, startPoint x: 179, startPoint y: 194, endPoint x: 232, endPoint y: 194, distance: 53.5
click at [232, 194] on input "SYNCB/Belk Rewards" at bounding box center [216, 190] width 125 height 15
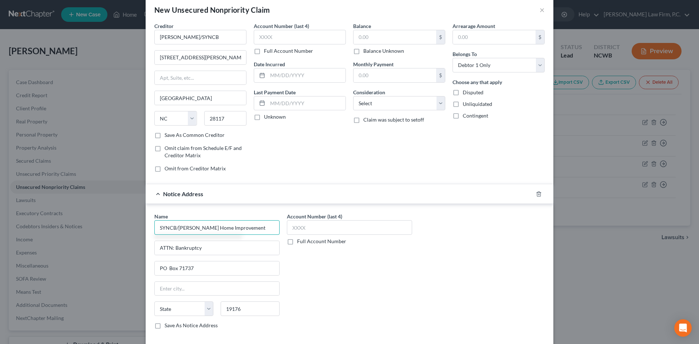
scroll to position [0, 0]
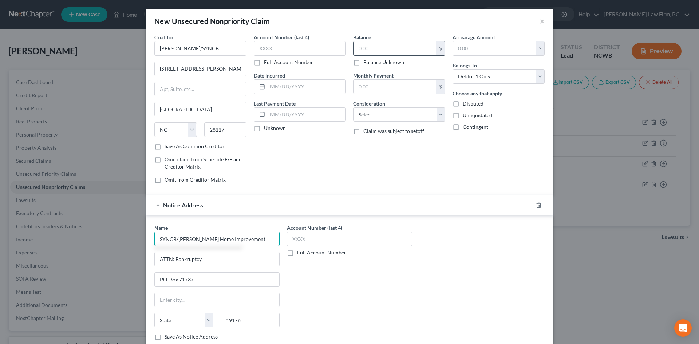
type input "SYNCB/Lowe's Home Improvement"
click at [366, 47] on input "text" at bounding box center [394, 48] width 83 height 14
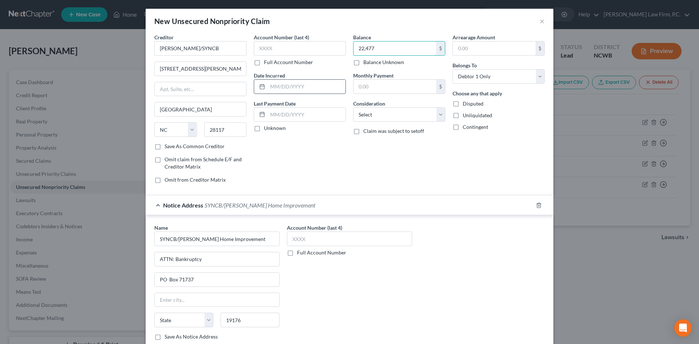
type input "22,477"
click at [278, 82] on input "text" at bounding box center [307, 87] width 78 height 14
type input "04/19/2024"
click at [375, 118] on select "Select Cable / Satellite Services Collection Agency Credit Card Debt Debt Couns…" at bounding box center [399, 114] width 92 height 15
select select "2"
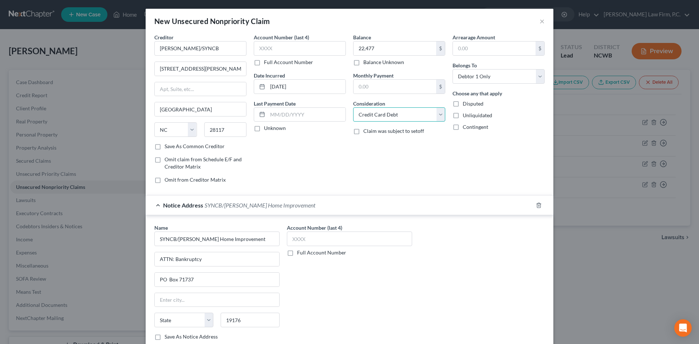
click at [353, 107] on select "Select Cable / Satellite Services Collection Agency Credit Card Debt Debt Couns…" at bounding box center [399, 114] width 92 height 15
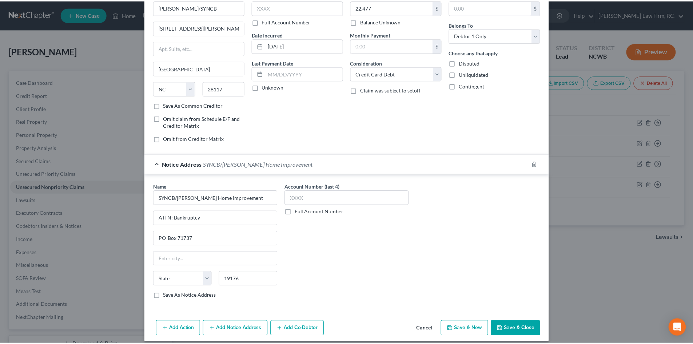
scroll to position [48, 0]
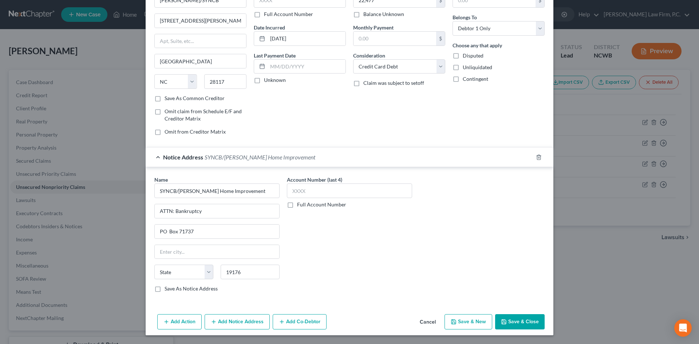
click at [521, 322] on button "Save & Close" at bounding box center [520, 321] width 50 height 15
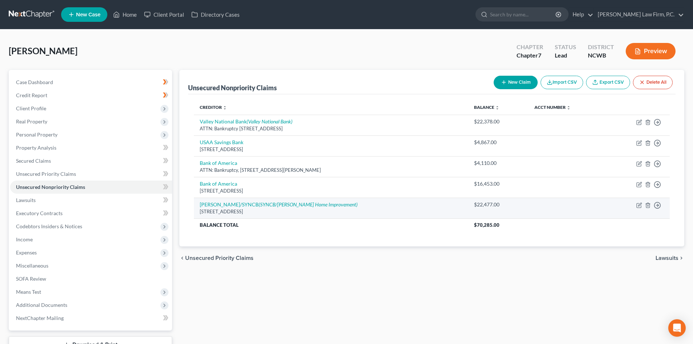
click at [237, 208] on td "Lowe's/SYNCB (SYNCB/Lowe's Home Improvement) 1000 Lowe's Blvd, Mooresville, NC …" at bounding box center [331, 208] width 274 height 21
click at [259, 206] on icon "(SYNCB/Lowe's Home Improvement)" at bounding box center [308, 204] width 99 height 6
select select "28"
select select "2"
select select "0"
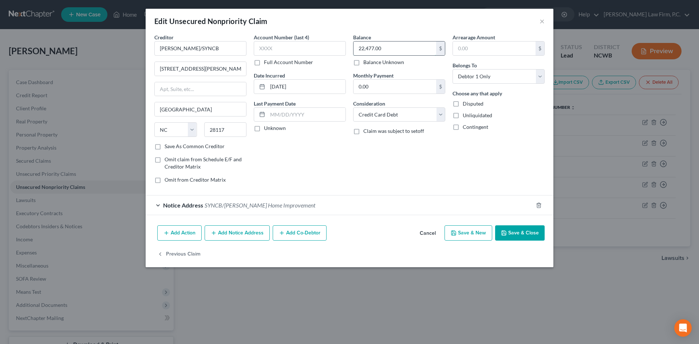
drag, startPoint x: 380, startPoint y: 50, endPoint x: 373, endPoint y: 49, distance: 7.7
click at [380, 50] on input "22,477.00" at bounding box center [394, 48] width 83 height 14
click at [312, 48] on input "text" at bounding box center [300, 48] width 92 height 15
type input "0664"
drag, startPoint x: 513, startPoint y: 234, endPoint x: 341, endPoint y: 177, distance: 180.4
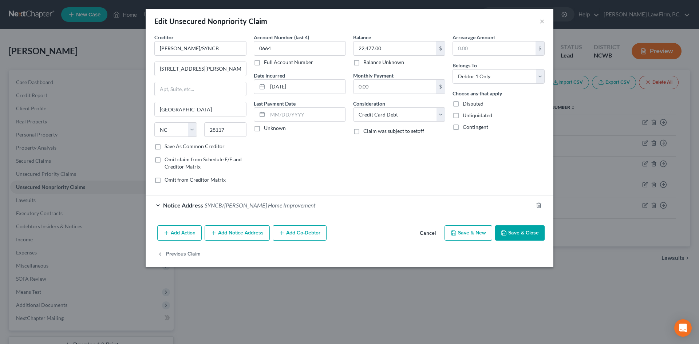
click at [513, 234] on button "Save & Close" at bounding box center [520, 232] width 50 height 15
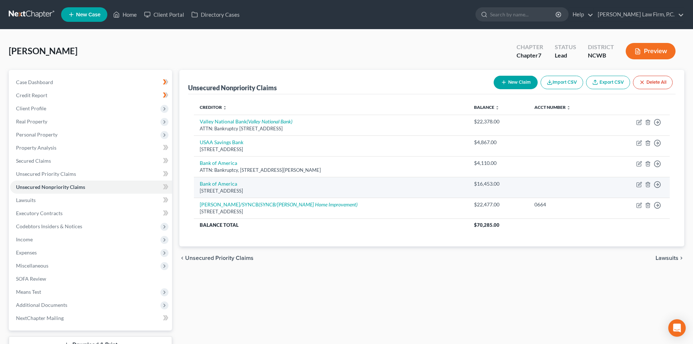
click at [229, 188] on div "PO Box 982238, El Paso, TX 79998-2238" at bounding box center [331, 190] width 263 height 7
click at [228, 183] on link "Bank of America" at bounding box center [218, 184] width 37 height 6
select select "45"
select select "2"
select select "0"
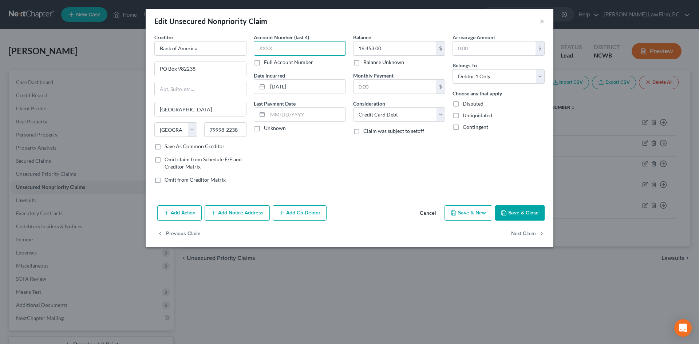
click at [309, 51] on input "text" at bounding box center [300, 48] width 92 height 15
type input "6869"
click at [520, 216] on button "Save & Close" at bounding box center [520, 212] width 50 height 15
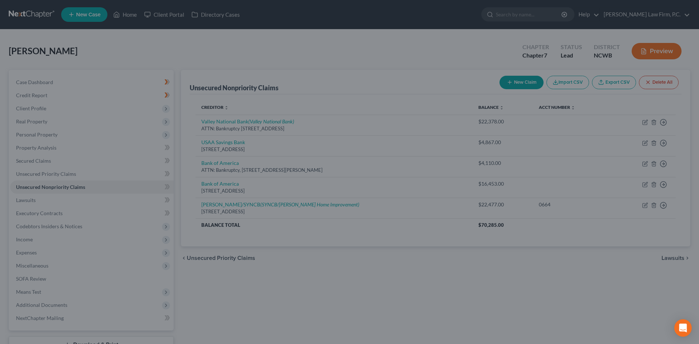
type input "0"
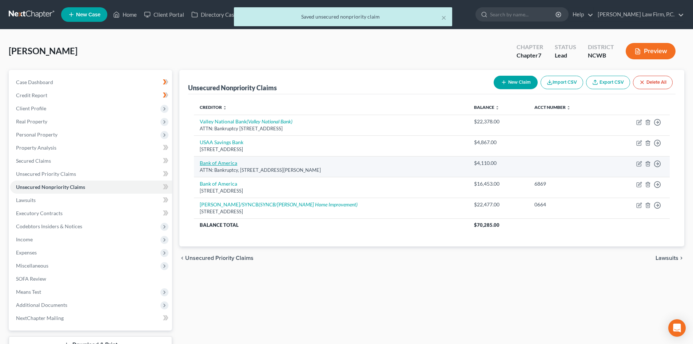
click at [223, 162] on link "Bank of America" at bounding box center [218, 163] width 37 height 6
select select "28"
select select "2"
select select "0"
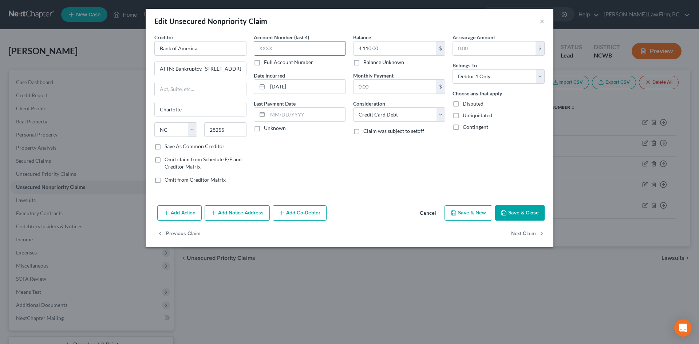
click at [294, 50] on input "text" at bounding box center [300, 48] width 92 height 15
type input "1834"
click at [527, 213] on button "Save & Close" at bounding box center [520, 212] width 50 height 15
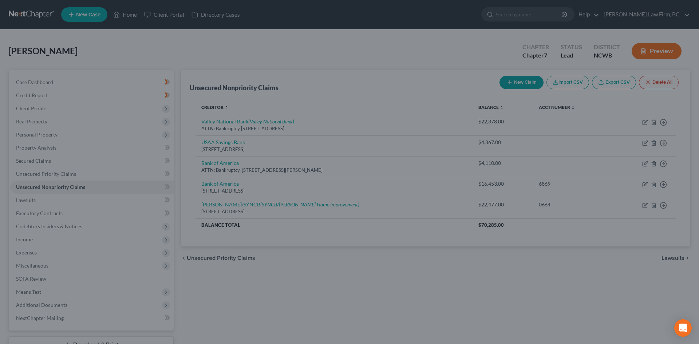
type input "0"
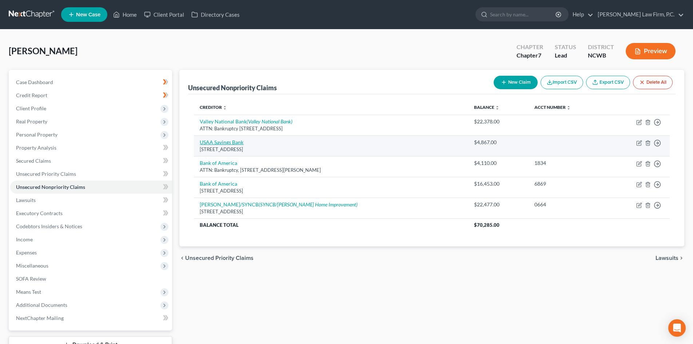
click at [236, 142] on link "USAA Savings Bank" at bounding box center [222, 142] width 44 height 6
select select "45"
select select "2"
select select "0"
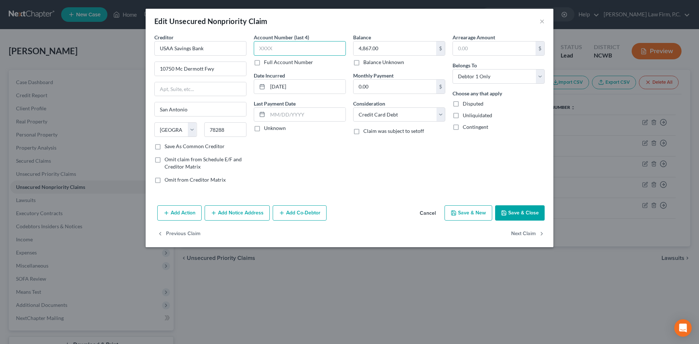
click at [299, 48] on input "text" at bounding box center [300, 48] width 92 height 15
type input "6410"
click at [520, 215] on button "Save & Close" at bounding box center [520, 212] width 50 height 15
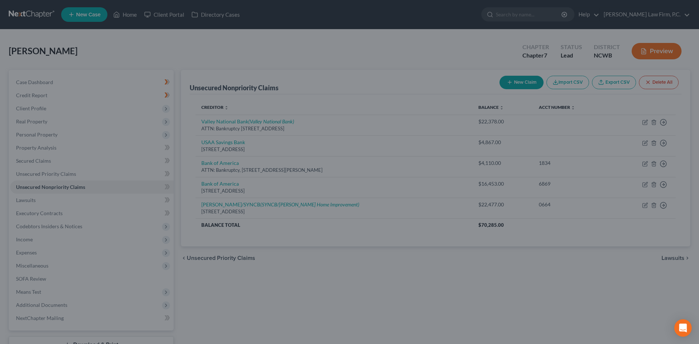
type input "0"
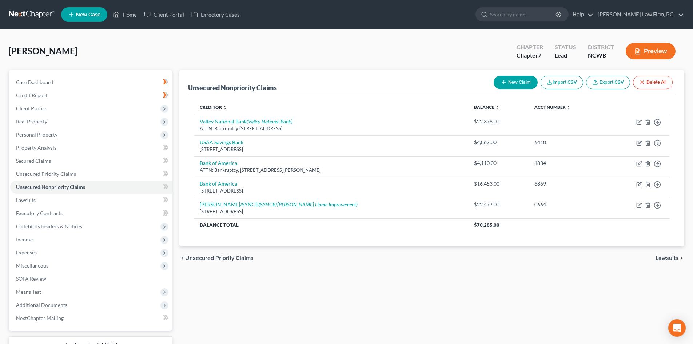
click at [507, 80] on button "New Claim" at bounding box center [516, 82] width 44 height 13
select select "0"
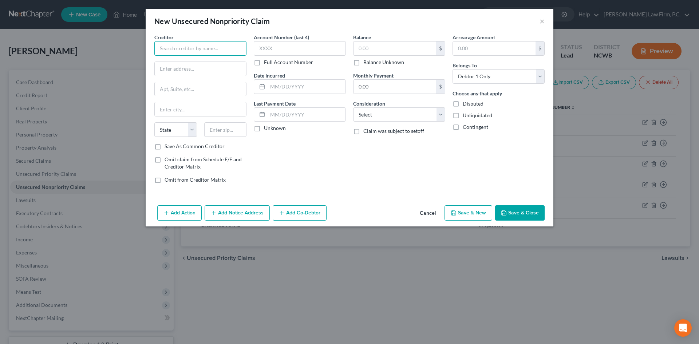
click at [192, 52] on input "text" at bounding box center [200, 48] width 92 height 15
click at [195, 66] on div "10750 Mc Dermott Fwy, San Antonio, TX 78288" at bounding box center [198, 68] width 76 height 6
type input "USAA Savings Bank"
type input "10750 Mc Dermott Fwy"
type input "San Antonio"
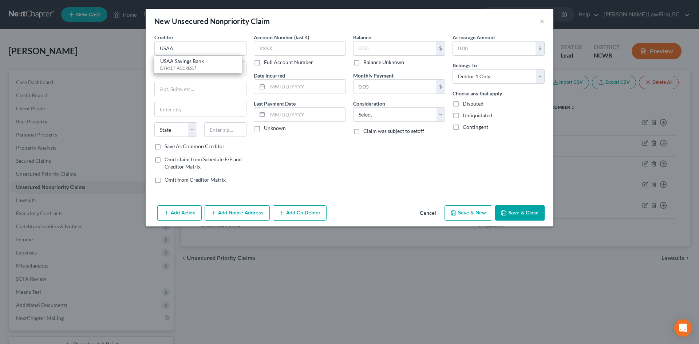
select select "45"
type input "78288"
click at [287, 46] on input "text" at bounding box center [300, 48] width 92 height 15
type input "5039"
drag, startPoint x: 404, startPoint y: 112, endPoint x: 398, endPoint y: 121, distance: 11.4
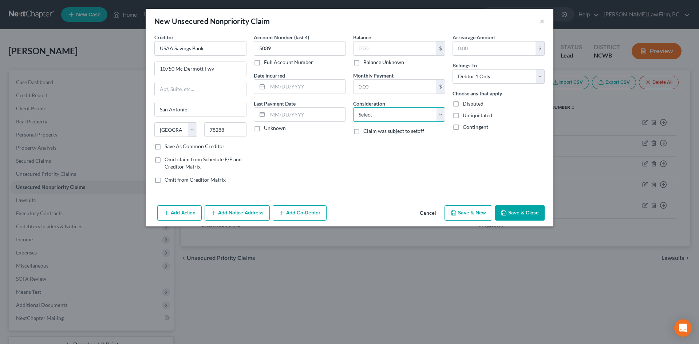
click at [403, 115] on select "Select Cable / Satellite Services Collection Agency Credit Card Debt Debt Couns…" at bounding box center [399, 114] width 92 height 15
select select "2"
click at [353, 107] on select "Select Cable / Satellite Services Collection Agency Credit Card Debt Debt Couns…" at bounding box center [399, 114] width 92 height 15
click at [515, 212] on button "Save & Close" at bounding box center [520, 212] width 50 height 15
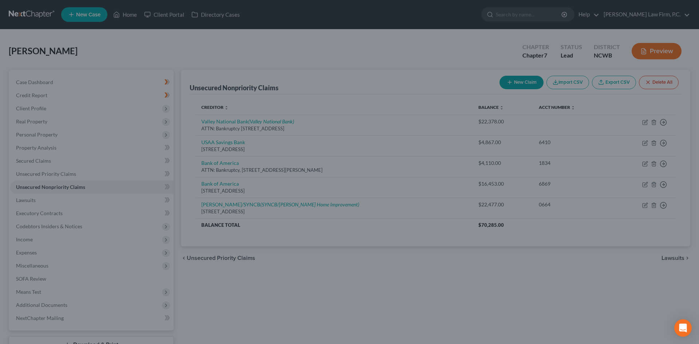
type input "0.00"
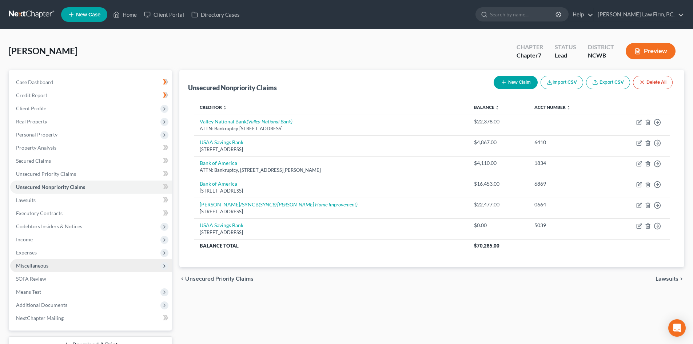
click at [52, 264] on span "Miscellaneous" at bounding box center [91, 265] width 162 height 13
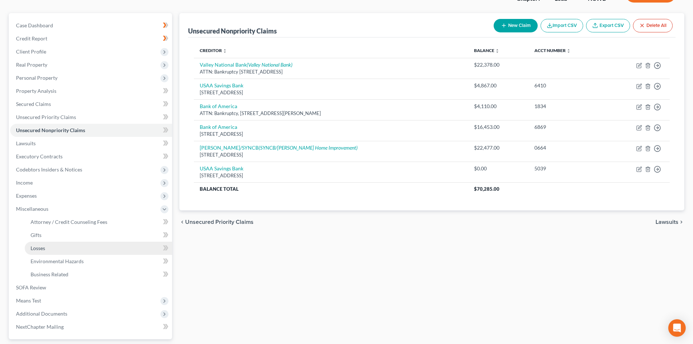
scroll to position [73, 0]
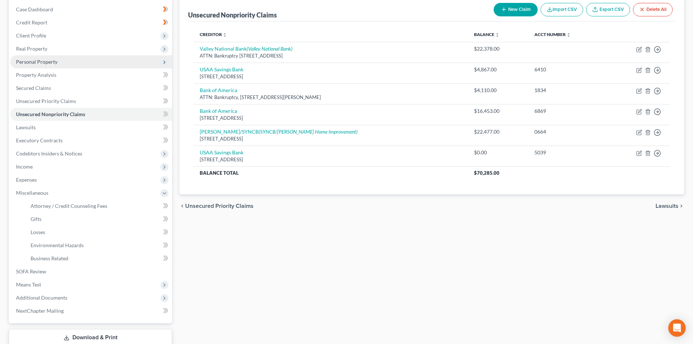
click at [46, 60] on span "Personal Property" at bounding box center [36, 62] width 41 height 6
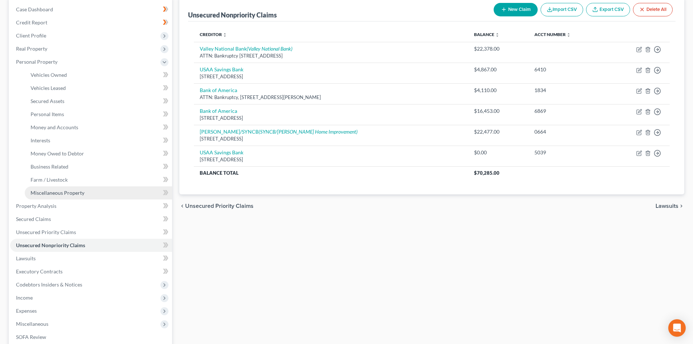
click at [52, 196] on link "Miscellaneous Property" at bounding box center [98, 192] width 147 height 13
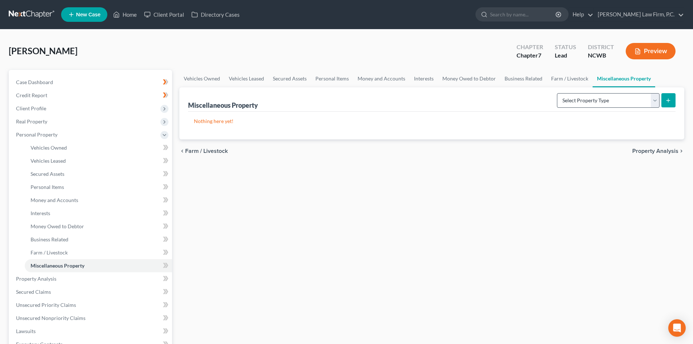
drag, startPoint x: 636, startPoint y: 89, endPoint x: 622, endPoint y: 97, distance: 16.5
click at [636, 89] on div "Miscellaneous Property Select Property Type Assigned for Creditor Benefit Withi…" at bounding box center [432, 99] width 488 height 24
click at [617, 99] on select "Select Property Type Assigned for Creditor Benefit Within 1 Year Holding for An…" at bounding box center [608, 100] width 103 height 15
select select "transferred"
click at [557, 93] on select "Select Property Type Assigned for Creditor Benefit Within 1 Year Holding for An…" at bounding box center [608, 100] width 103 height 15
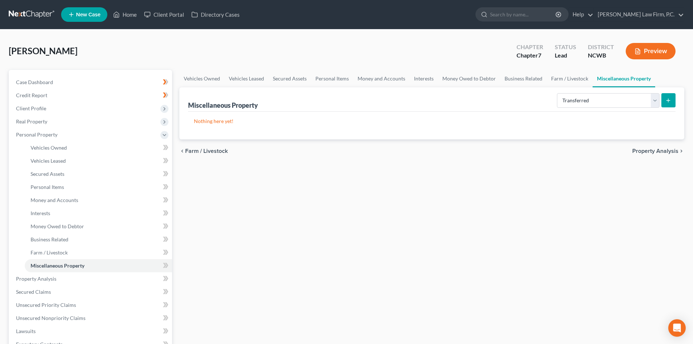
click at [669, 103] on icon "submit" at bounding box center [669, 101] width 6 height 6
select select "Ordinary (within 2 years)"
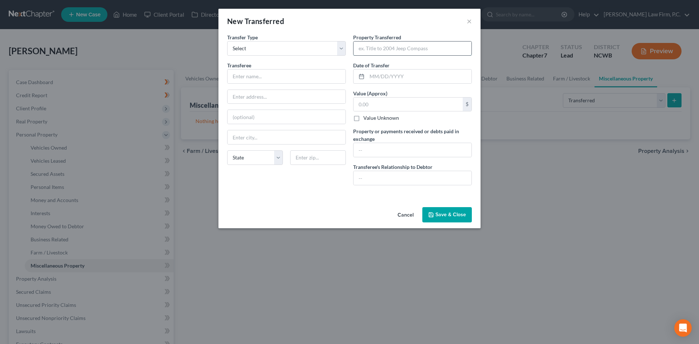
click at [377, 54] on input "text" at bounding box center [412, 48] width 118 height 14
type input "1131 Coverbrook Lane, Sebastian, FL"
click at [370, 83] on input "text" at bounding box center [419, 77] width 104 height 14
click at [388, 77] on input "03/05/225" at bounding box center [419, 77] width 104 height 14
type input "03/05/2025"
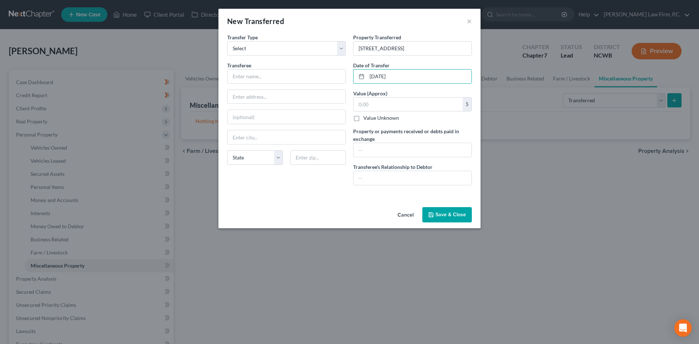
click at [432, 222] on button "Save & Close" at bounding box center [447, 214] width 50 height 15
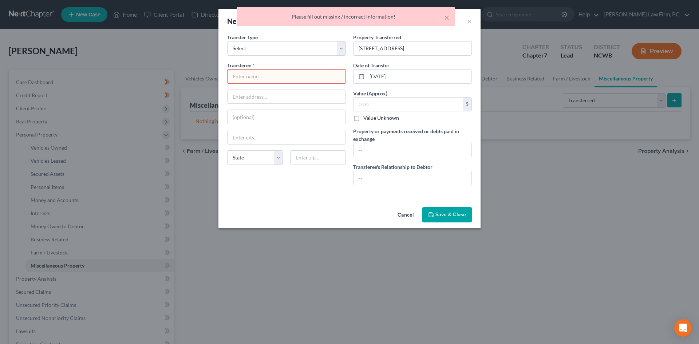
click at [278, 82] on input "text" at bounding box center [287, 77] width 118 height 14
type input "?"
click at [439, 213] on button "Save & Close" at bounding box center [447, 214] width 50 height 15
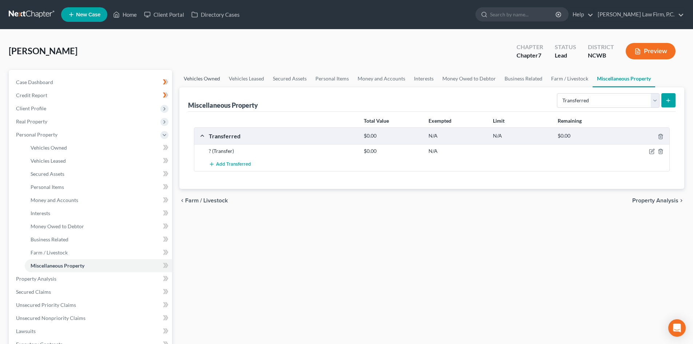
click at [203, 78] on link "Vehicles Owned" at bounding box center [201, 78] width 45 height 17
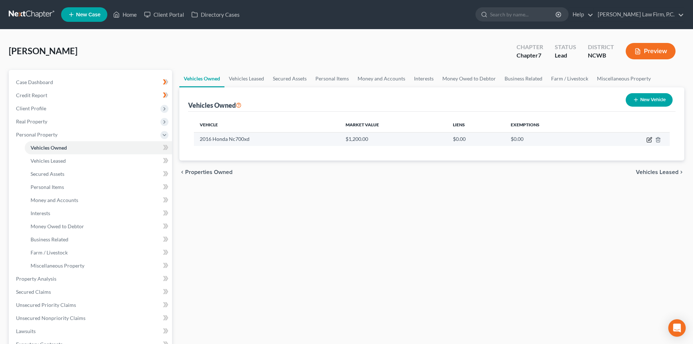
click at [650, 139] on icon "button" at bounding box center [650, 138] width 3 height 3
select select "0"
select select "10"
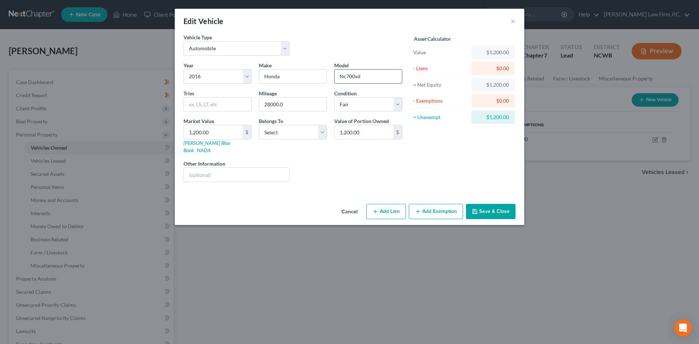
click at [371, 78] on input "Nc700xd" at bounding box center [368, 77] width 67 height 14
click at [345, 77] on input "Nc700 XD" at bounding box center [368, 77] width 67 height 14
click at [271, 104] on input "28000.0" at bounding box center [292, 105] width 67 height 14
click at [305, 134] on select "Select Debtor 1 Only Debtor 2 Only Debtor 1 And Debtor 2 Only At Least One Of T…" at bounding box center [293, 132] width 68 height 15
click at [259, 125] on select "Select Debtor 1 Only Debtor 2 Only Debtor 1 And Debtor 2 Only At Least One Of T…" at bounding box center [293, 132] width 68 height 15
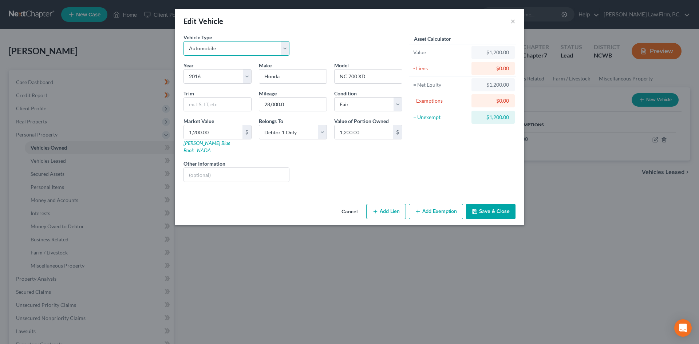
click at [228, 50] on select "Select Automobile Truck Trailer Watercraft Aircraft Motor Home Atv Other Vehicle" at bounding box center [236, 48] width 106 height 15
click at [260, 49] on select "Select Automobile Truck Trailer Watercraft Aircraft Motor Home Atv Other Vehicle" at bounding box center [236, 48] width 106 height 15
drag, startPoint x: 494, startPoint y: 207, endPoint x: 487, endPoint y: 199, distance: 9.8
click at [494, 205] on button "Save & Close" at bounding box center [491, 211] width 50 height 15
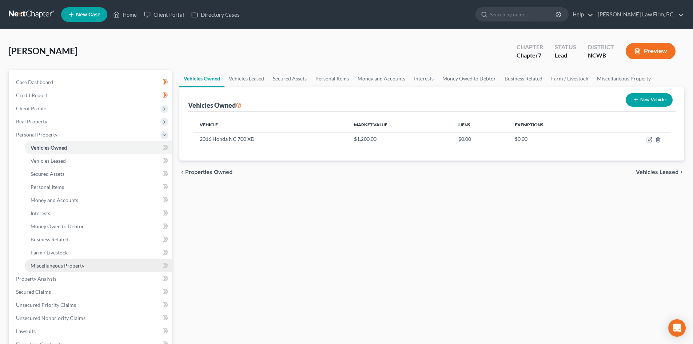
click at [63, 264] on span "Miscellaneous Property" at bounding box center [58, 265] width 54 height 6
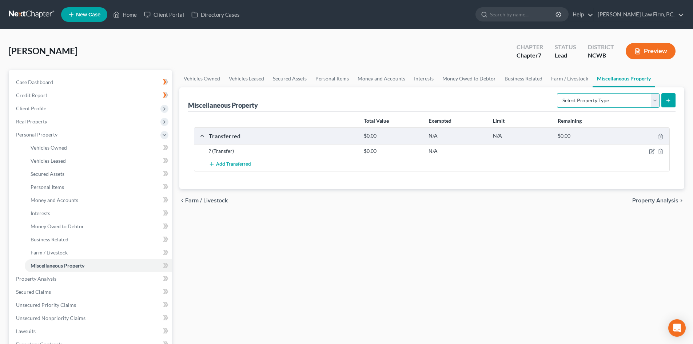
click at [621, 97] on select "Select Property Type Assigned for Creditor Benefit Within 1 Year Holding for An…" at bounding box center [608, 100] width 103 height 15
click at [557, 93] on select "Select Property Type Assigned for Creditor Benefit Within 1 Year Holding for An…" at bounding box center [608, 100] width 103 height 15
click at [652, 151] on icon "button" at bounding box center [652, 150] width 3 height 3
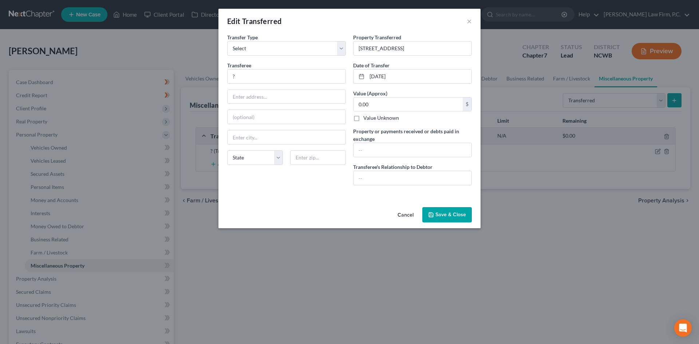
click at [407, 214] on button "Cancel" at bounding box center [406, 215] width 28 height 15
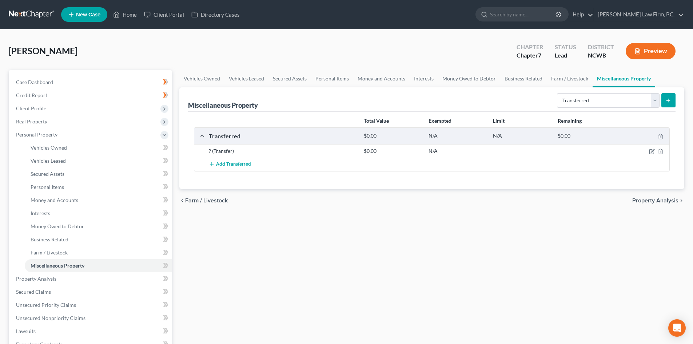
click at [664, 106] on button "submit" at bounding box center [669, 100] width 14 height 14
click at [668, 99] on icon "submit" at bounding box center [669, 101] width 6 height 6
click at [637, 97] on select "Select Property Type Assigned for Creditor Benefit Within 1 Year Holding for An…" at bounding box center [608, 100] width 103 height 15
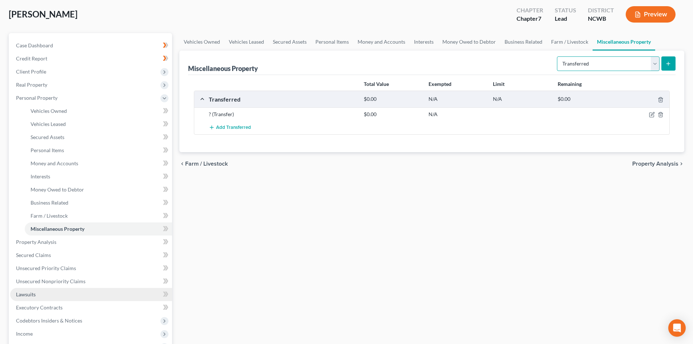
scroll to position [36, 0]
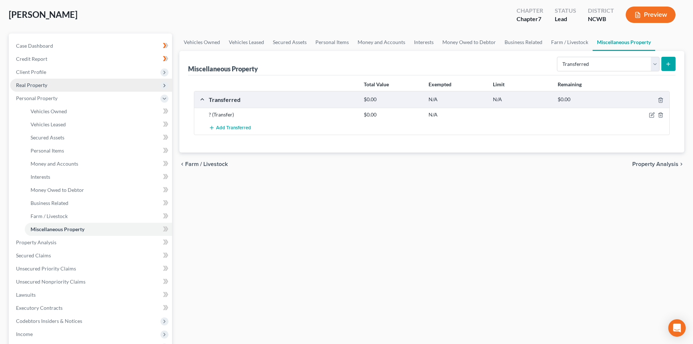
click at [40, 86] on span "Real Property" at bounding box center [31, 85] width 31 height 6
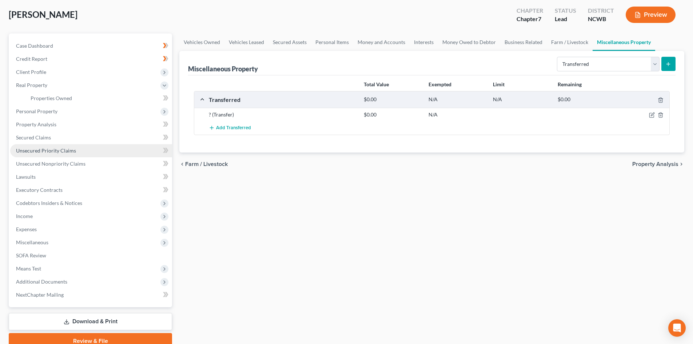
click at [56, 147] on link "Unsecured Priority Claims" at bounding box center [91, 150] width 162 height 13
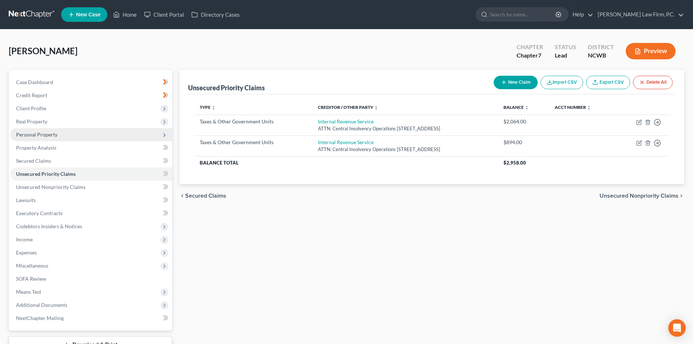
click at [57, 139] on span "Personal Property" at bounding box center [91, 134] width 162 height 13
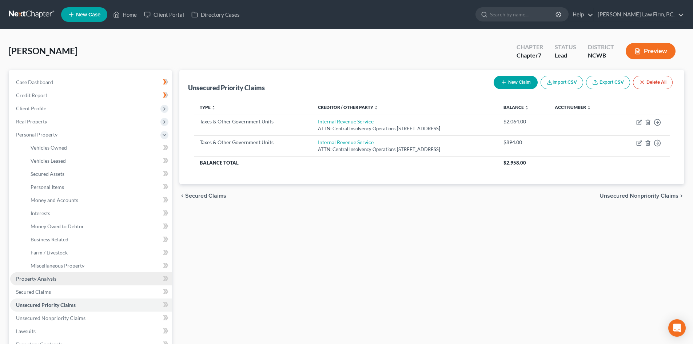
click at [46, 280] on span "Property Analysis" at bounding box center [36, 279] width 40 height 6
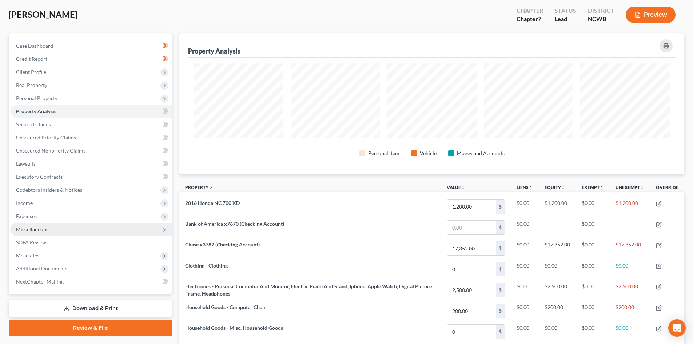
click at [48, 228] on span "Miscellaneous" at bounding box center [91, 229] width 162 height 13
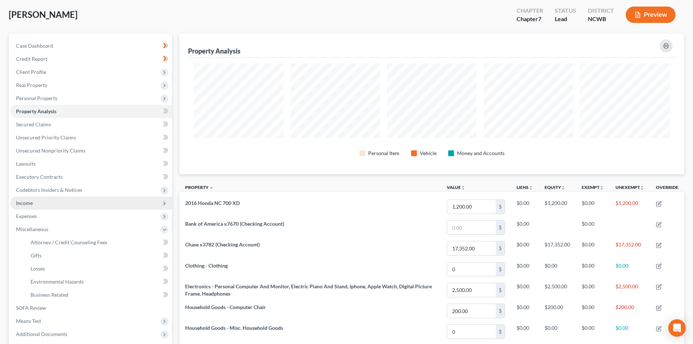
click at [41, 203] on span "Income" at bounding box center [91, 203] width 162 height 13
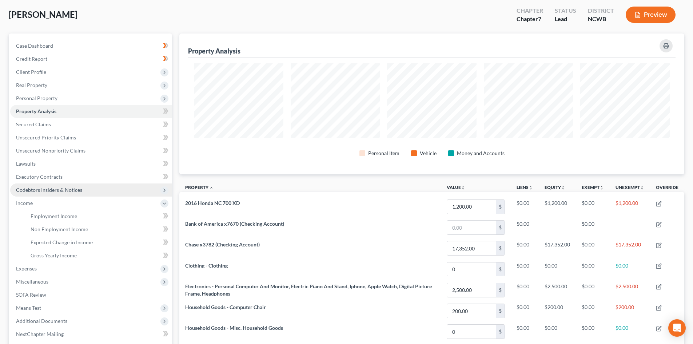
click at [46, 190] on span "Codebtors Insiders & Notices" at bounding box center [49, 190] width 66 height 6
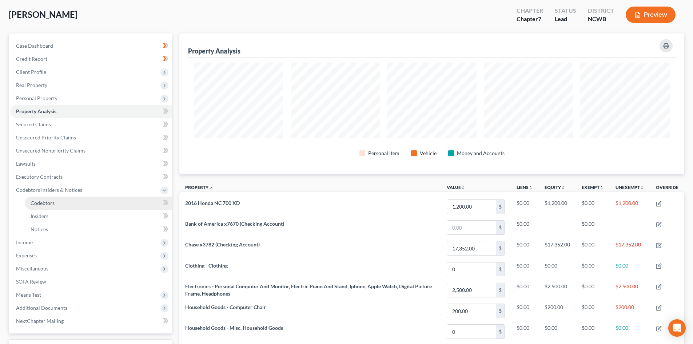
click at [52, 202] on span "Codebtors" at bounding box center [43, 203] width 24 height 6
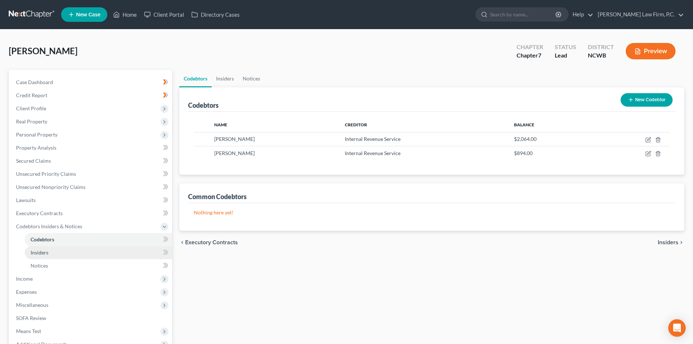
click at [53, 252] on link "Insiders" at bounding box center [98, 252] width 147 height 13
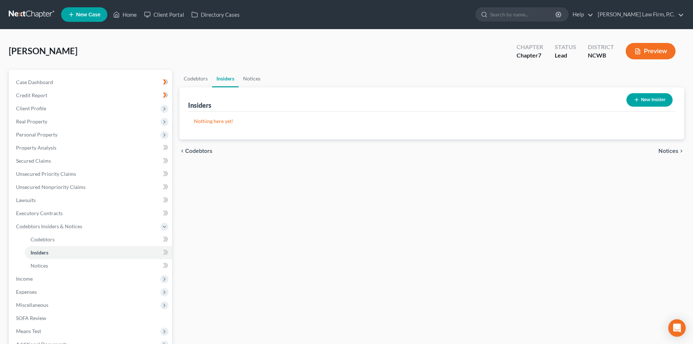
click at [654, 100] on button "New Insider" at bounding box center [650, 99] width 46 height 13
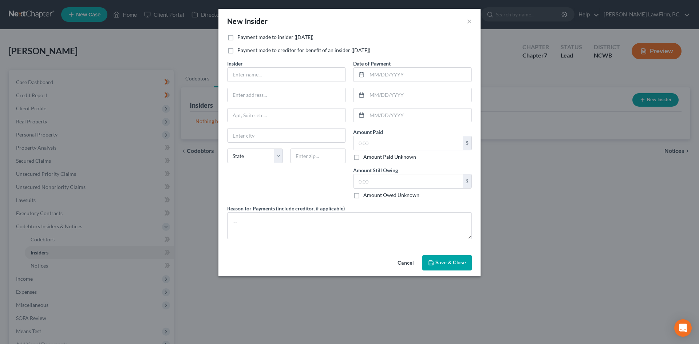
click at [278, 35] on label "Payment made to insider (within 1 year)" at bounding box center [275, 36] width 76 height 7
click at [245, 35] on input "Payment made to insider (within 1 year)" at bounding box center [242, 35] width 5 height 5
click at [241, 38] on label "Payment made to insider (within 1 year)" at bounding box center [275, 36] width 76 height 7
click at [241, 38] on input "Payment made to insider (within 1 year)" at bounding box center [242, 35] width 5 height 5
click at [237, 37] on label "Payment made to insider (within 1 year)" at bounding box center [275, 36] width 76 height 7
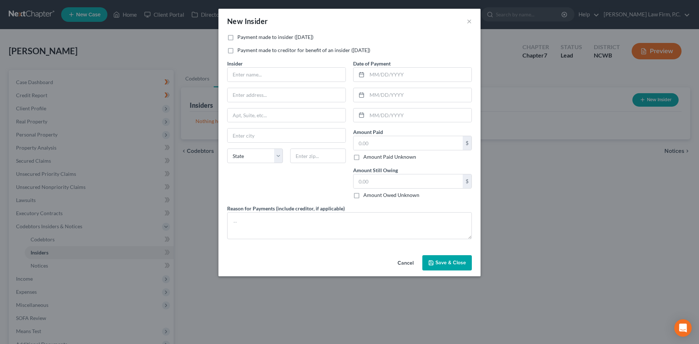
click at [240, 37] on input "Payment made to insider (within 1 year)" at bounding box center [242, 35] width 5 height 5
click at [243, 77] on input "text" at bounding box center [287, 75] width 118 height 14
click at [384, 74] on input "text" at bounding box center [419, 75] width 104 height 14
click at [375, 143] on input "text" at bounding box center [407, 143] width 109 height 14
click at [376, 179] on input "text" at bounding box center [407, 181] width 109 height 14
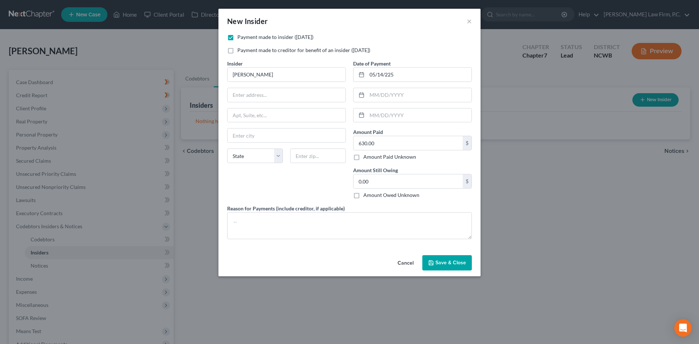
click at [284, 183] on div "Insider * Raphaele J. Wagner State AL AK AR AZ CA CO CT DE DC FL GA GU HI ID IL…" at bounding box center [287, 132] width 126 height 145
click at [264, 224] on textarea at bounding box center [349, 225] width 245 height 27
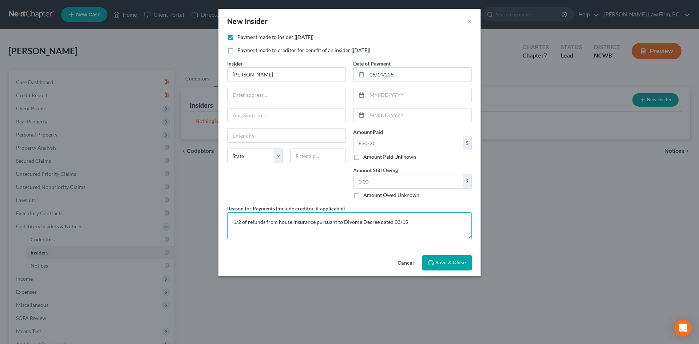
click at [364, 227] on textarea "1/2 of refunds from house insurance pursuant to Divorce Decree dated 03/15" at bounding box center [349, 225] width 245 height 27
drag, startPoint x: 341, startPoint y: 223, endPoint x: 358, endPoint y: 221, distance: 16.9
click at [358, 221] on textarea "1/2 of refunds from house insurance pursuant to Divorce Decree dated 03/15" at bounding box center [349, 225] width 245 height 27
click at [446, 261] on span "Save & Close" at bounding box center [450, 263] width 31 height 6
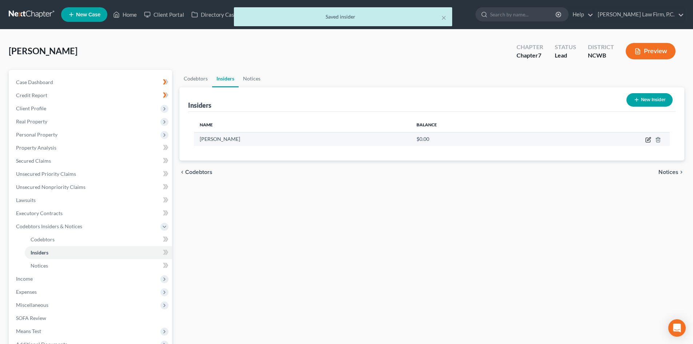
click at [648, 138] on icon "button" at bounding box center [648, 140] width 4 height 4
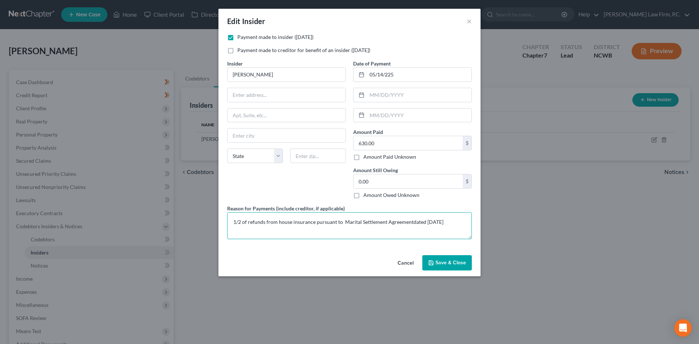
click at [411, 221] on textarea "1/2 of refunds from house insurance pursuant to Marital Settlement Agreementdat…" at bounding box center [349, 225] width 245 height 27
click at [449, 265] on button "Save & Close" at bounding box center [447, 262] width 50 height 15
